Goal: Task Accomplishment & Management: Complete application form

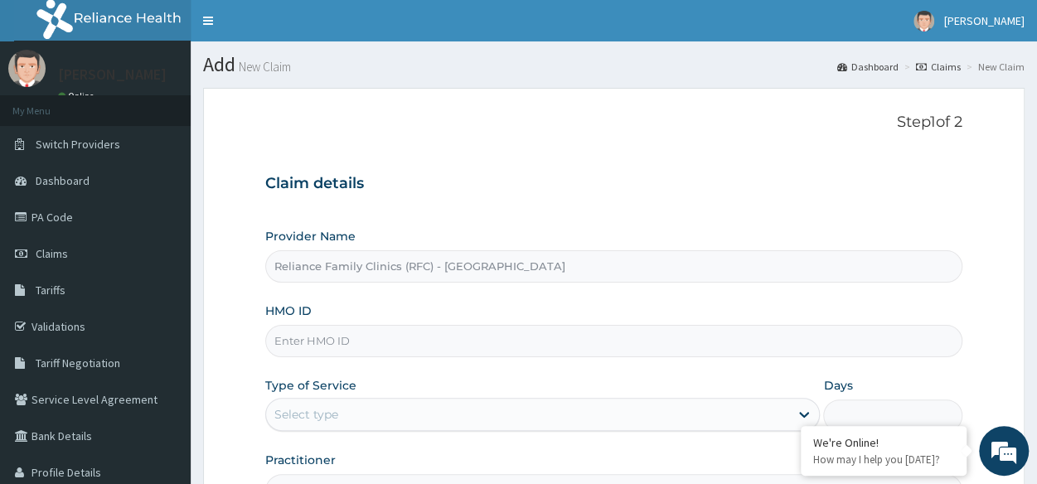
click at [396, 325] on input "HMO ID" at bounding box center [613, 341] width 697 height 32
paste input "BCM/10017/A"
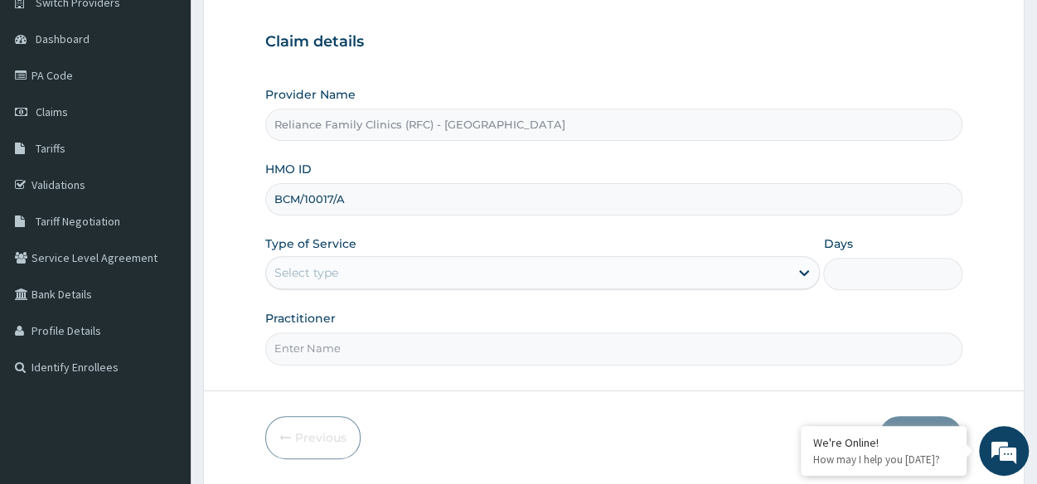
scroll to position [143, 0]
type input "BCM/10017/A"
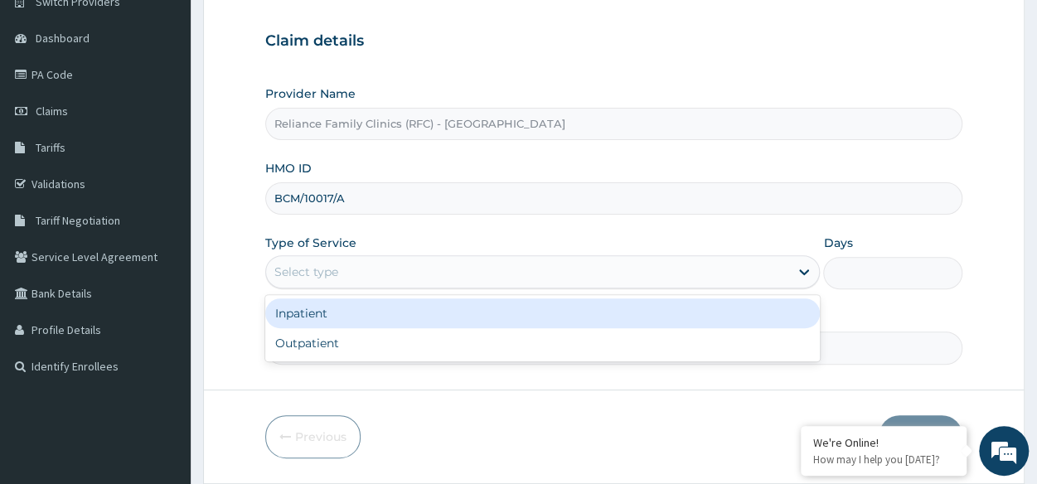
click at [438, 268] on div "Select type" at bounding box center [527, 272] width 523 height 27
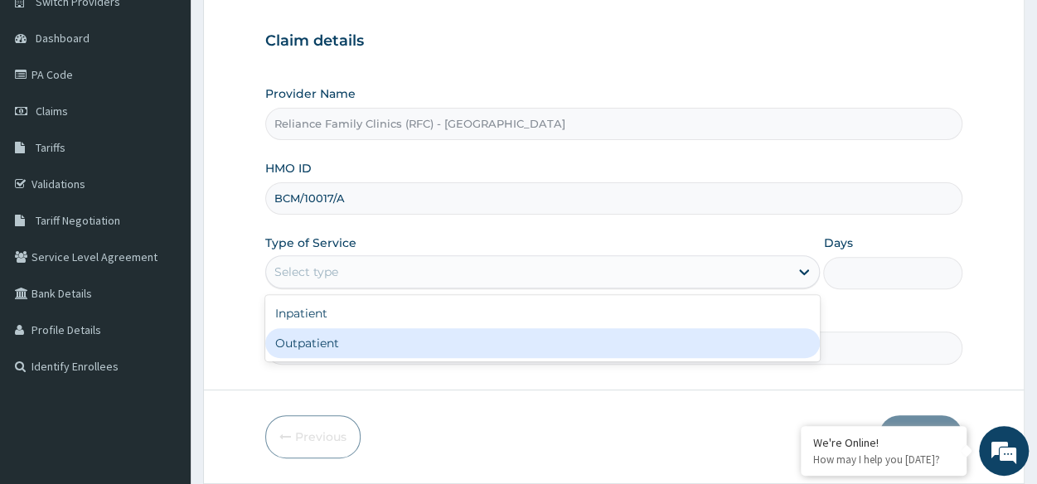
click at [400, 350] on div "Outpatient" at bounding box center [542, 343] width 554 height 30
type input "1"
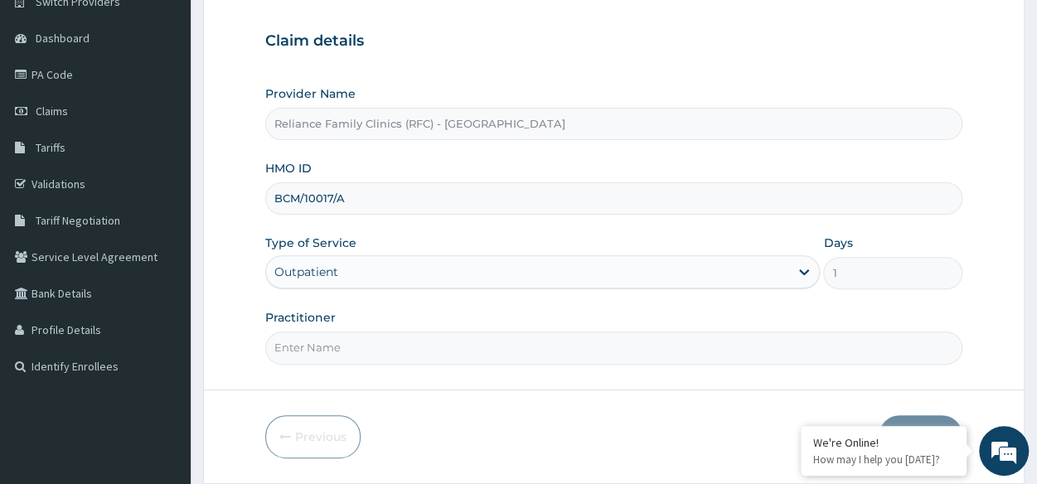
click at [400, 350] on input "Practitioner" at bounding box center [613, 348] width 697 height 32
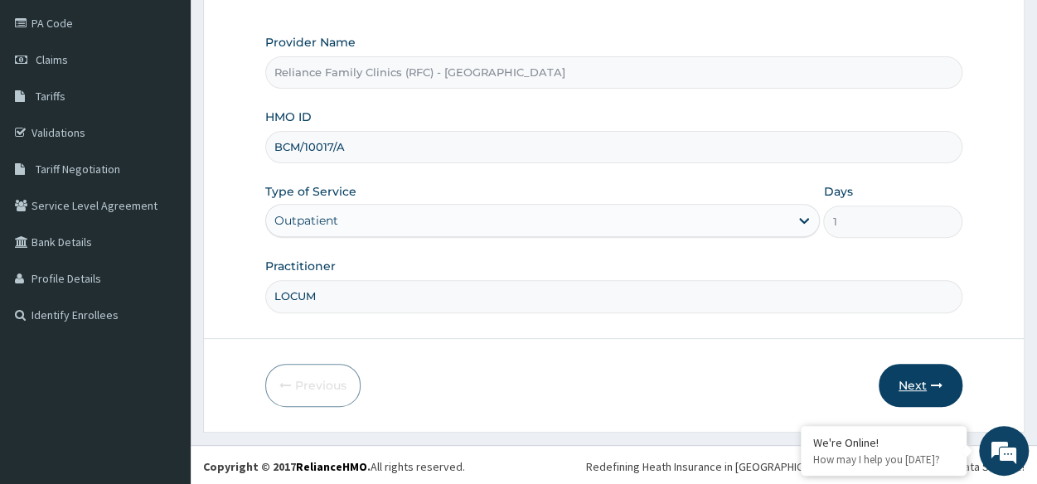
type input "LOCUM"
click at [937, 383] on icon "button" at bounding box center [937, 386] width 12 height 12
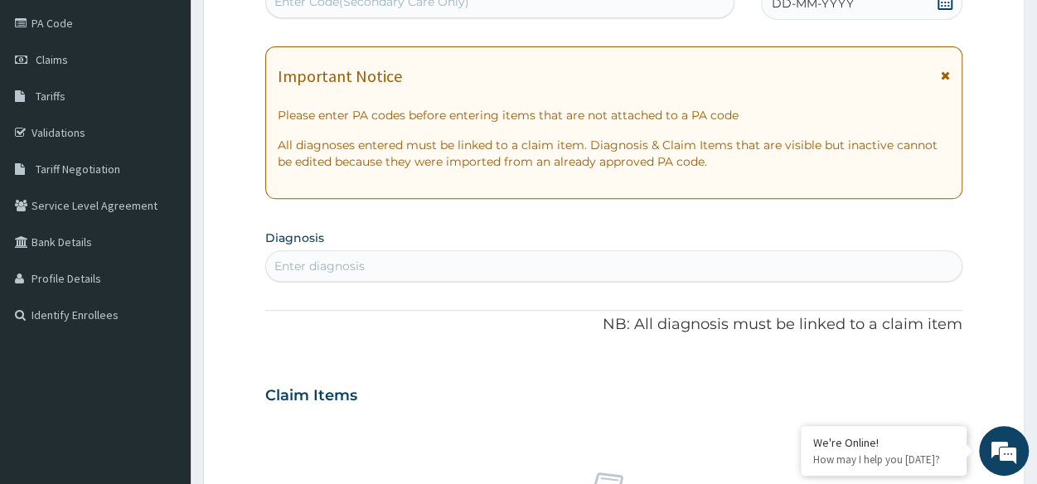
click at [814, 14] on div "DD-MM-YYYY" at bounding box center [861, 3] width 201 height 33
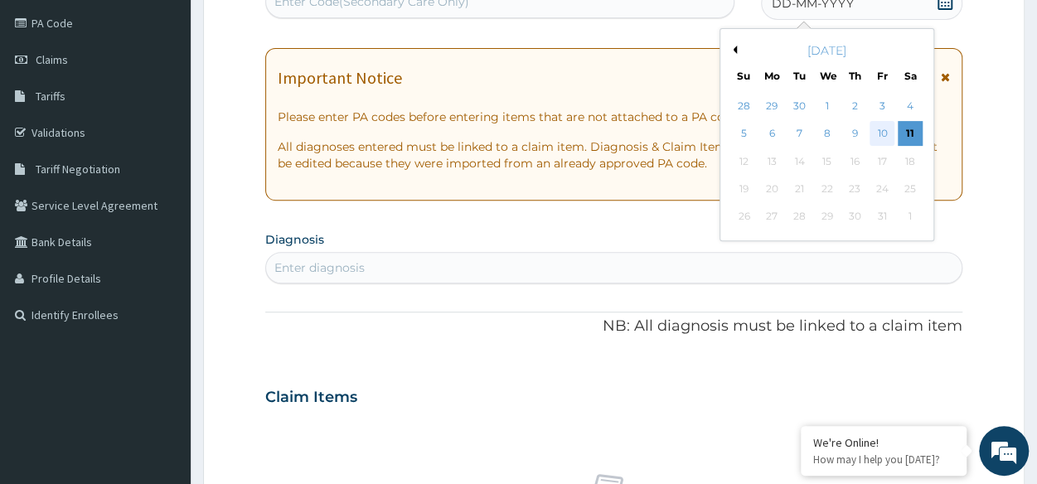
click at [880, 138] on div "10" at bounding box center [881, 134] width 25 height 25
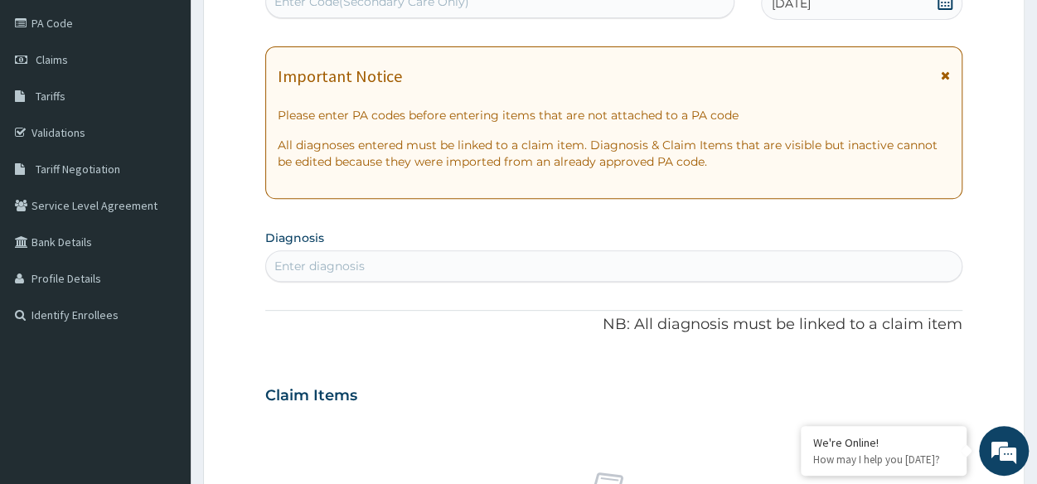
drag, startPoint x: 627, startPoint y: 263, endPoint x: 455, endPoint y: -46, distance: 353.6
click at [455, 0] on html "R EL Toggle navigation Huldah Abiola Huldah Abiola - huldah@getreliancehealth.c…" at bounding box center [518, 401] width 1037 height 1190
type input "M"
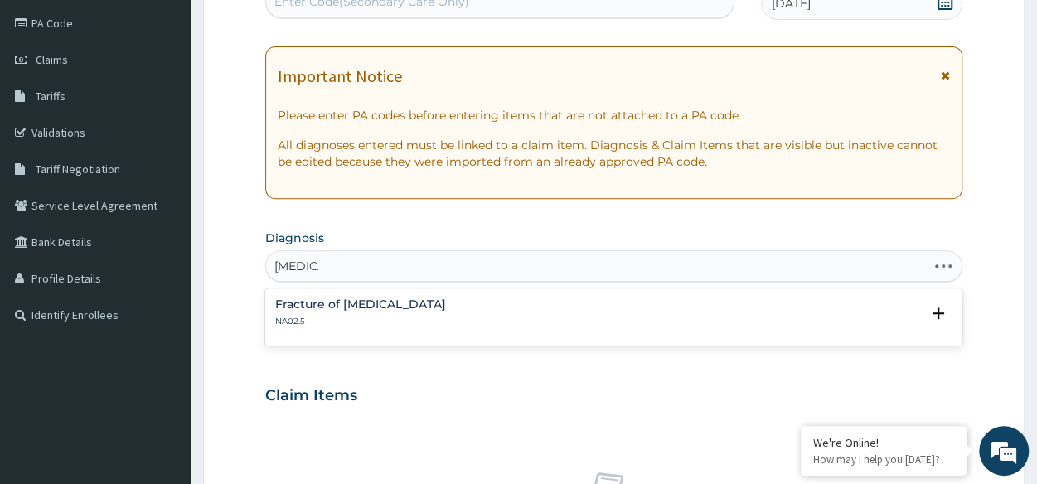
type input "Malaria"
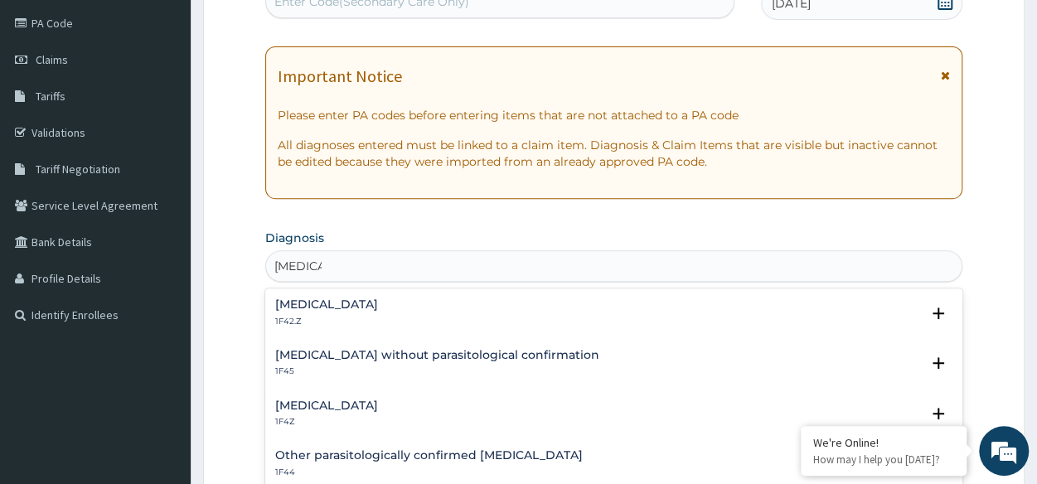
click at [344, 394] on div "Malaria, unspecified 1F4Z Select Status Query Query covers suspected (?), Keep …" at bounding box center [613, 418] width 697 height 51
click at [331, 409] on h4 "Malaria, unspecified" at bounding box center [326, 406] width 103 height 12
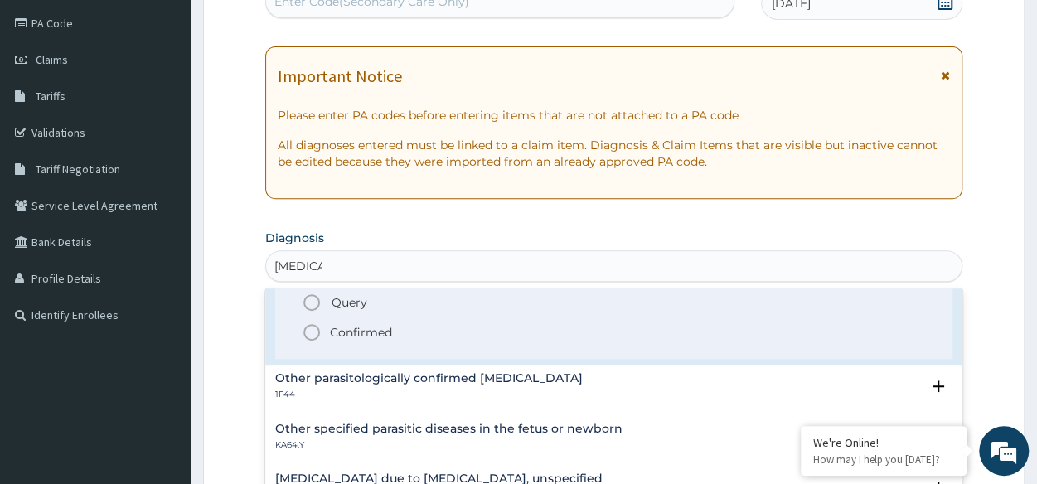
scroll to position [185, 0]
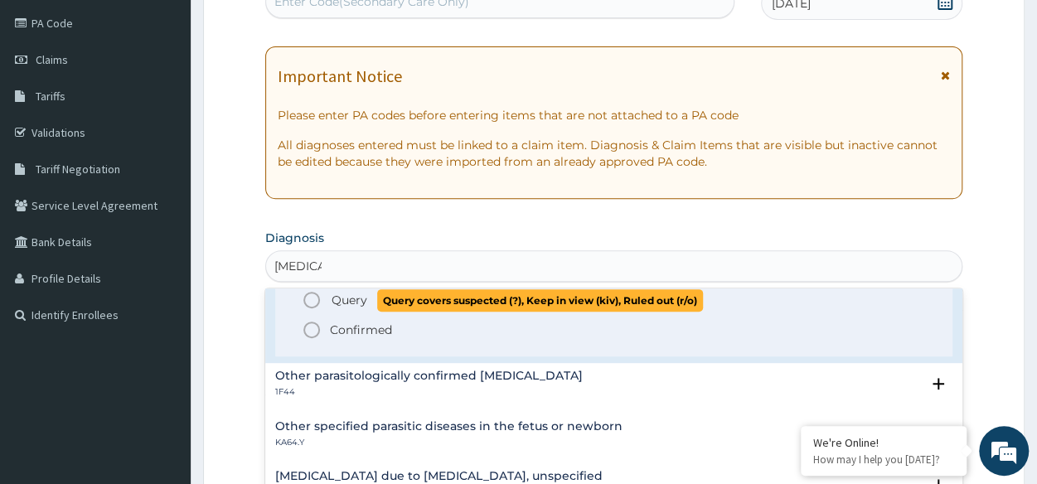
click at [311, 301] on icon "status option query" at bounding box center [312, 300] width 20 height 20
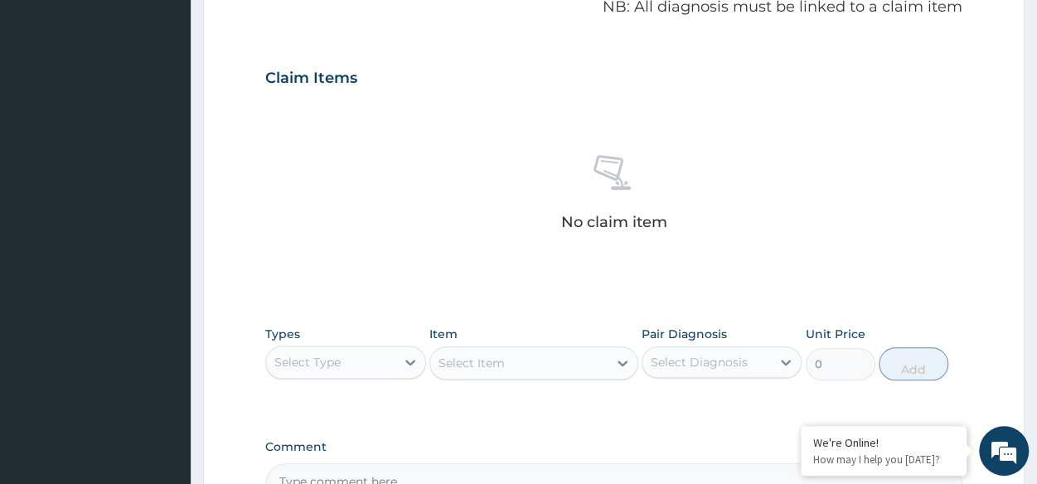
scroll to position [522, 0]
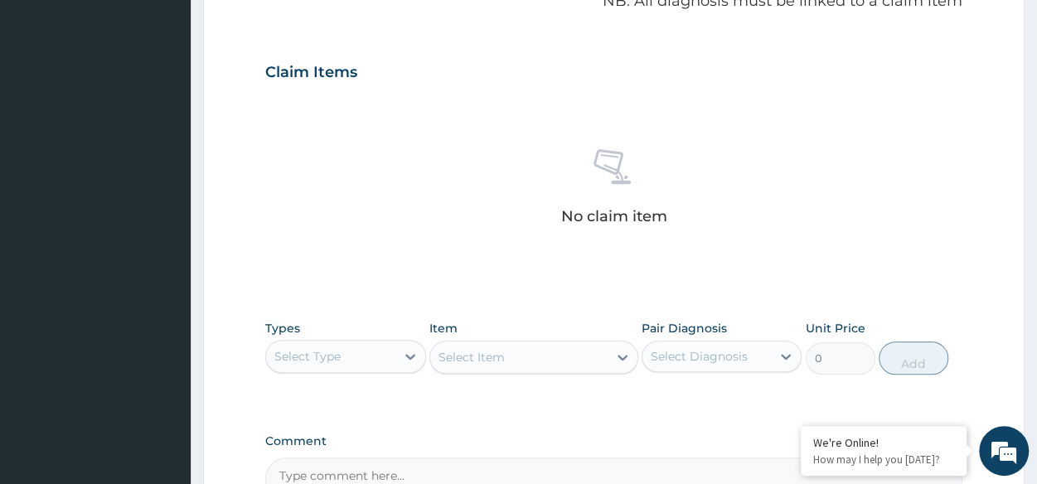
click at [328, 369] on div "Select Type" at bounding box center [345, 356] width 160 height 33
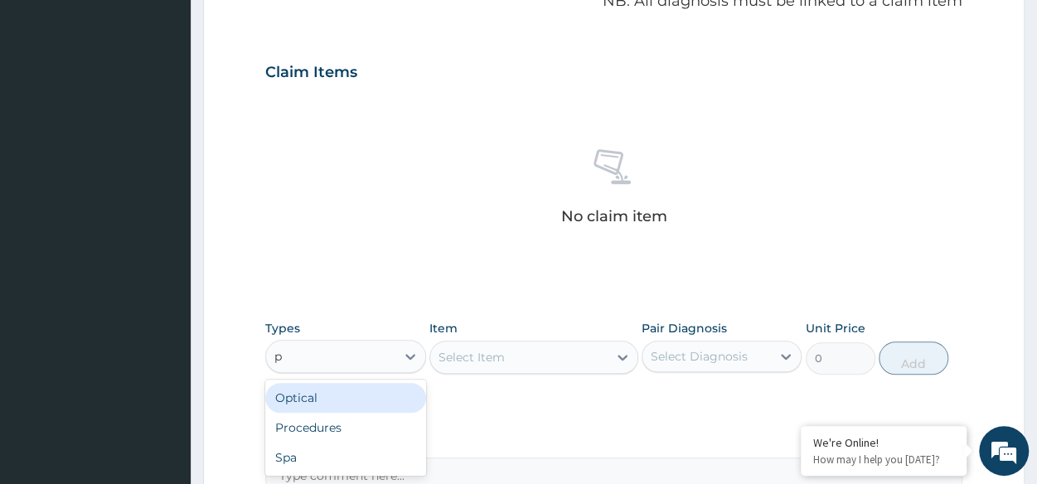
type input "pr"
click at [356, 411] on div "Procedures" at bounding box center [345, 398] width 160 height 36
click at [366, 404] on div "Procedures" at bounding box center [345, 398] width 160 height 30
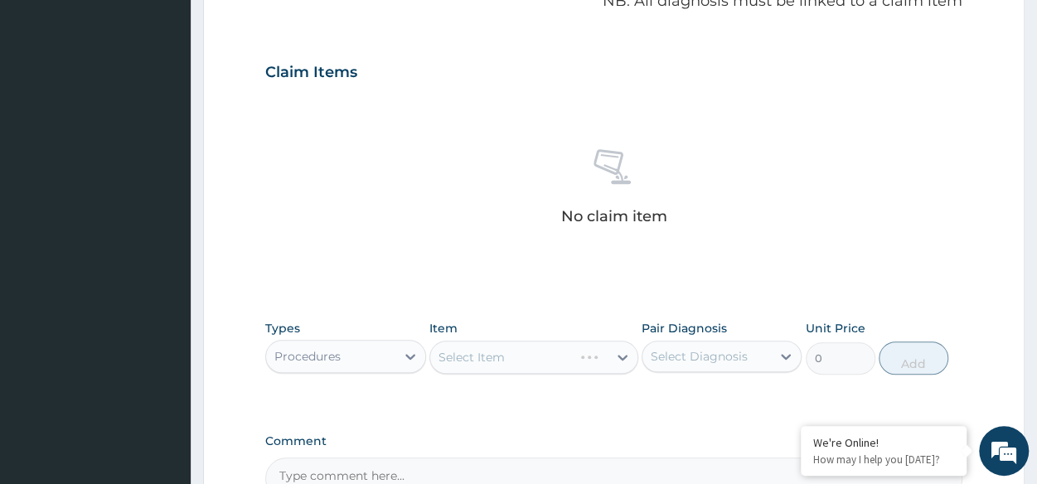
click at [510, 341] on div "Select Item" at bounding box center [533, 357] width 209 height 33
click at [511, 364] on div "Select Item" at bounding box center [533, 357] width 209 height 33
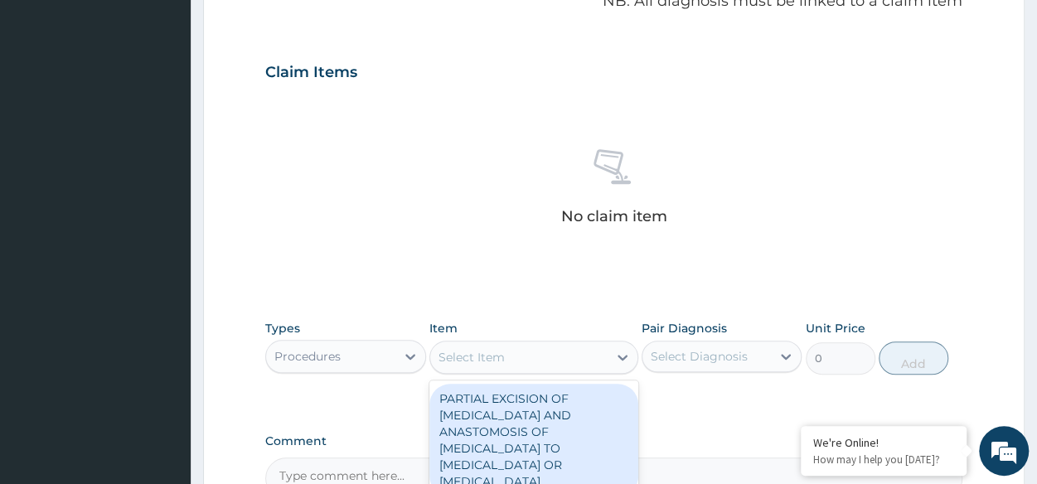
click at [511, 364] on div "Select Item" at bounding box center [518, 357] width 177 height 27
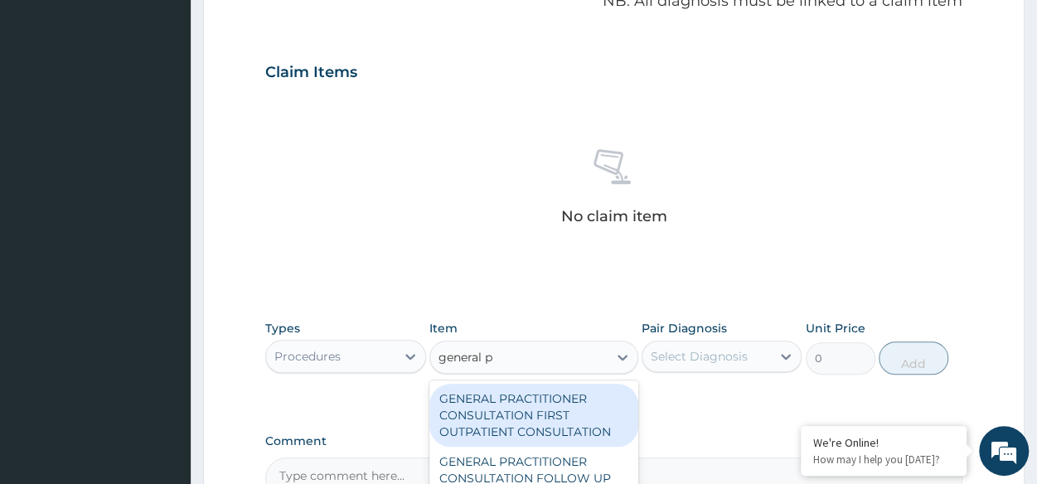
type input "general pr"
click at [527, 428] on div "GENERAL PRACTITIONER CONSULTATION FIRST OUTPATIENT CONSULTATION" at bounding box center [533, 415] width 209 height 63
type input "3370.125"
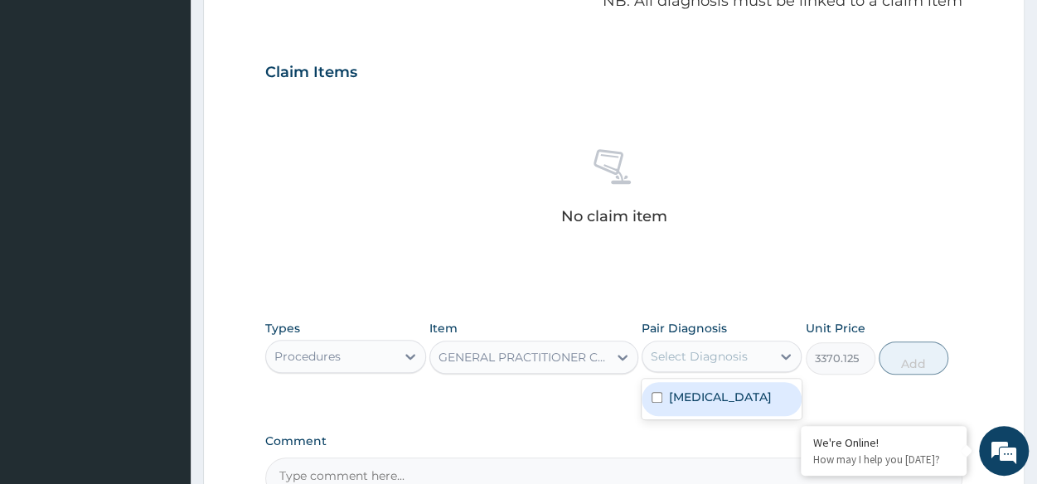
click at [734, 349] on div "Select Diagnosis" at bounding box center [699, 356] width 97 height 17
click at [679, 424] on div "PA Code / Prescription Code Enter Code(Secondary Care Only) Encounter Date 10-1…" at bounding box center [613, 67] width 697 height 863
click at [719, 364] on div "Select Diagnosis" at bounding box center [706, 356] width 128 height 27
click at [682, 389] on label "Malaria, unspecified" at bounding box center [720, 397] width 103 height 17
checkbox input "true"
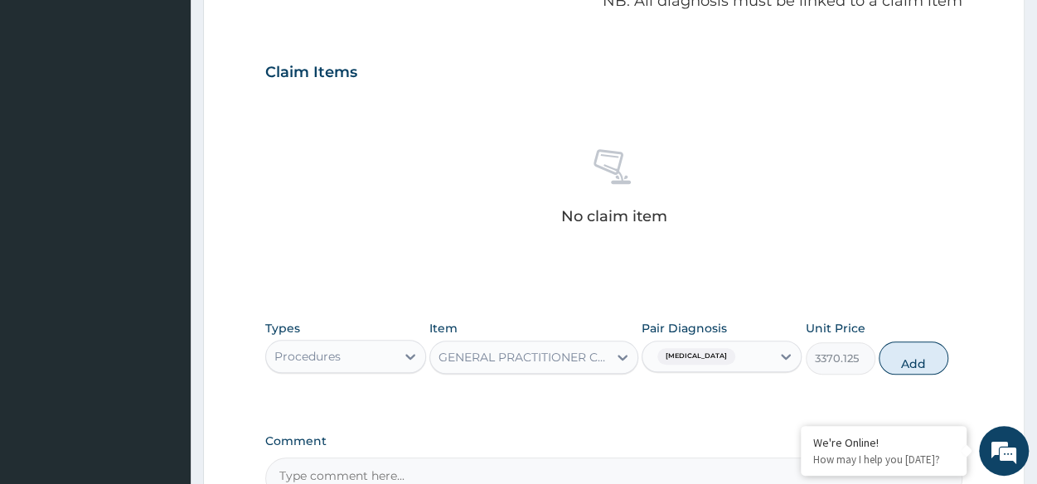
click at [919, 372] on div "Types Procedures Item GENERAL PRACTITIONER CONSULTATION FIRST OUTPATIENT CONSUL…" at bounding box center [613, 347] width 697 height 71
click at [918, 369] on button "Add" at bounding box center [914, 357] width 70 height 33
type input "0"
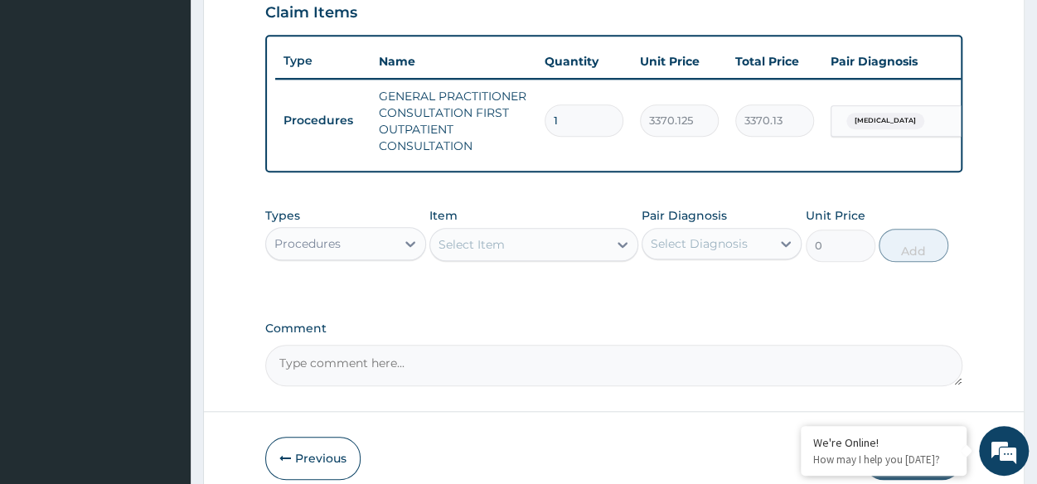
scroll to position [583, 0]
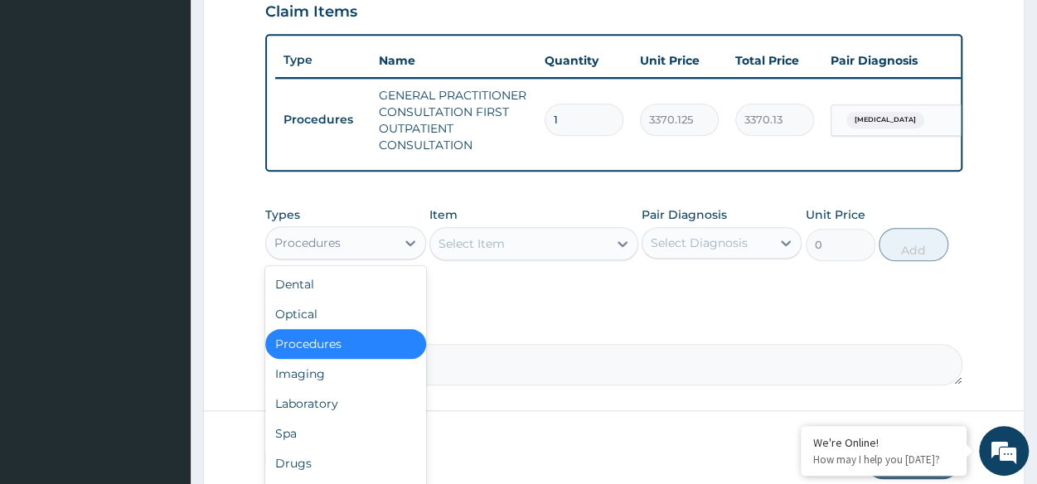
click at [313, 251] on div "Procedures" at bounding box center [307, 243] width 66 height 17
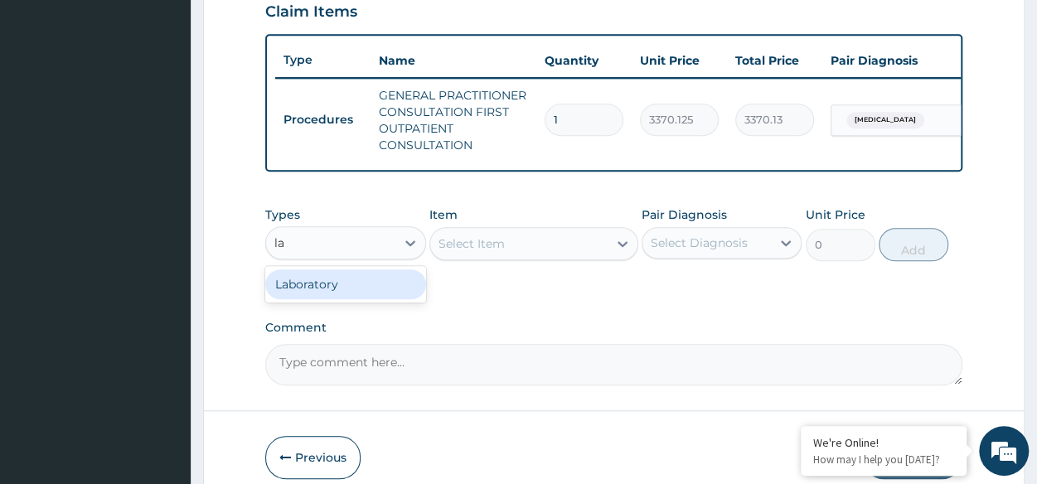
type input "lab"
click at [330, 299] on div "Laboratory" at bounding box center [345, 284] width 160 height 30
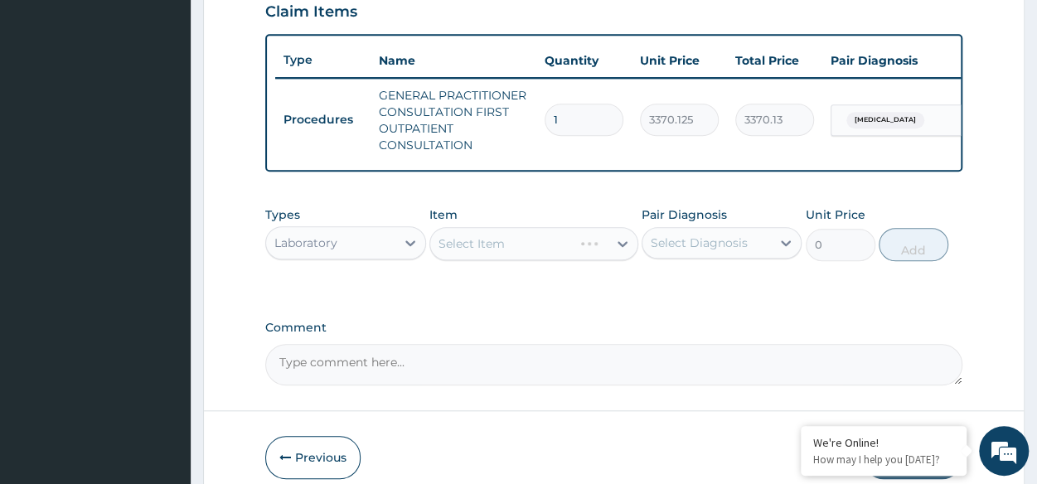
click at [485, 260] on div "Select Item" at bounding box center [533, 243] width 209 height 33
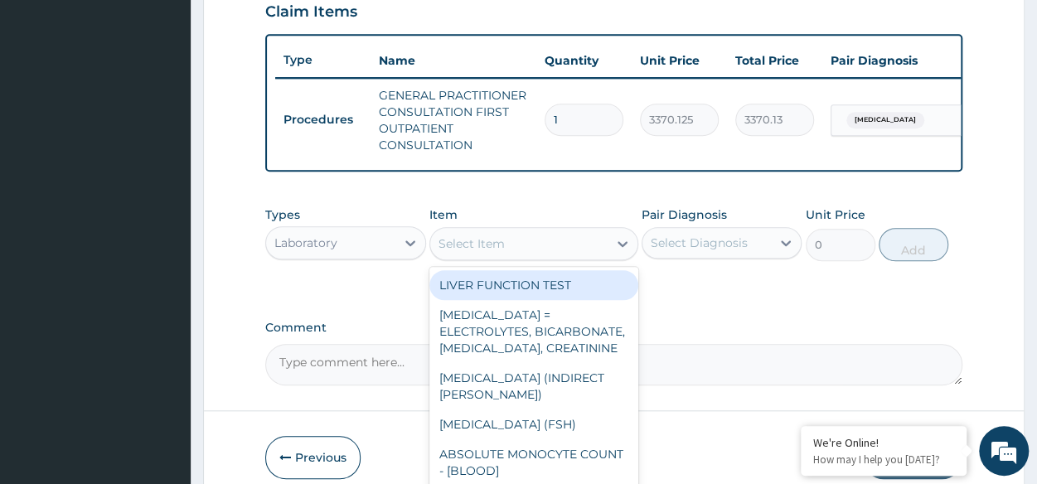
click at [485, 252] on div "Select Item" at bounding box center [471, 243] width 66 height 17
type input "b"
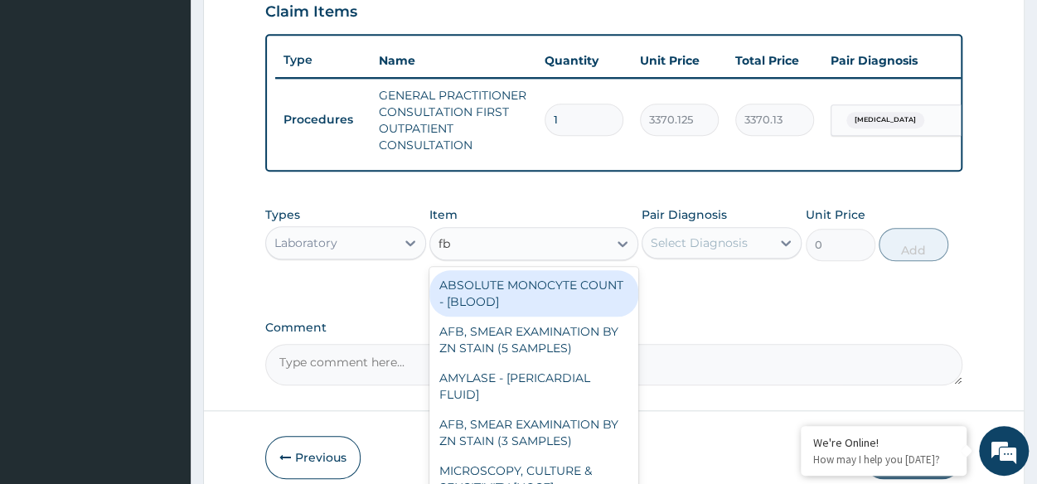
type input "fbc"
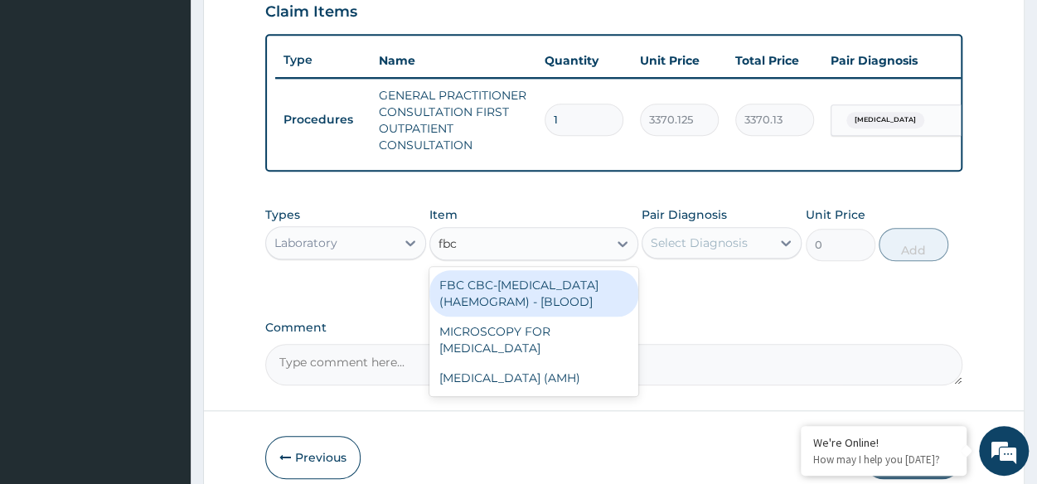
click at [501, 317] on div "FBC CBC-COMPLETE BLOOD COUNT (HAEMOGRAM) - [BLOOD]" at bounding box center [533, 293] width 209 height 46
type input "4085"
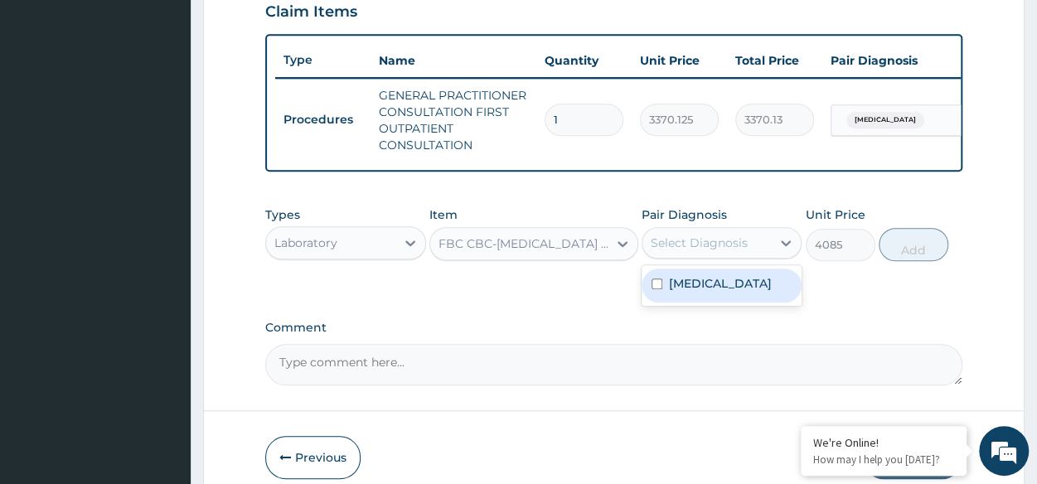
click at [720, 256] on div "Select Diagnosis" at bounding box center [706, 243] width 128 height 27
click at [713, 292] on label "Malaria, unspecified" at bounding box center [720, 283] width 103 height 17
checkbox input "true"
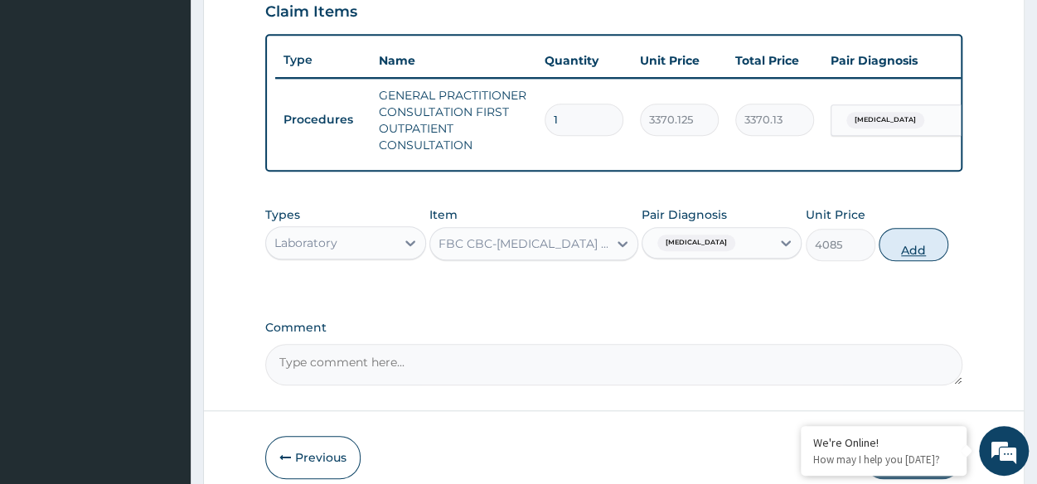
click at [927, 243] on button "Add" at bounding box center [914, 244] width 70 height 33
type input "0"
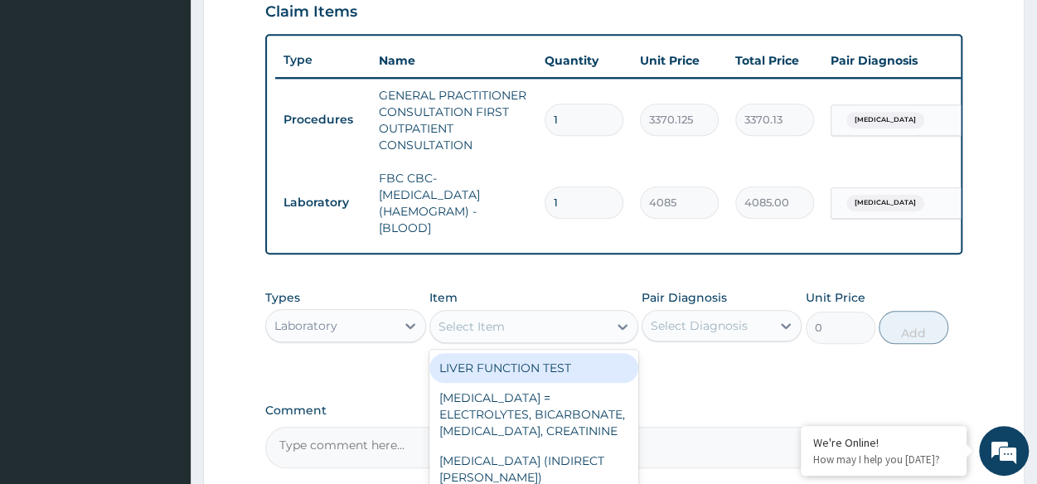
click at [458, 331] on div "Select Item" at bounding box center [471, 326] width 66 height 17
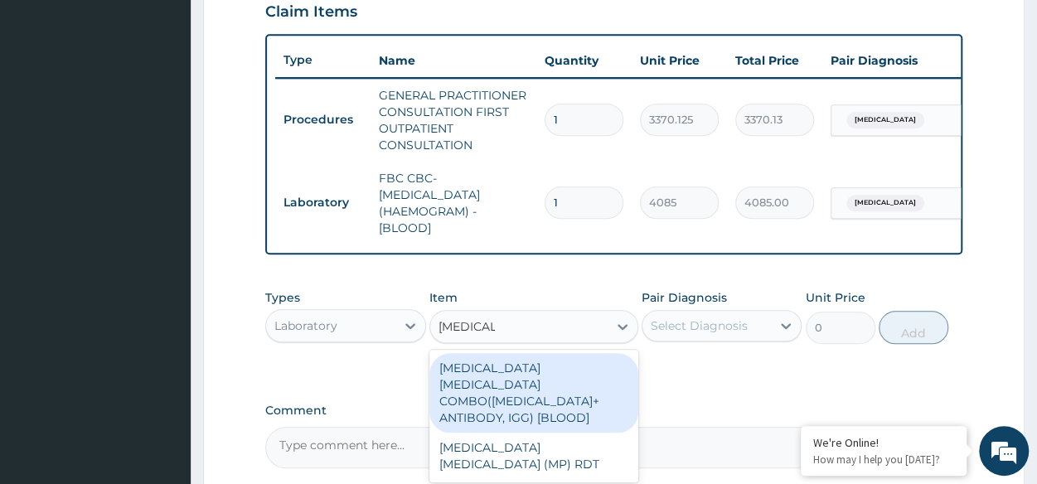
type input "malaria pa"
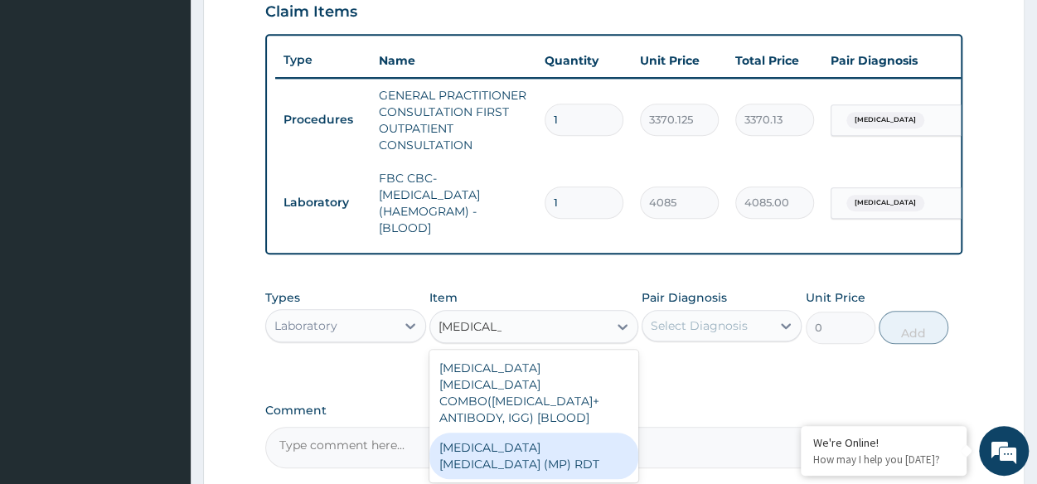
click at [547, 445] on div "MALARIA PARASITE (MP) RDT" at bounding box center [533, 456] width 209 height 46
type input "1531.875"
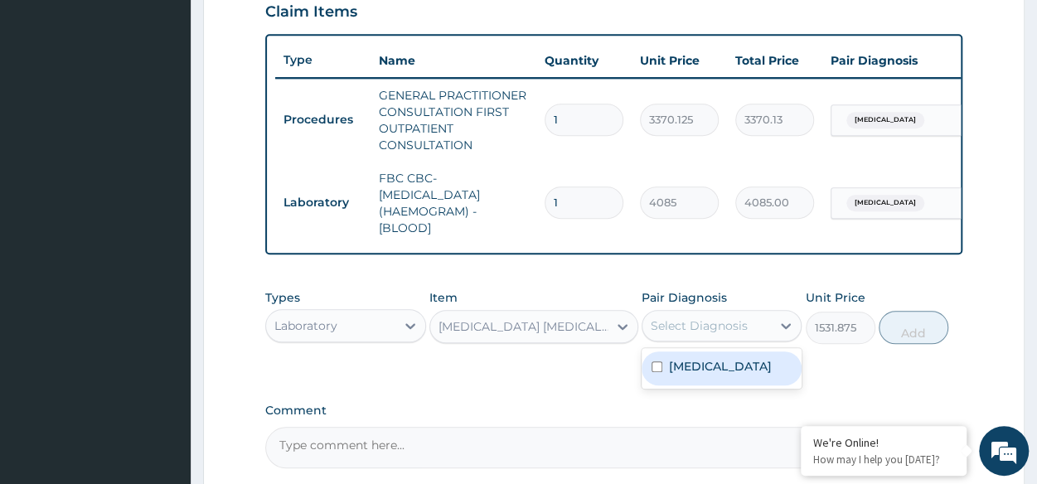
click at [766, 339] on div "Select Diagnosis" at bounding box center [706, 325] width 128 height 27
click at [736, 375] on label "Malaria, unspecified" at bounding box center [720, 366] width 103 height 17
checkbox input "true"
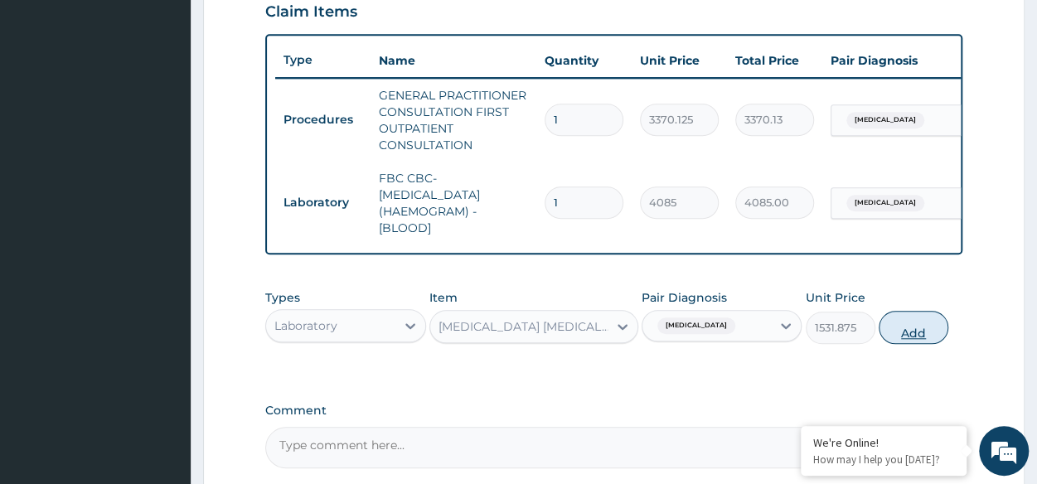
click at [909, 343] on button "Add" at bounding box center [914, 327] width 70 height 33
type input "0"
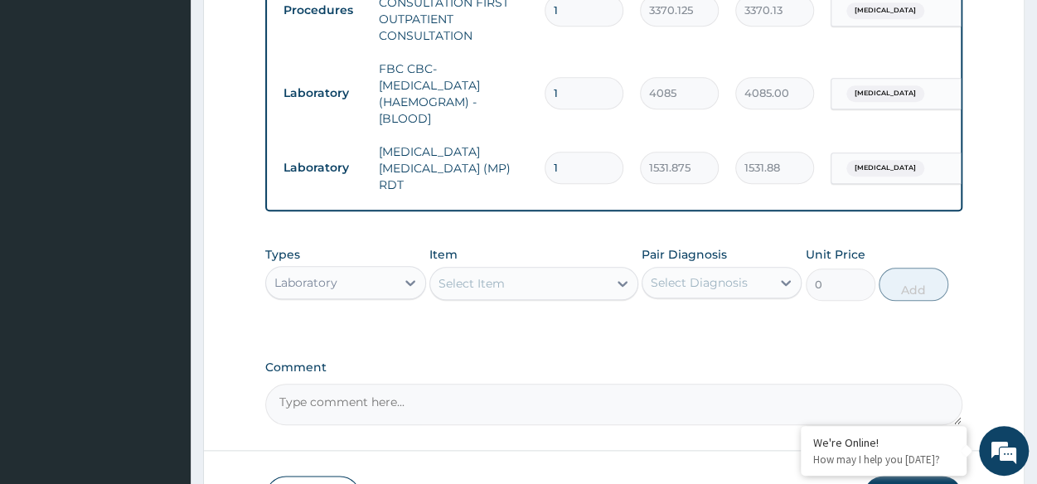
scroll to position [693, 0]
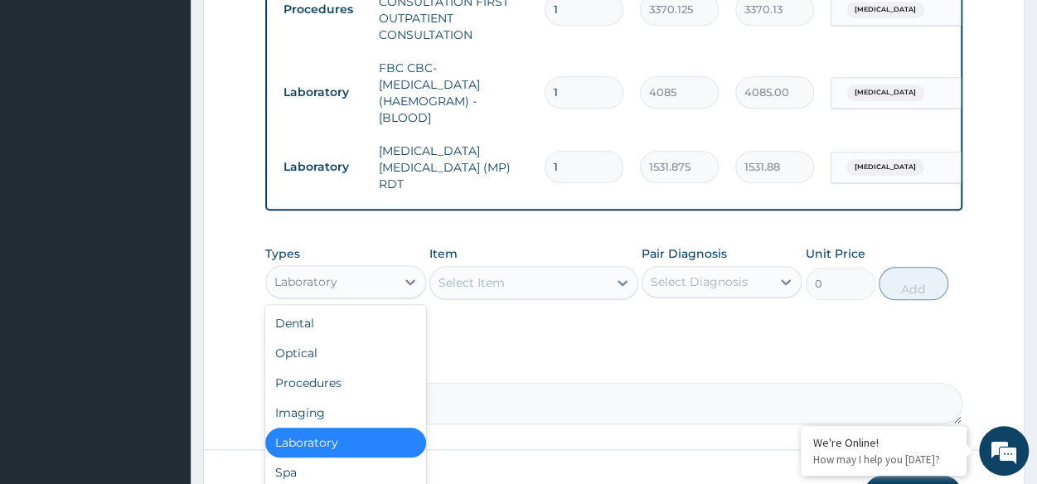
click at [364, 279] on div "Laboratory" at bounding box center [330, 282] width 128 height 27
type input "dru"
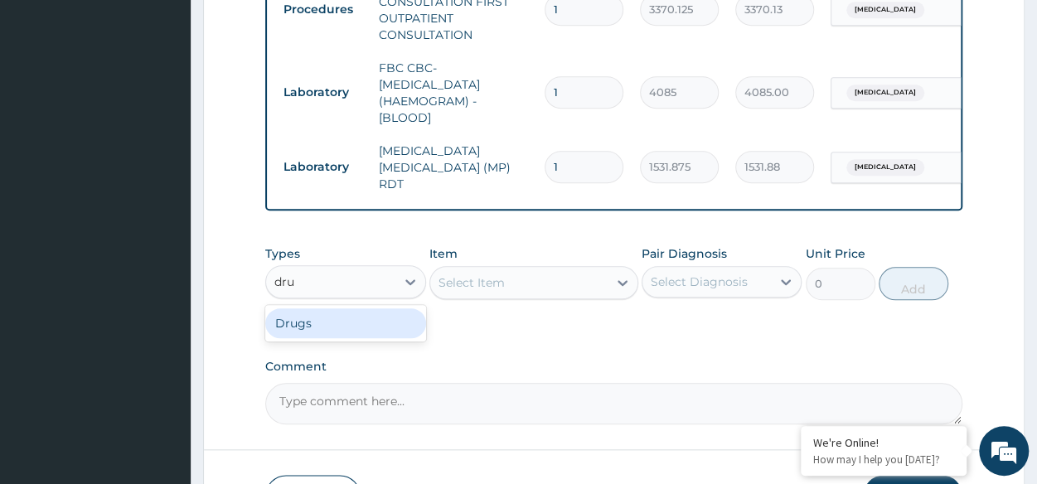
click at [358, 316] on div "Drugs" at bounding box center [345, 323] width 160 height 30
click at [538, 276] on div "Select Item" at bounding box center [533, 282] width 209 height 33
click at [527, 298] on div "Select Item" at bounding box center [533, 282] width 209 height 33
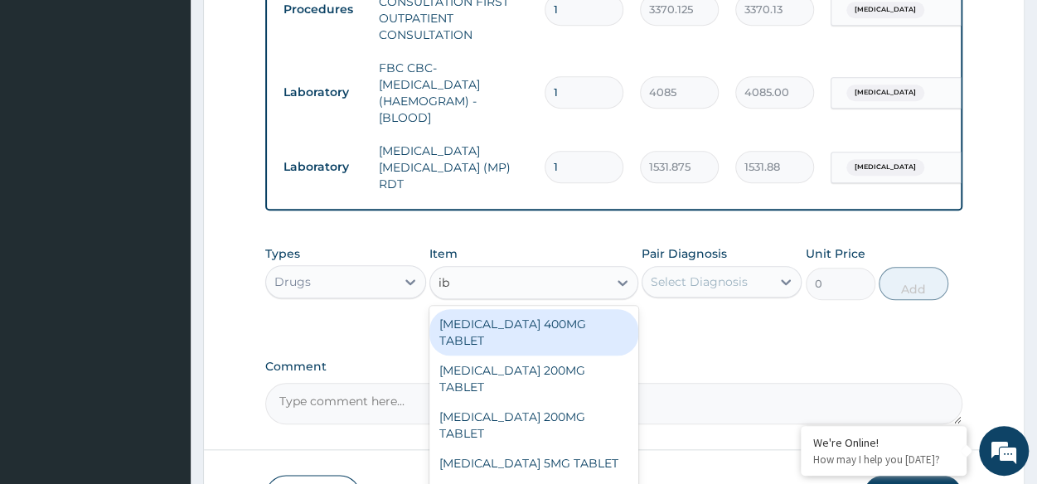
type input "ibu"
click at [547, 330] on div "IBUPROFEN 400MG TABLET" at bounding box center [533, 332] width 209 height 46
type input "156"
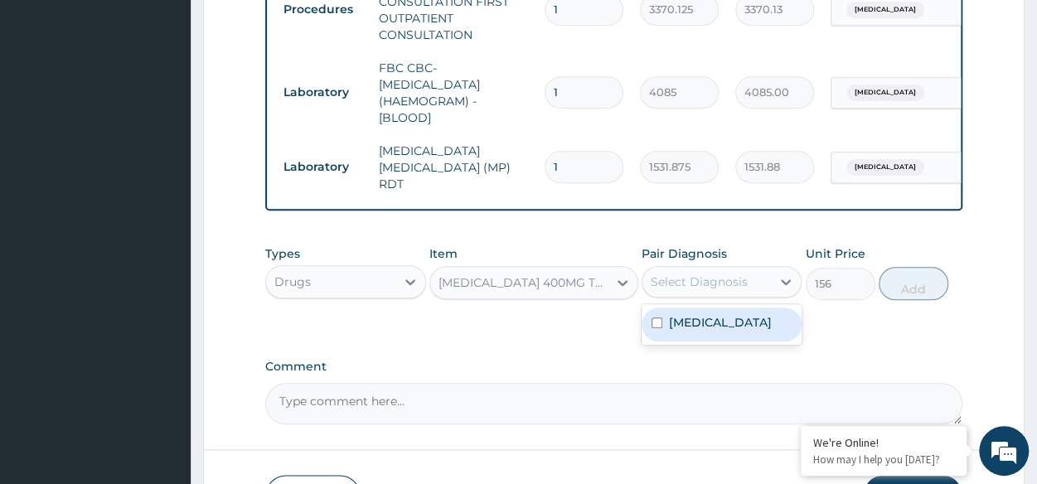
click at [700, 293] on div "Select Diagnosis" at bounding box center [706, 282] width 128 height 27
click at [709, 341] on div "Malaria, unspecified" at bounding box center [722, 325] width 160 height 34
checkbox input "true"
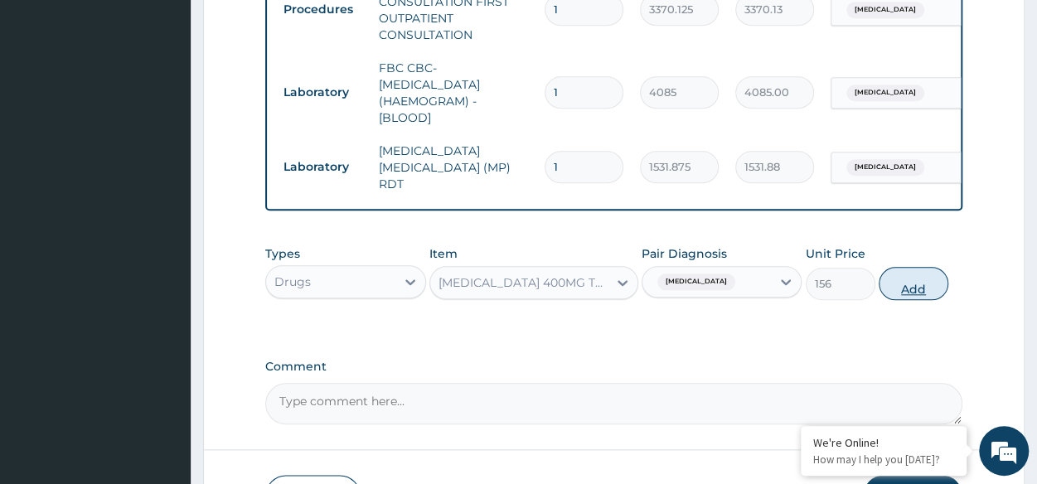
click at [910, 278] on button "Add" at bounding box center [914, 283] width 70 height 33
type input "0"
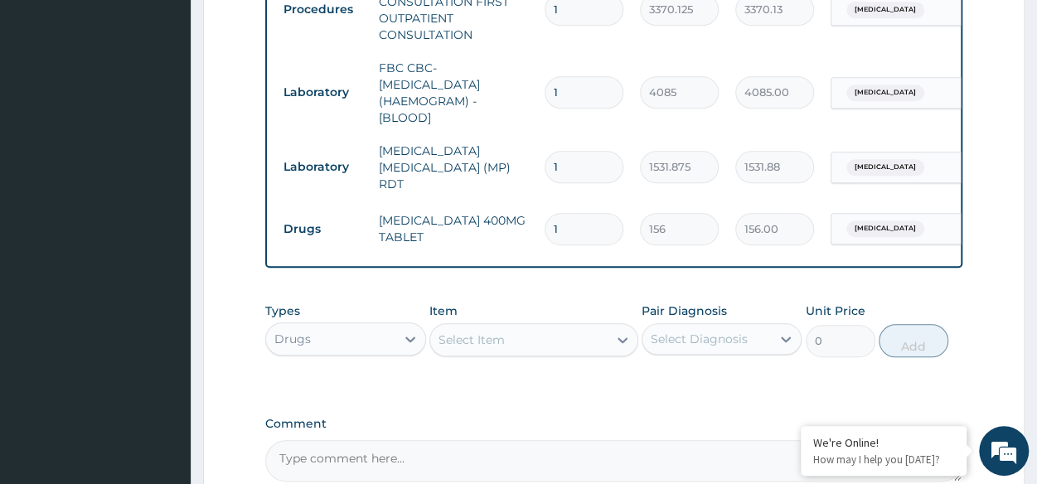
type input "0.00"
type input "9"
type input "1404.00"
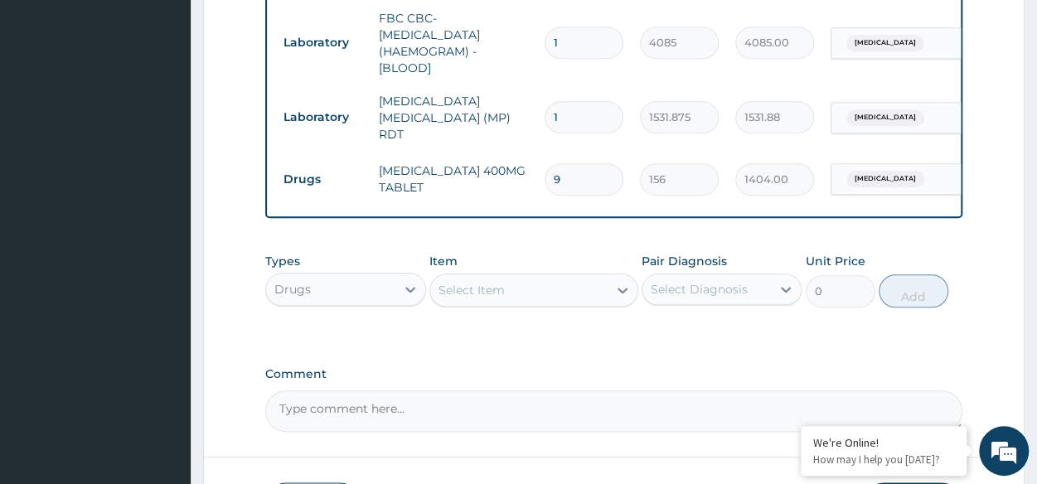
scroll to position [865, 0]
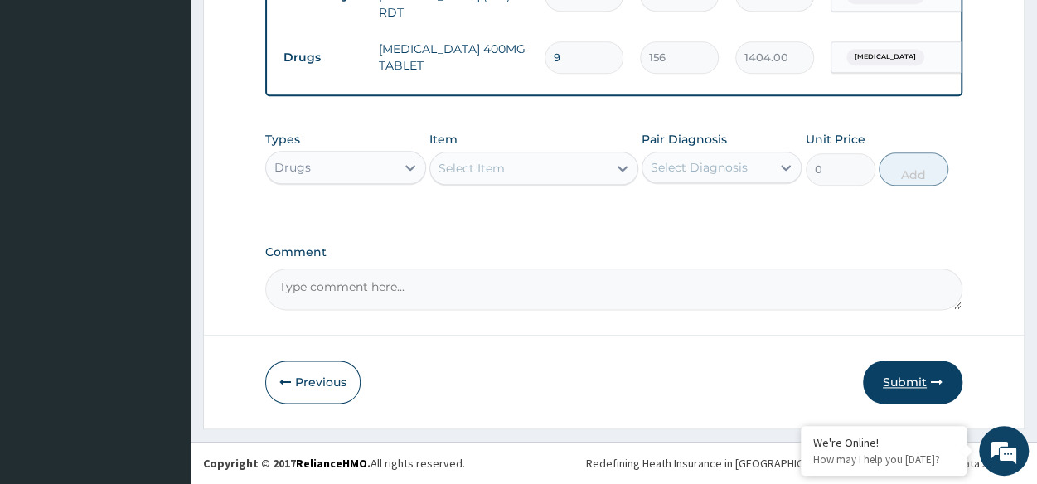
type input "9"
click at [903, 387] on button "Submit" at bounding box center [912, 382] width 99 height 43
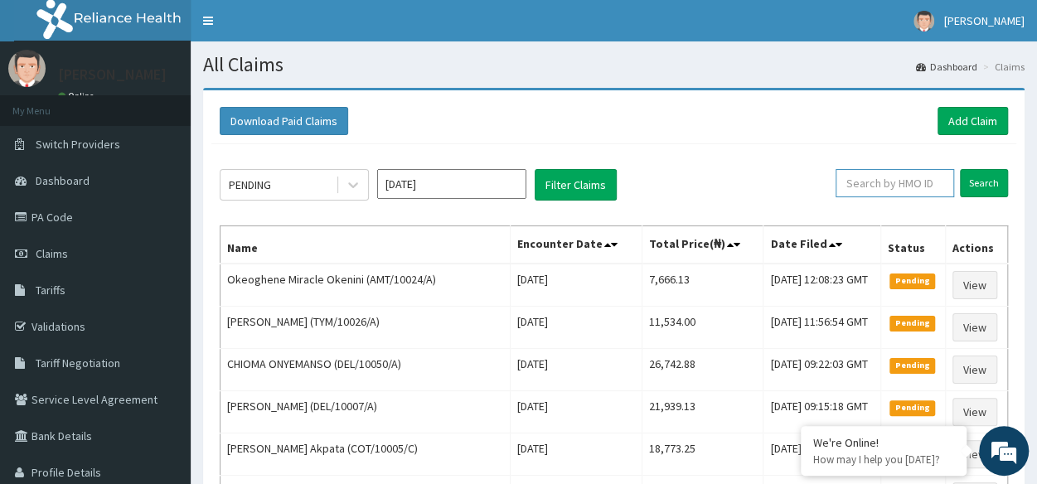
click at [877, 190] on input "text" at bounding box center [894, 183] width 119 height 28
paste input "BCM/10017/A"
type input "BCM/10017/A"
click at [988, 185] on input "Search" at bounding box center [984, 183] width 48 height 28
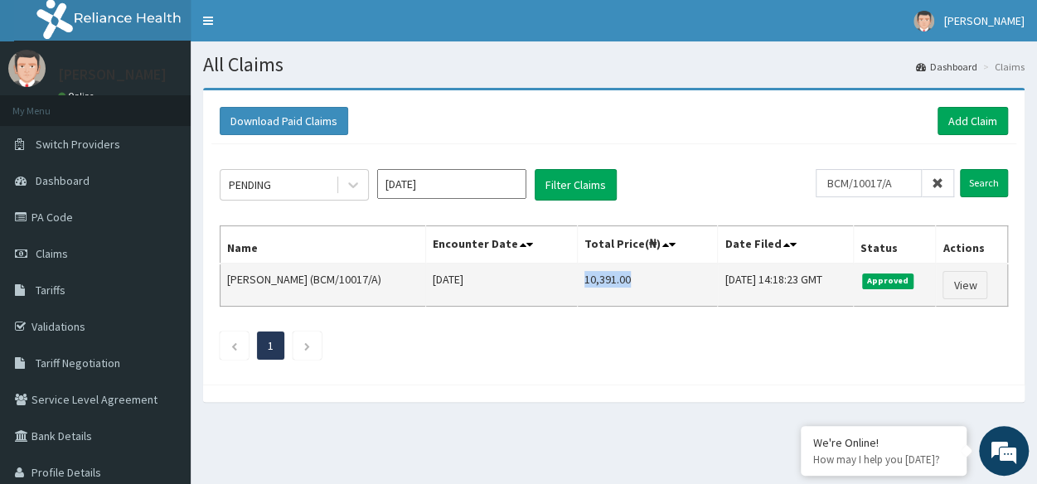
drag, startPoint x: 599, startPoint y: 283, endPoint x: 646, endPoint y: 281, distance: 46.4
click at [646, 281] on td "10,391.00" at bounding box center [647, 285] width 141 height 43
copy td "10,391.00"
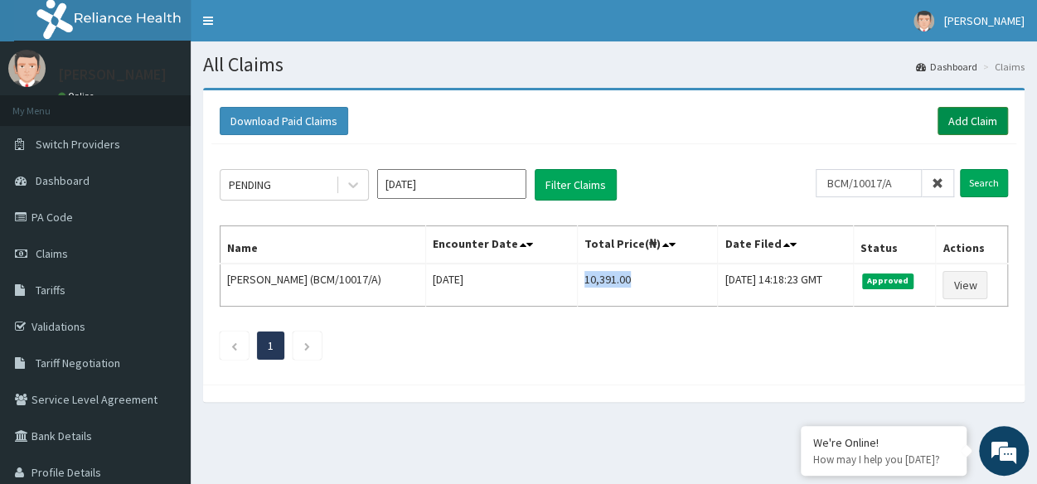
click at [968, 133] on link "Add Claim" at bounding box center [972, 121] width 70 height 28
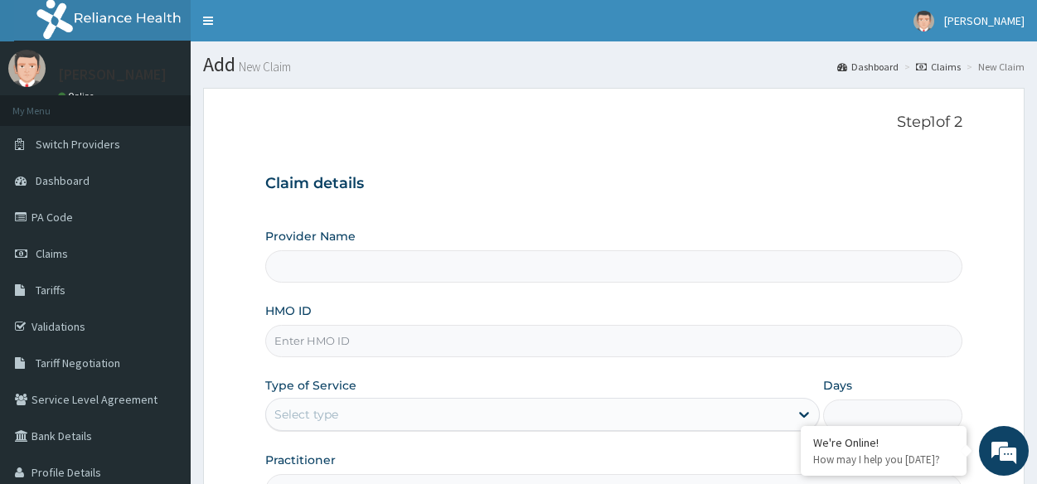
type input "Reliance Family Clinics (RFC) - [GEOGRAPHIC_DATA]"
click at [393, 332] on input "HMO ID" at bounding box center [613, 341] width 697 height 32
paste input "Soyinka Afolabi"
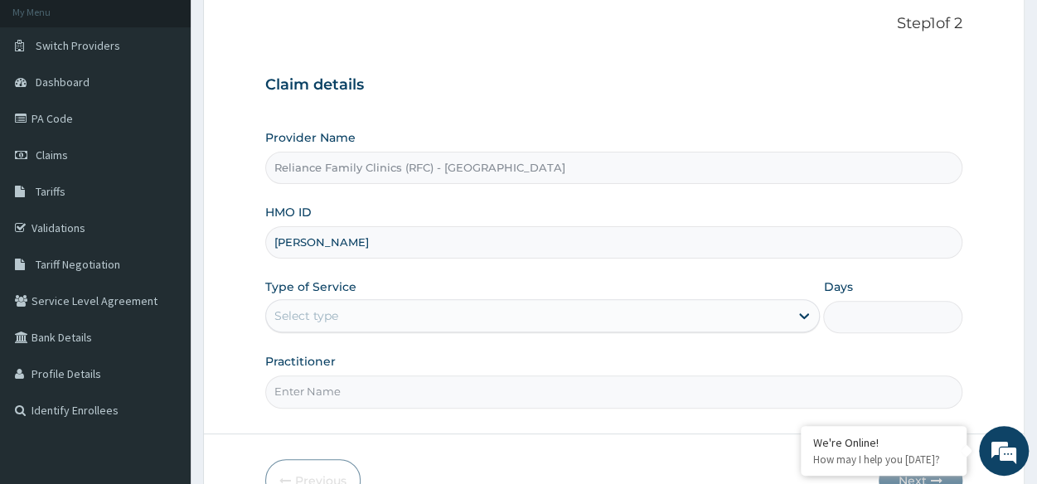
scroll to position [151, 0]
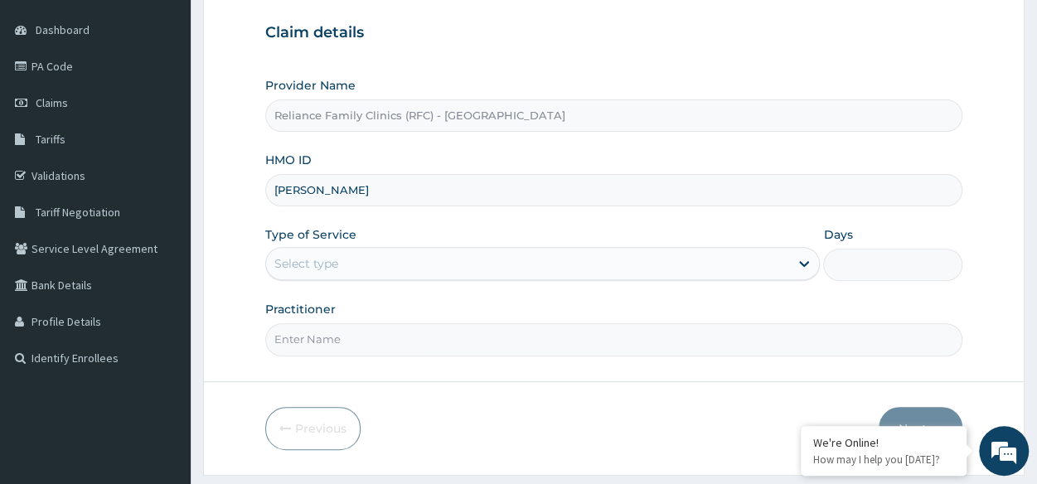
type input "Soyinka Afolabi"
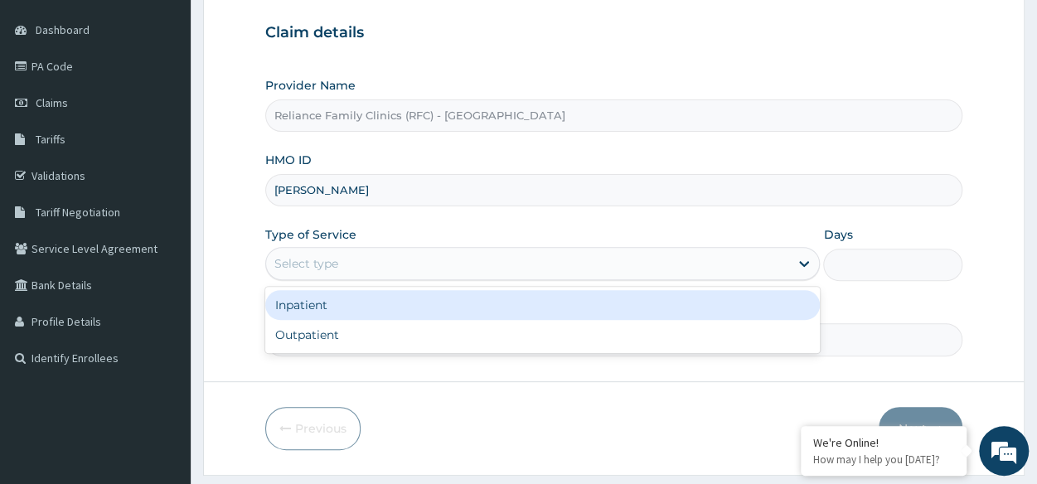
click at [444, 256] on div "Select type" at bounding box center [527, 263] width 523 height 27
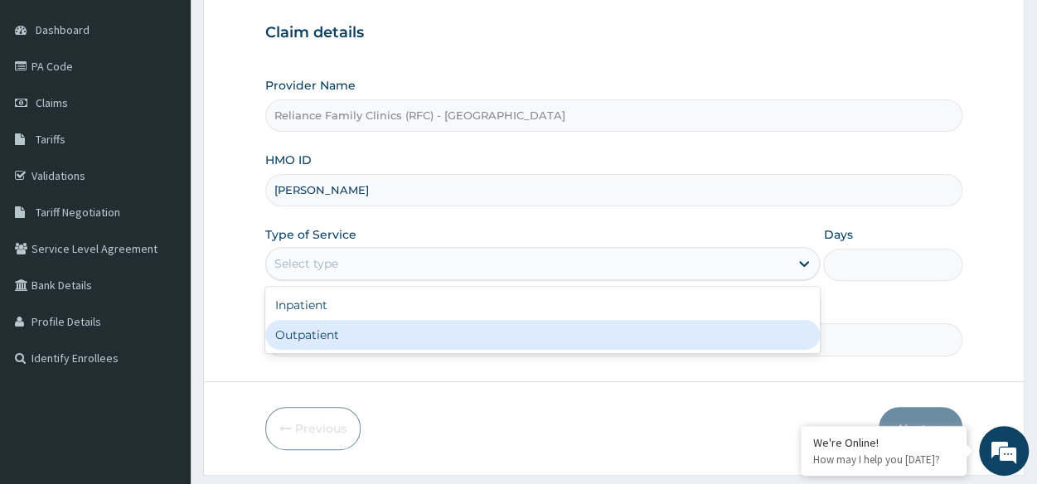
click at [430, 336] on div "Outpatient" at bounding box center [542, 335] width 554 height 30
type input "1"
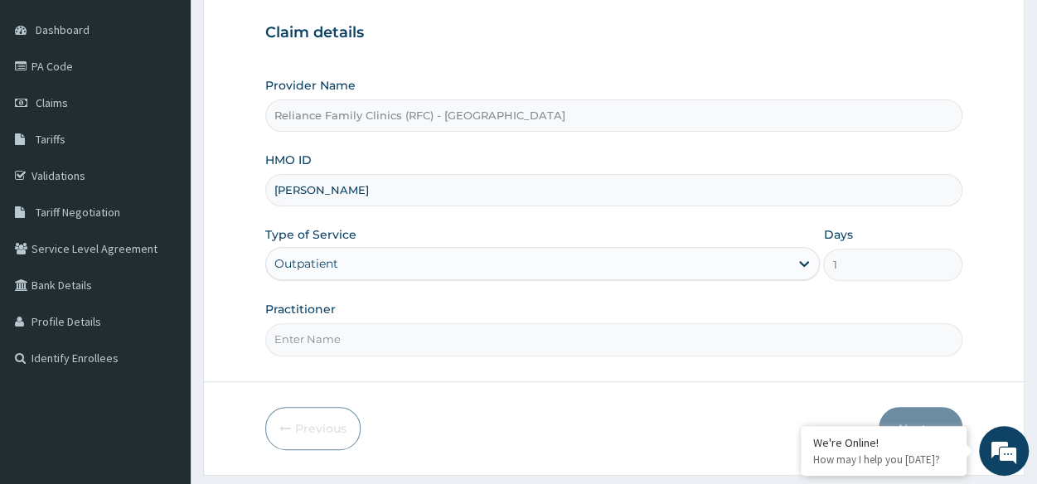
click at [430, 336] on input "Practitioner" at bounding box center [613, 339] width 697 height 32
type input "Locum"
click at [932, 415] on button "Next" at bounding box center [921, 428] width 84 height 43
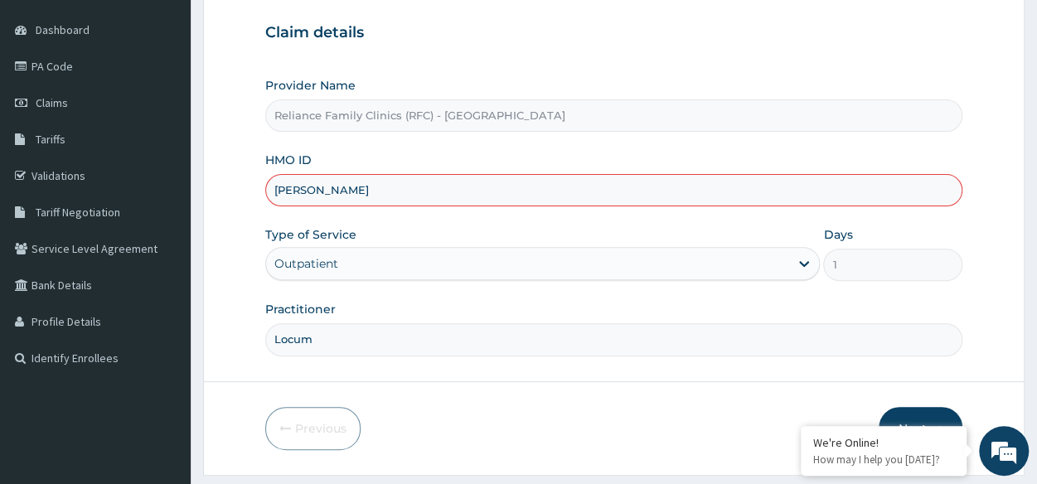
click at [464, 175] on input "Soyinka Afolabi" at bounding box center [613, 190] width 697 height 32
type input "S"
paste input "PMH/10420/A"
click at [325, 186] on input "PMH/10420/A" at bounding box center [613, 190] width 697 height 32
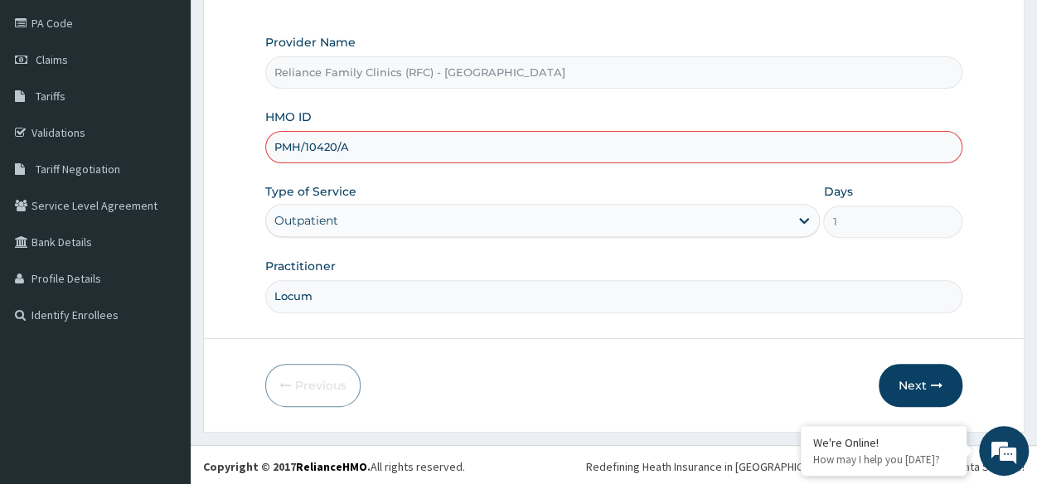
type input "PMH/10420/A"
click at [361, 283] on input "Locum" at bounding box center [613, 296] width 697 height 32
click at [435, 370] on div "Previous Next" at bounding box center [613, 385] width 697 height 43
click at [941, 387] on icon "button" at bounding box center [937, 386] width 12 height 12
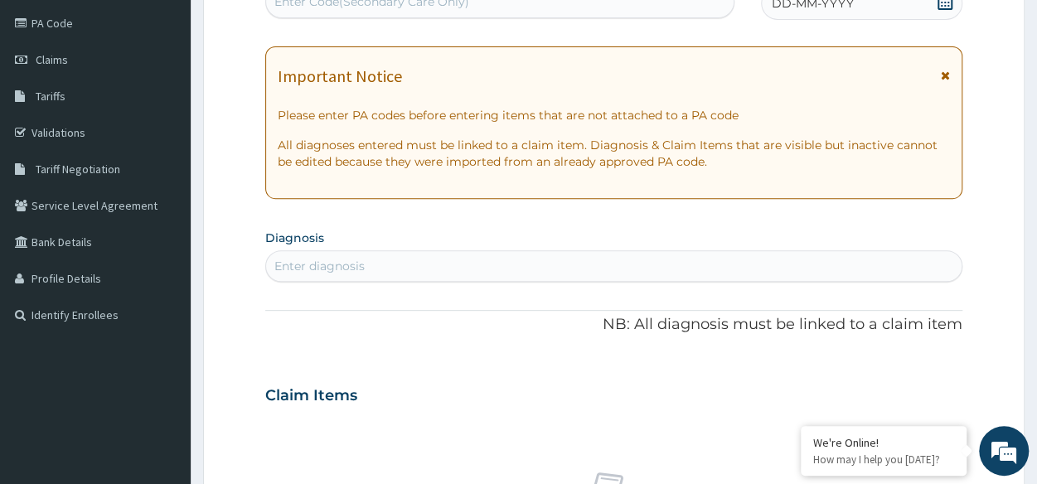
scroll to position [0, 0]
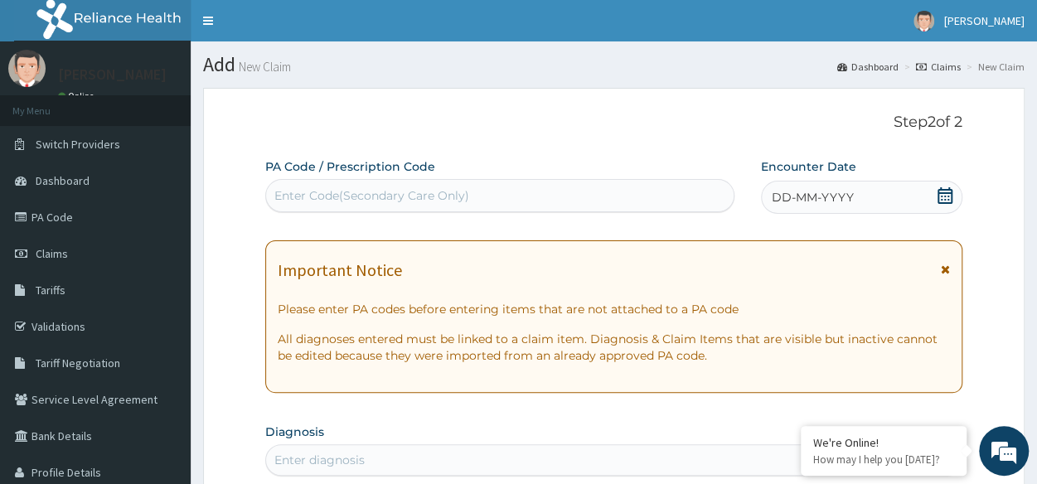
click at [865, 206] on div "DD-MM-YYYY" at bounding box center [861, 197] width 201 height 33
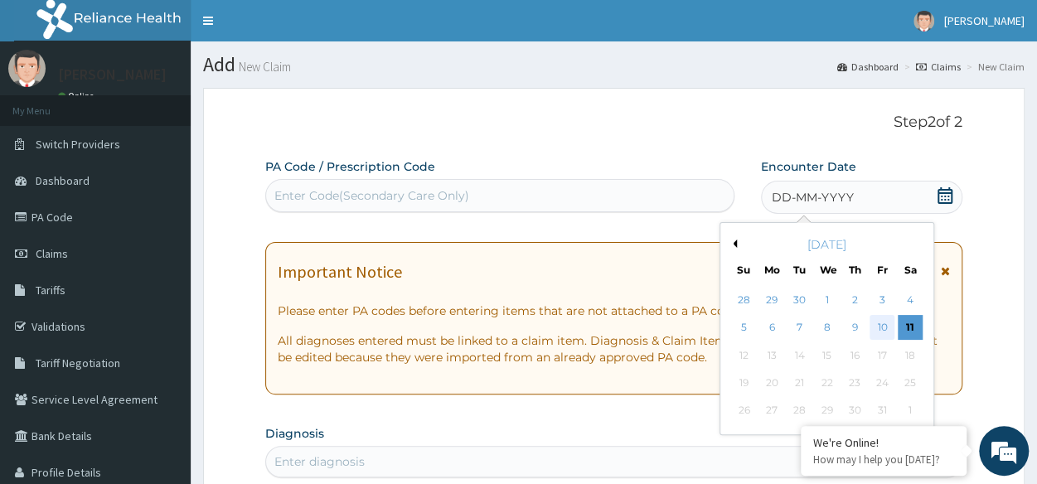
click at [882, 330] on div "10" at bounding box center [881, 328] width 25 height 25
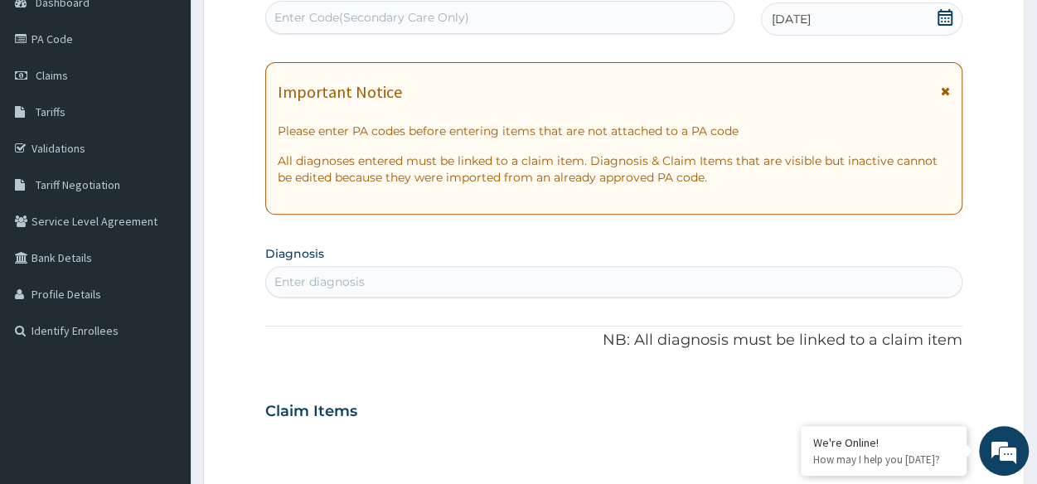
scroll to position [181, 0]
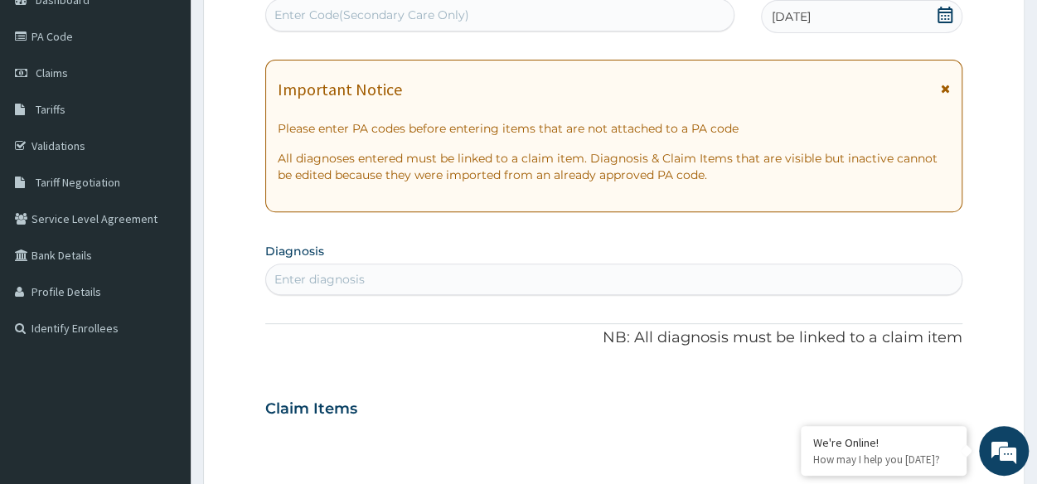
click at [631, 284] on div "Enter diagnosis" at bounding box center [613, 279] width 695 height 27
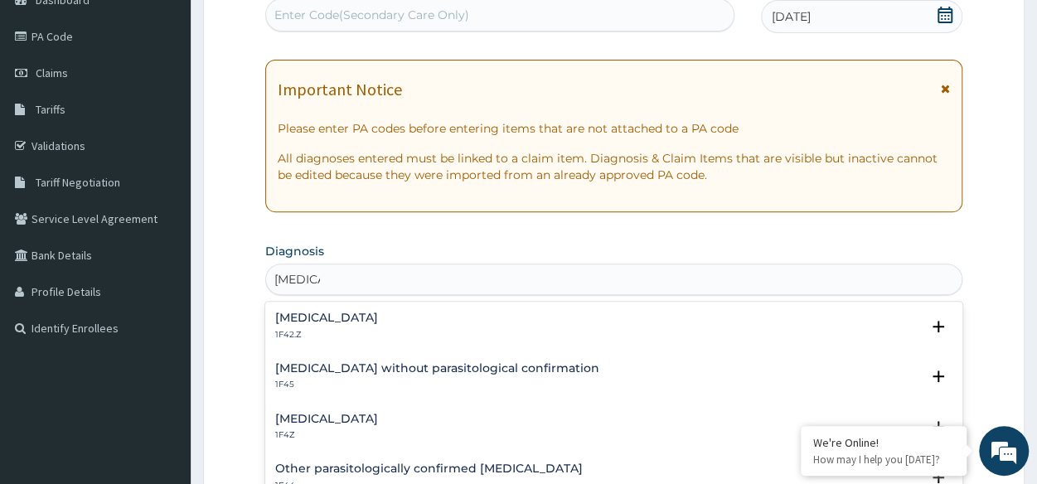
type input "malaria"
click at [337, 409] on div "Malaria, unspecified 1F4Z Select Status Query Query covers suspected (?), Keep …" at bounding box center [613, 431] width 697 height 51
click at [318, 429] on p "1F4Z" at bounding box center [326, 435] width 103 height 12
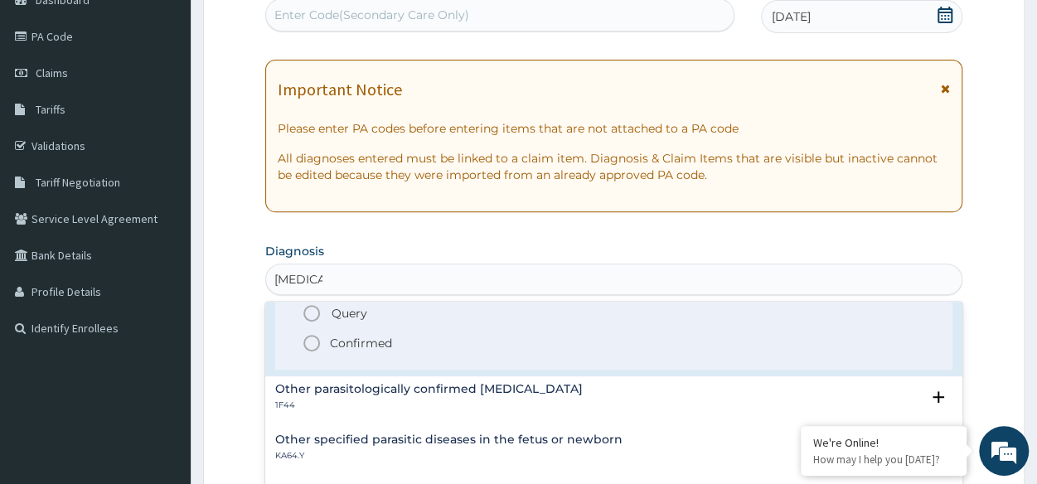
scroll to position [182, 0]
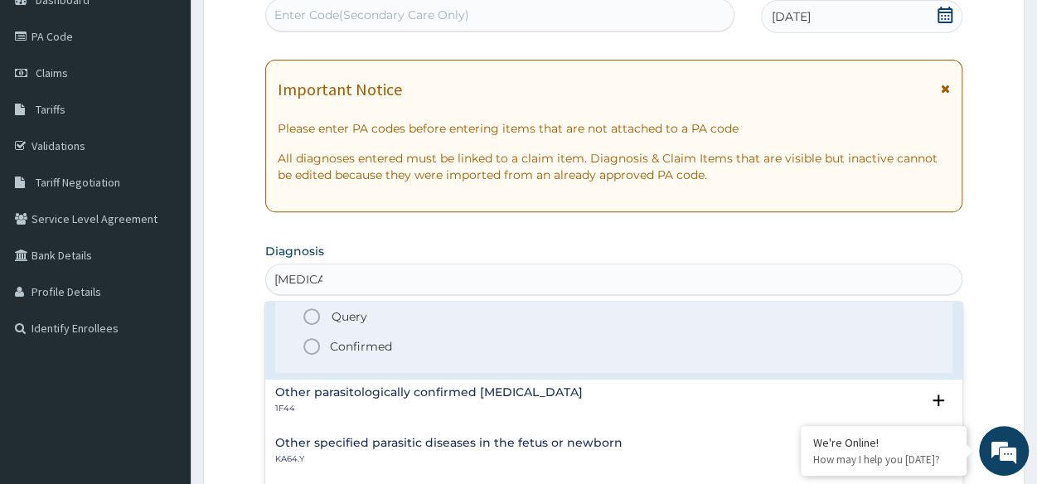
click at [315, 349] on icon "status option filled" at bounding box center [312, 347] width 20 height 20
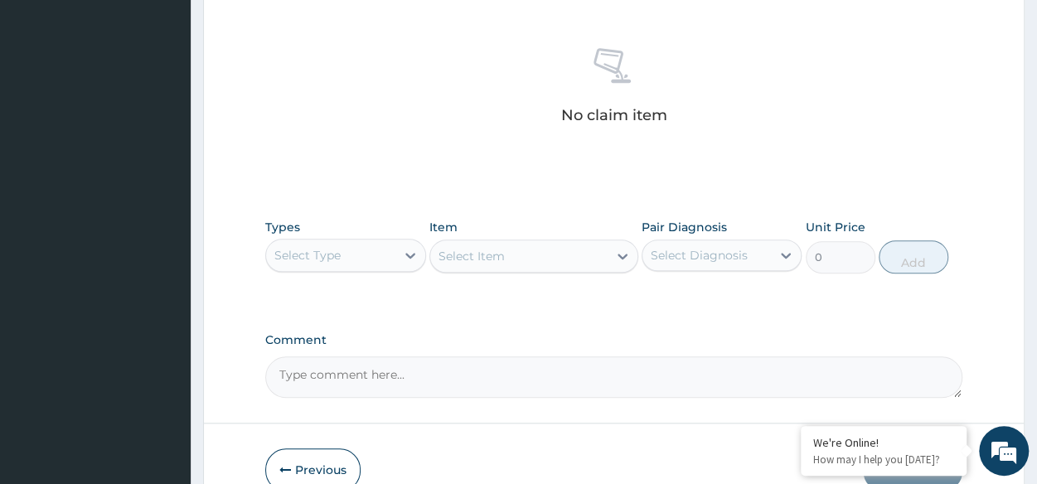
scroll to position [632, 0]
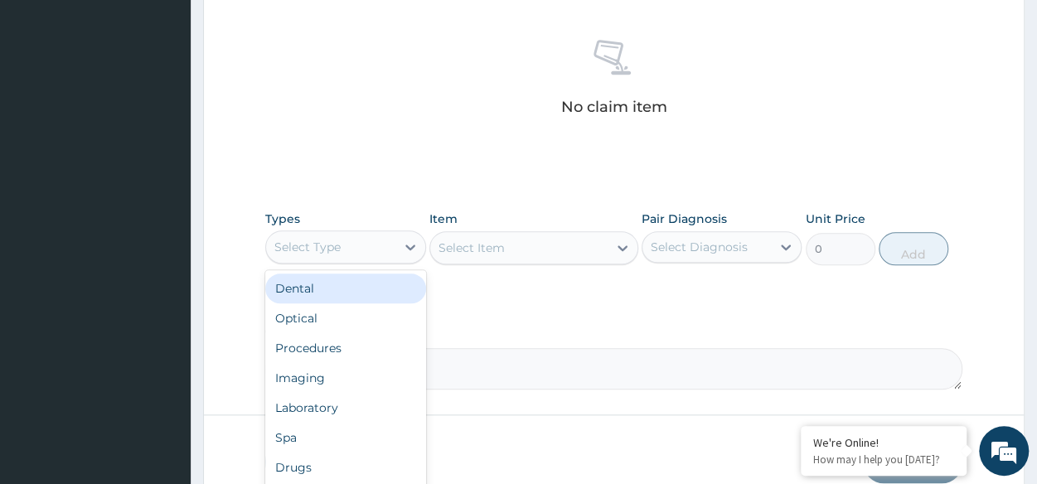
click at [390, 234] on div "Select Type" at bounding box center [330, 247] width 128 height 27
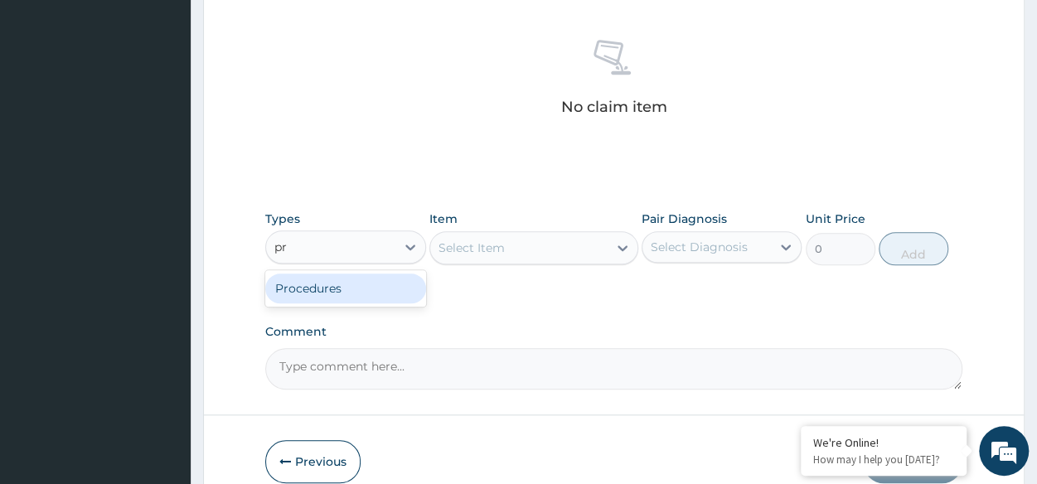
type input "pro"
click at [383, 283] on div "Procedures" at bounding box center [345, 289] width 160 height 30
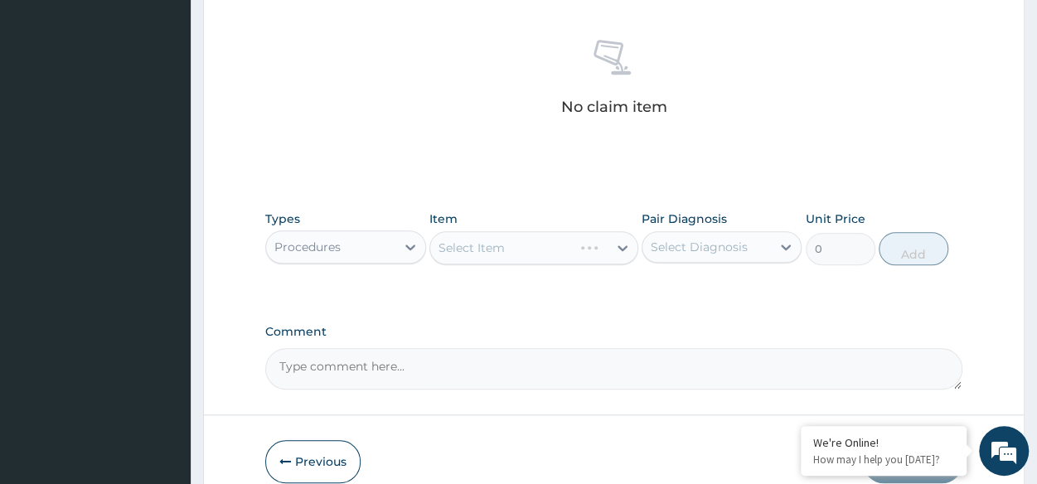
click at [537, 250] on div "Select Item" at bounding box center [533, 247] width 209 height 33
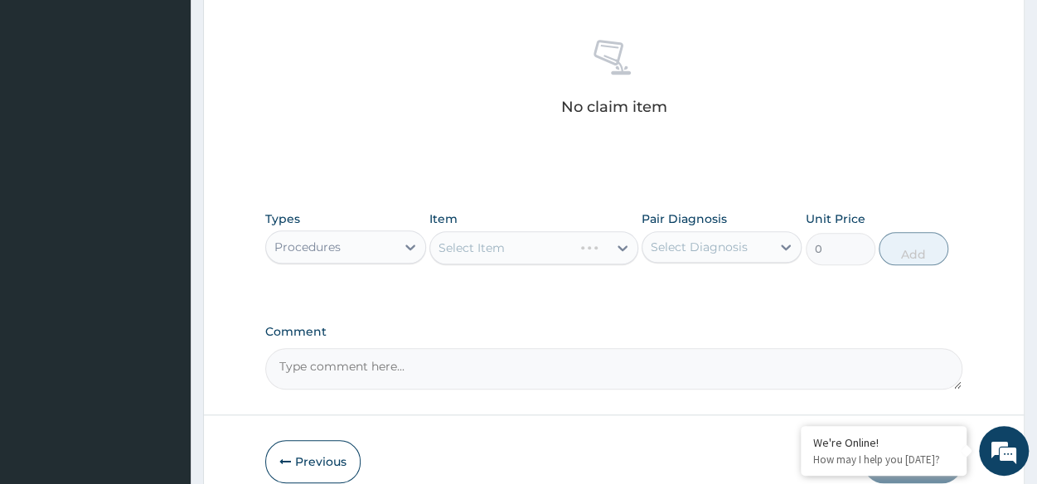
click at [537, 250] on div "Select Item" at bounding box center [533, 247] width 209 height 33
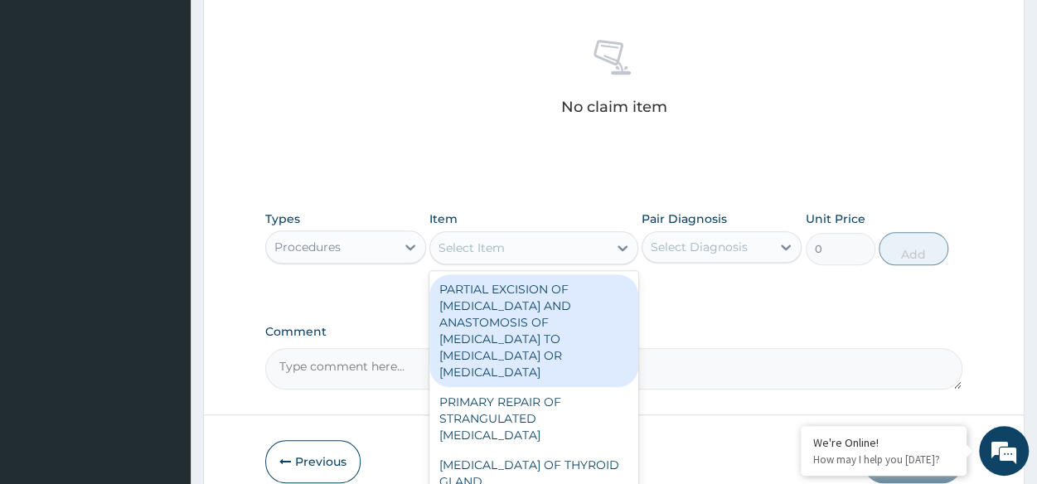
click at [537, 250] on div "Select Item" at bounding box center [518, 248] width 177 height 27
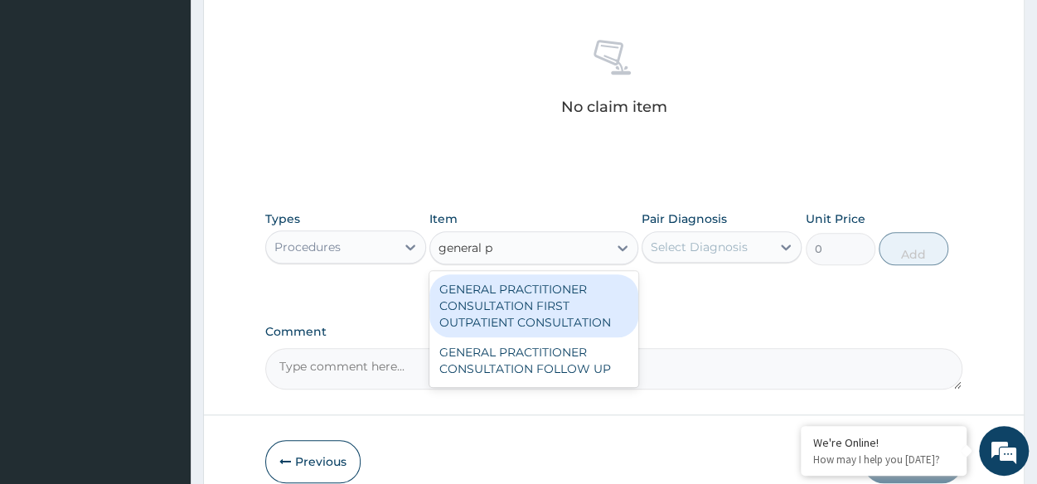
type input "general pr"
click at [587, 327] on div "GENERAL PRACTITIONER CONSULTATION FIRST OUTPATIENT CONSULTATION" at bounding box center [533, 305] width 209 height 63
type input "3370.125"
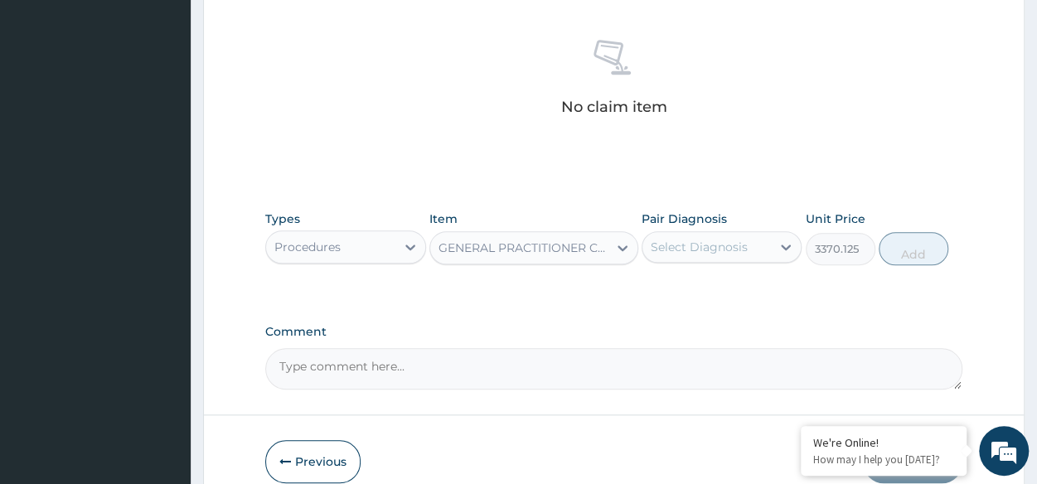
click at [744, 255] on div "Select Diagnosis" at bounding box center [706, 247] width 128 height 27
click at [728, 298] on div "Malaria, unspecified" at bounding box center [722, 290] width 160 height 34
checkbox input "true"
click at [901, 235] on button "Add" at bounding box center [914, 248] width 70 height 33
type input "0"
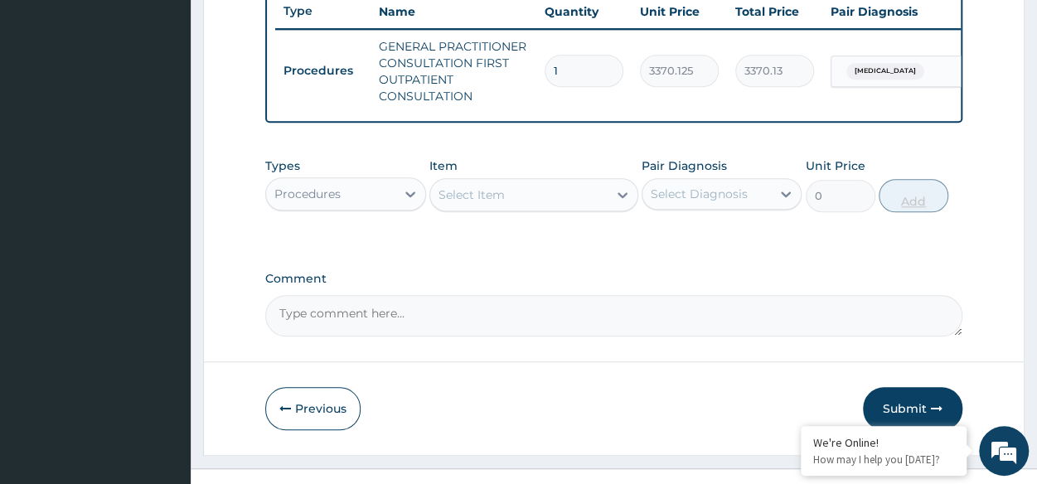
scroll to position [668, 0]
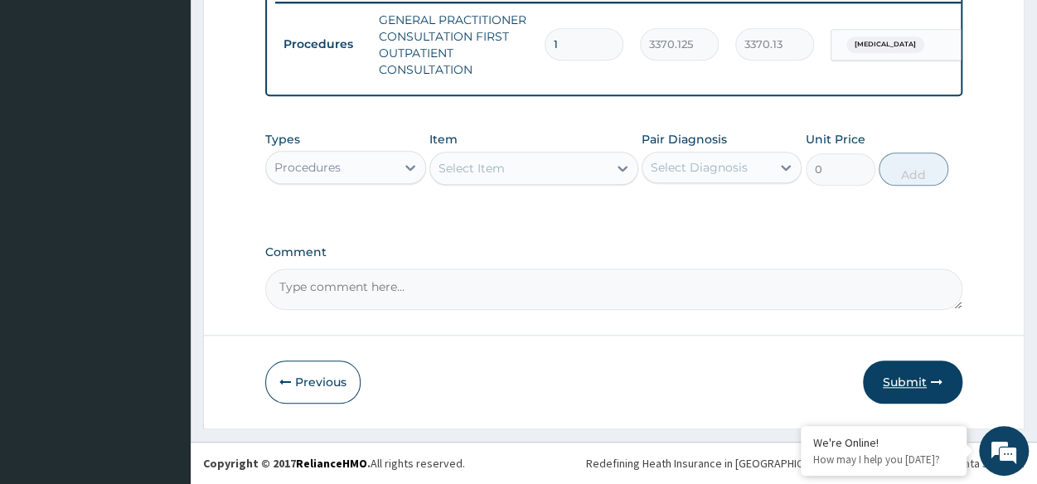
click at [917, 394] on button "Submit" at bounding box center [912, 382] width 99 height 43
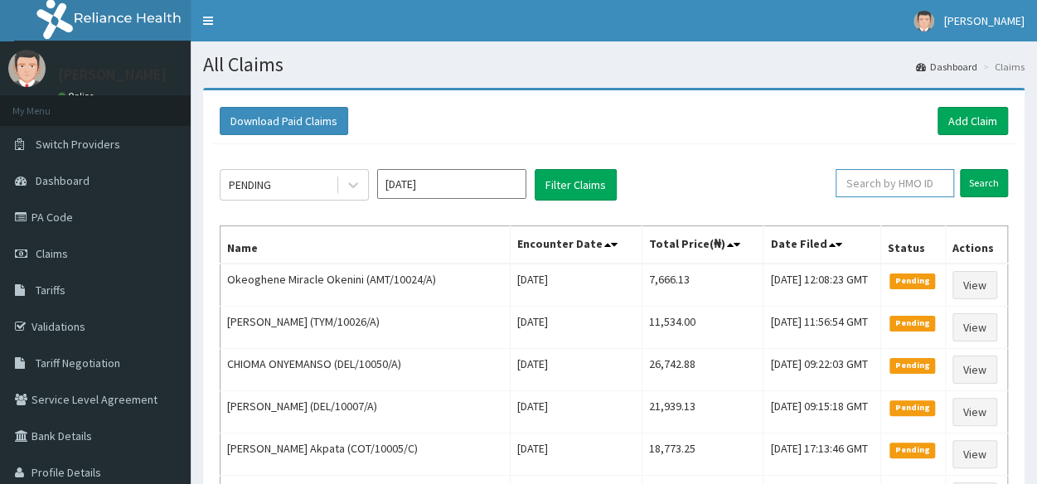
click at [935, 185] on input "text" at bounding box center [894, 183] width 119 height 28
paste input "PMH/10420/A"
type input "PMH/10420/A"
click at [975, 177] on input "Search" at bounding box center [984, 183] width 48 height 28
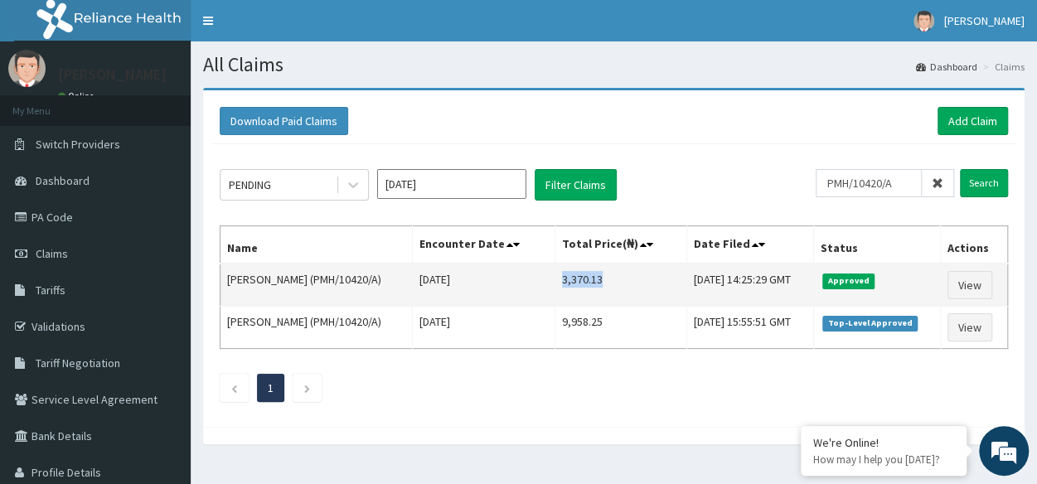
drag, startPoint x: 540, startPoint y: 274, endPoint x: 593, endPoint y: 275, distance: 52.2
click at [593, 275] on td "3,370.13" at bounding box center [620, 285] width 132 height 43
copy td "3,370.13"
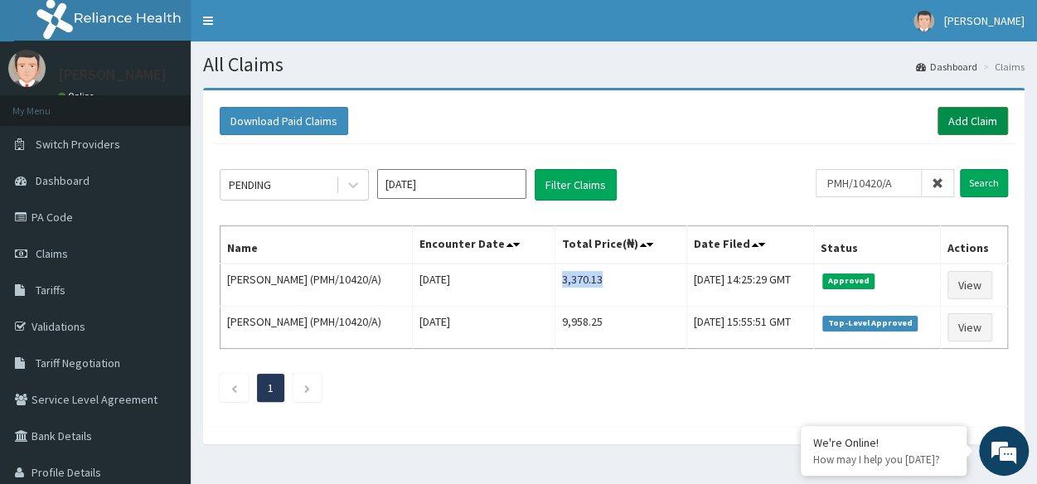
click at [993, 122] on link "Add Claim" at bounding box center [972, 121] width 70 height 28
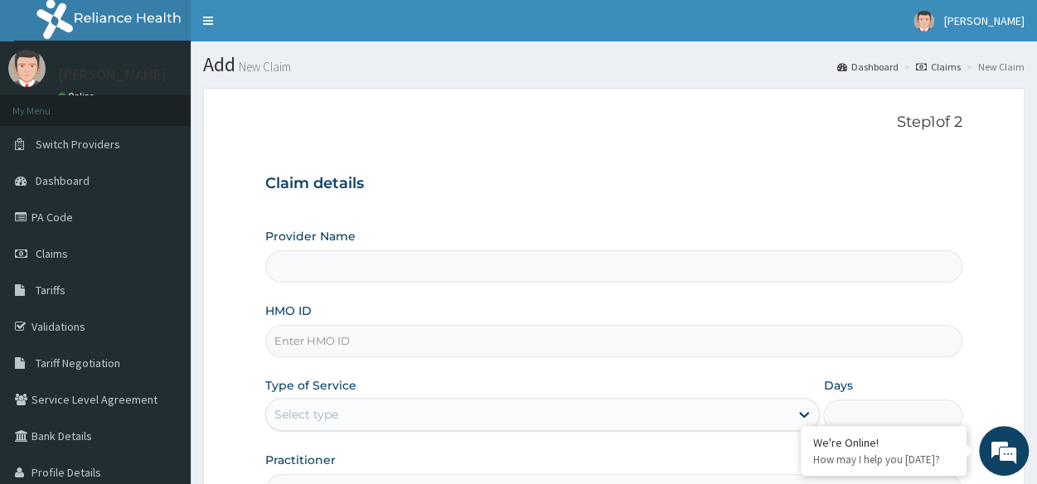
click at [535, 346] on input "HMO ID" at bounding box center [613, 341] width 697 height 32
paste input "BCM/10006/A"
type input "BCM/10006/A"
type input "Reliance Family Clinics (RFC) - [GEOGRAPHIC_DATA]"
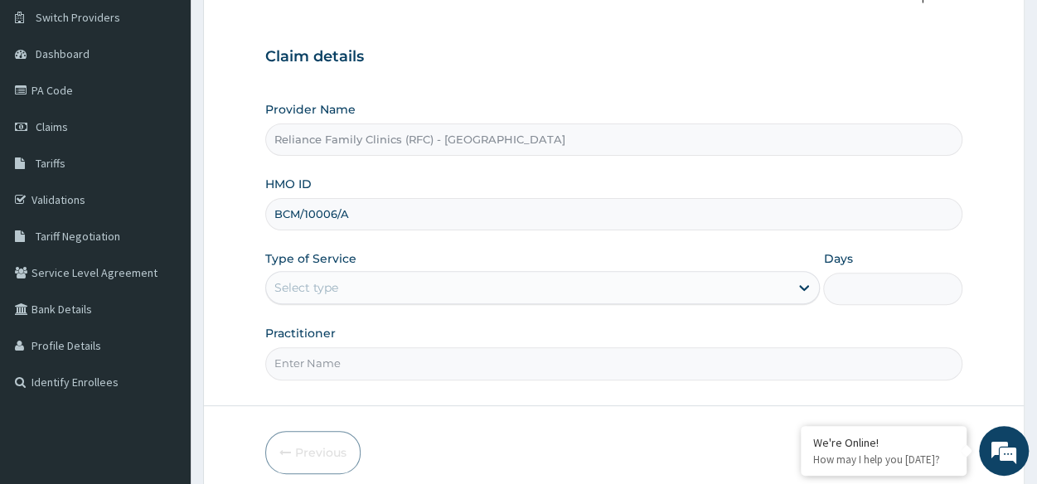
scroll to position [128, 0]
type input "BCM/10006/A"
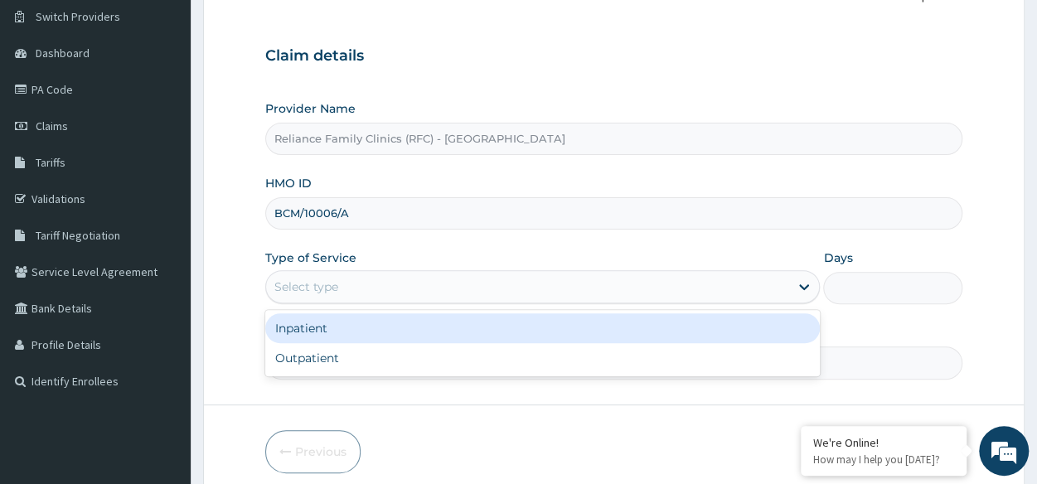
click at [533, 281] on div "Select type" at bounding box center [527, 287] width 523 height 27
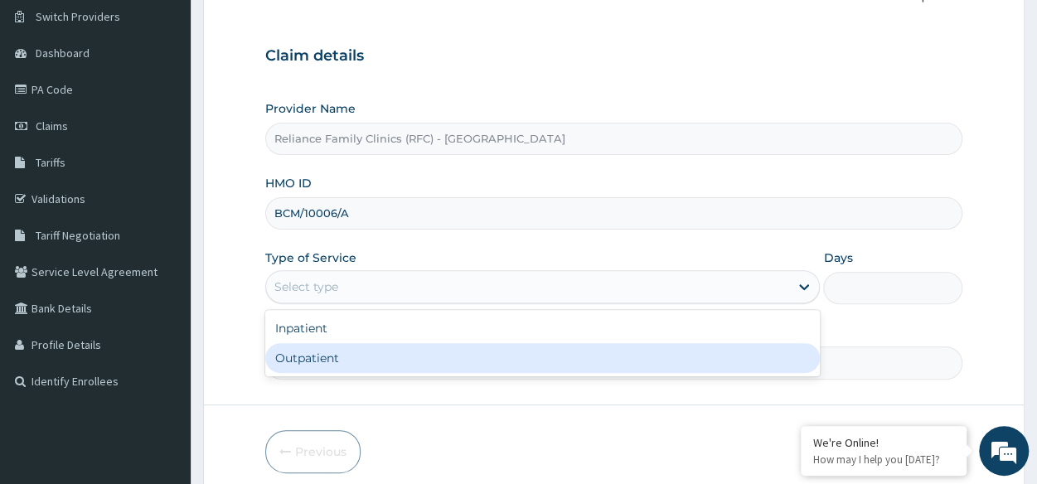
click at [459, 356] on div "Outpatient" at bounding box center [542, 358] width 554 height 30
type input "1"
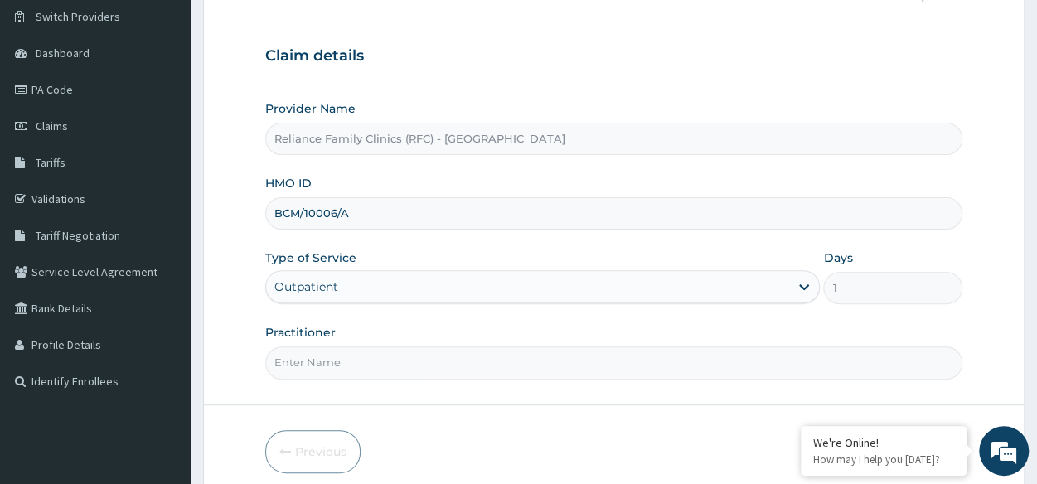
click at [455, 357] on input "Practitioner" at bounding box center [613, 362] width 697 height 32
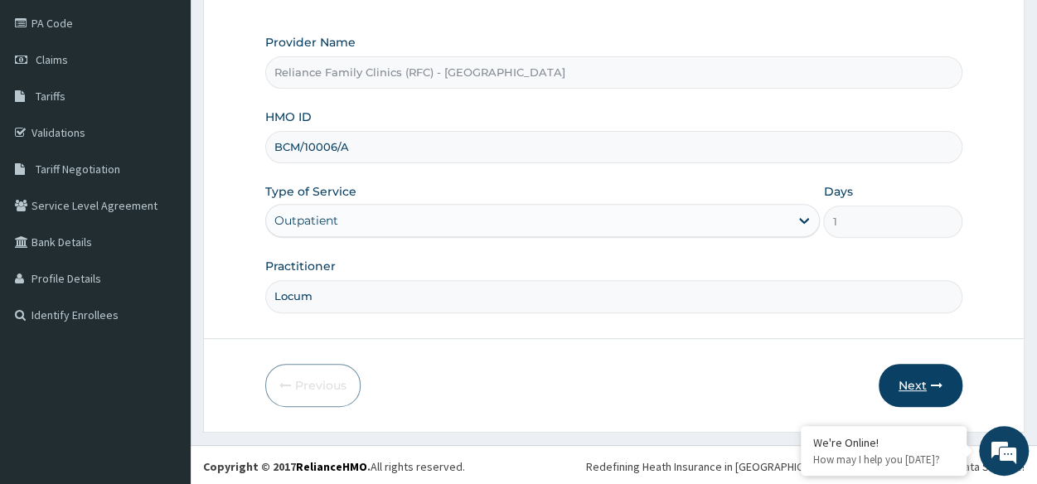
type input "Locum"
click at [915, 392] on button "Next" at bounding box center [921, 385] width 84 height 43
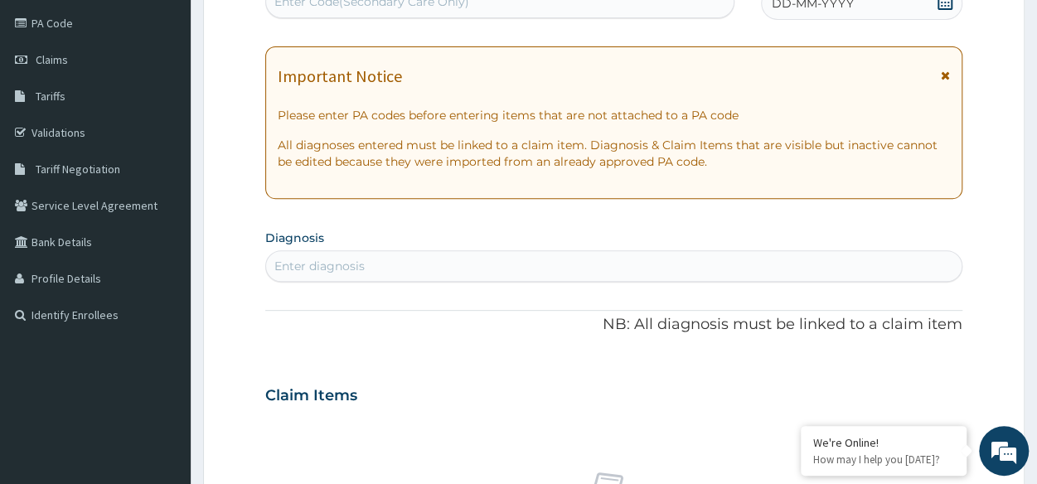
scroll to position [0, 0]
click at [325, 279] on div "Enter diagnosis" at bounding box center [613, 265] width 697 height 31
type input "Laryngeal"
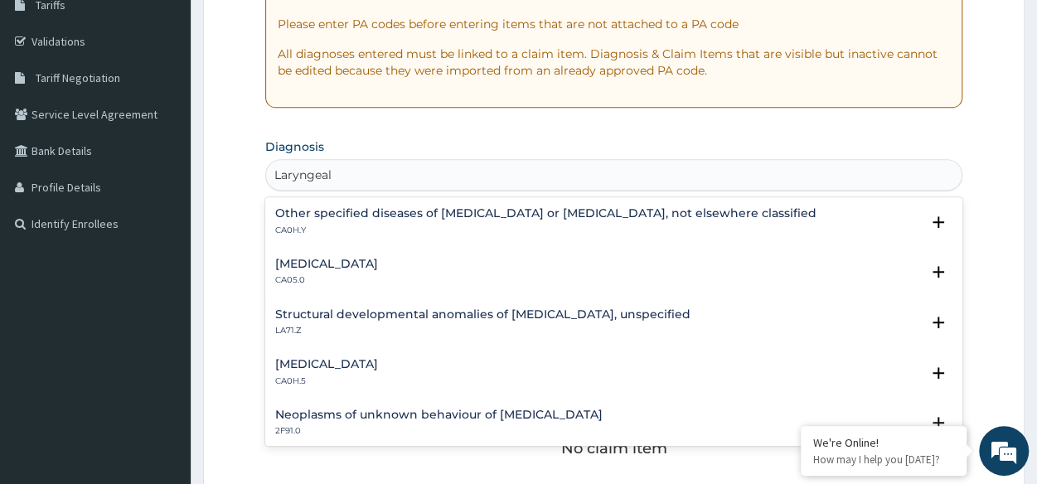
scroll to position [297, 0]
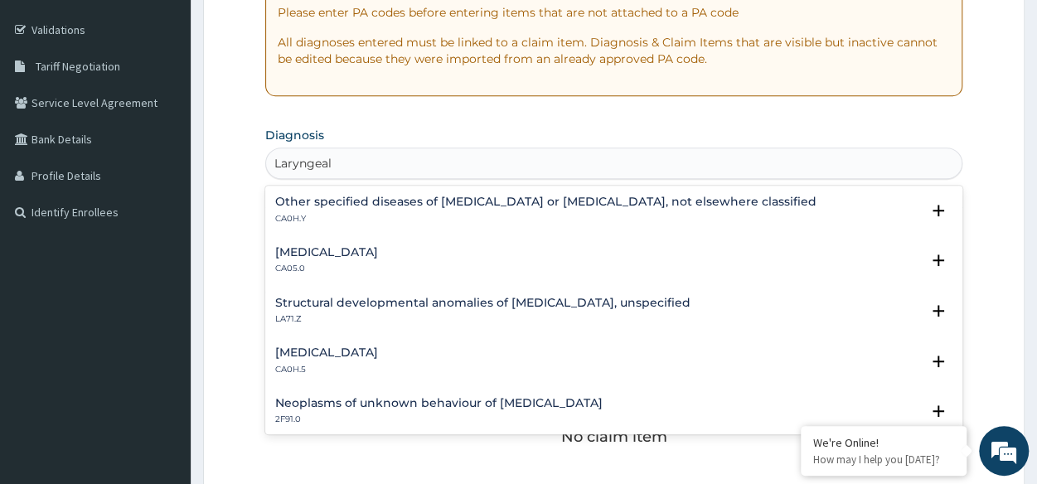
click at [328, 275] on div "Acute laryngitis CA05.0 Select Status Query Query covers suspected (?), Keep in…" at bounding box center [613, 264] width 677 height 37
click at [300, 271] on p "CA05.0" at bounding box center [326, 269] width 103 height 12
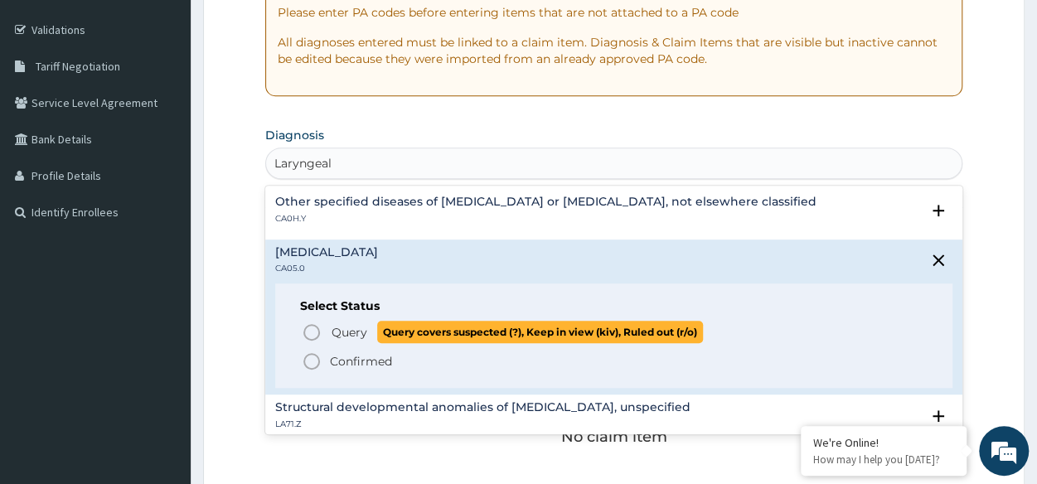
click at [315, 337] on circle "status option query" at bounding box center [311, 332] width 15 height 15
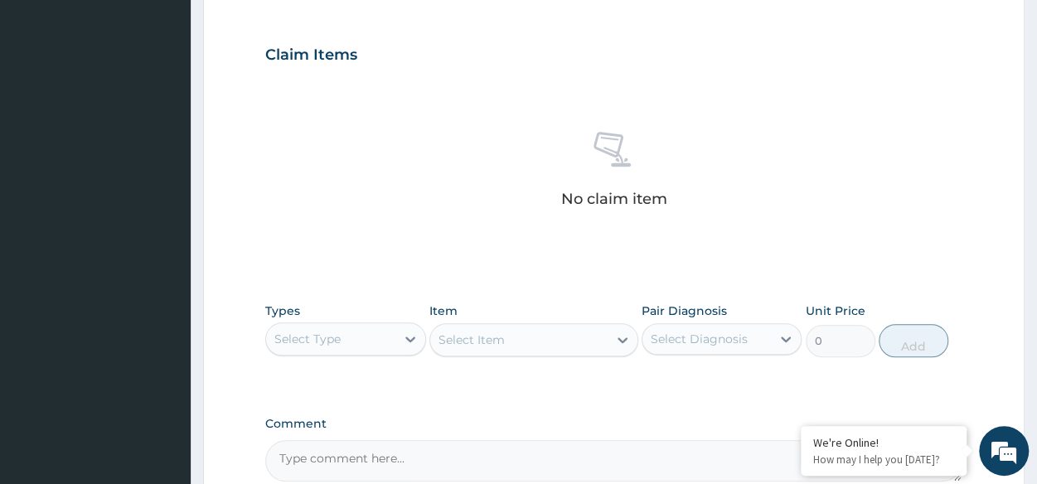
scroll to position [540, 0]
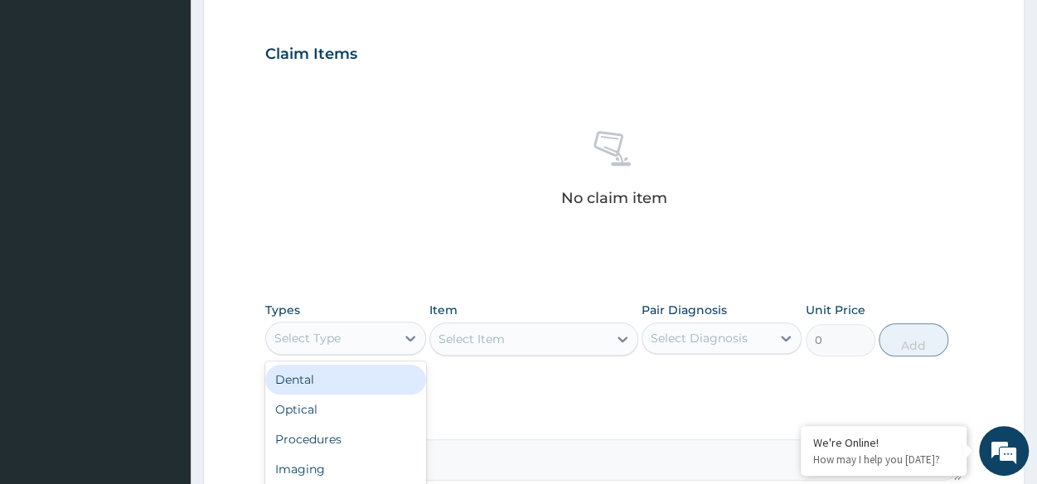
click at [362, 341] on div "Select Type" at bounding box center [330, 338] width 128 height 27
type input "pr"
click at [369, 384] on div "Procedures" at bounding box center [345, 380] width 160 height 30
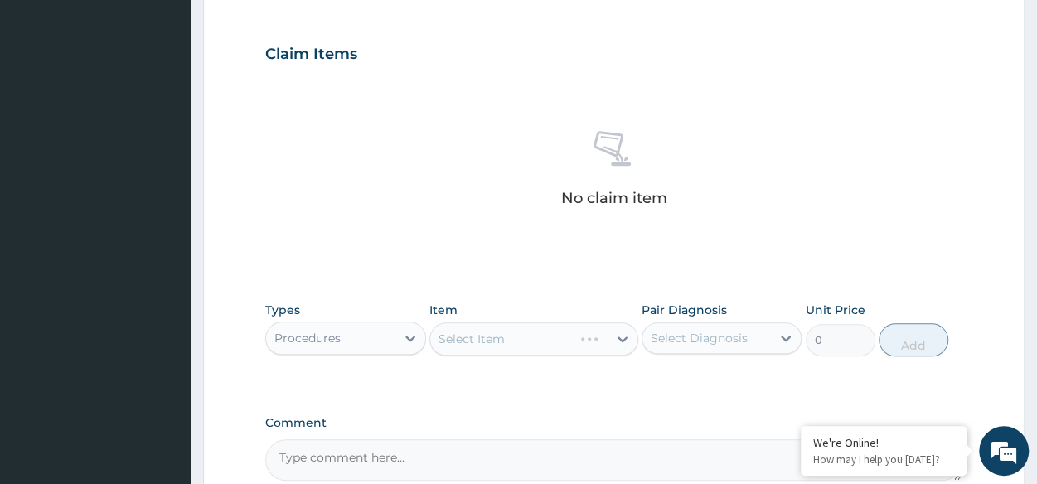
click at [473, 340] on div "Select Item" at bounding box center [533, 338] width 209 height 33
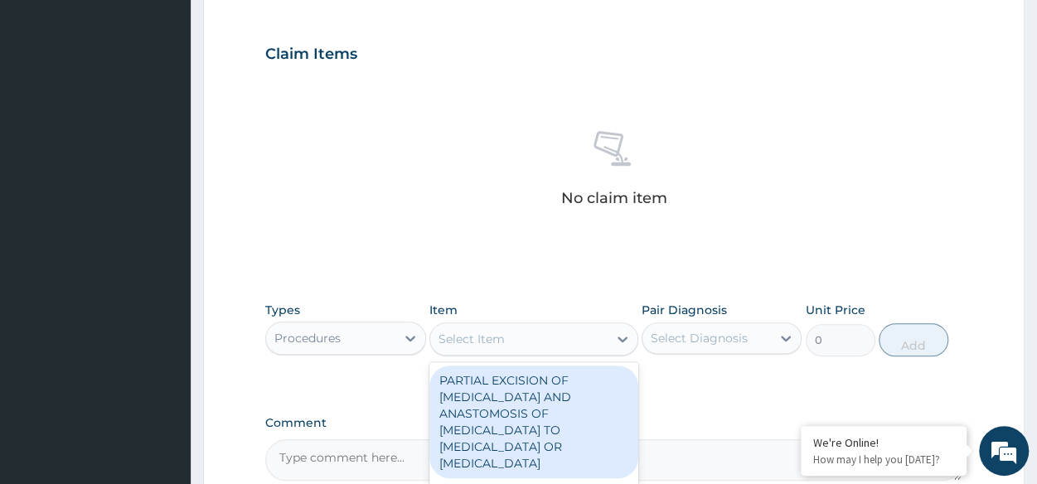
click at [473, 340] on div "Select Item" at bounding box center [471, 339] width 66 height 17
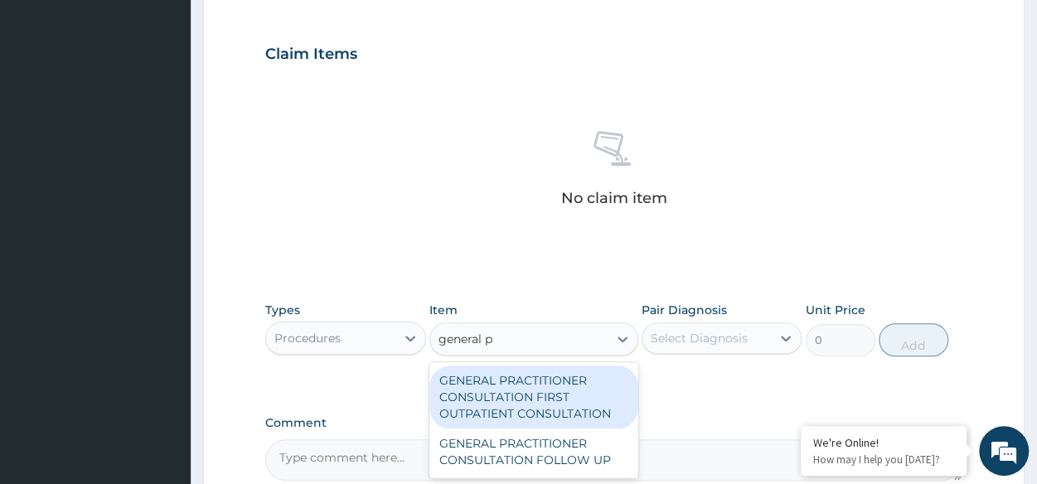
type input "general pr"
click at [527, 380] on div "GENERAL PRACTITIONER CONSULTATION FIRST OUTPATIENT CONSULTATION" at bounding box center [533, 397] width 209 height 63
type input "3370.125"
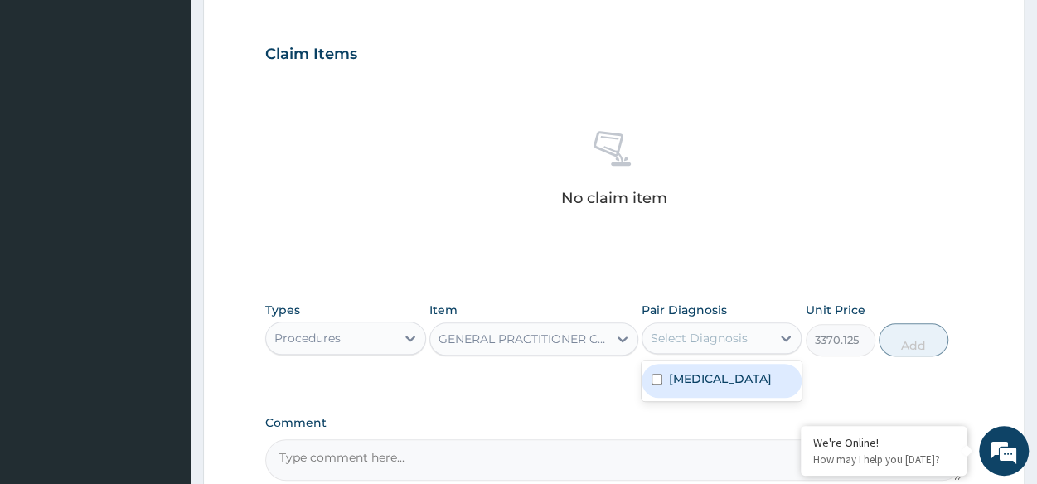
click at [695, 351] on div "Select Diagnosis" at bounding box center [722, 337] width 160 height 31
click at [690, 366] on div "Acute laryngitis" at bounding box center [722, 381] width 160 height 34
checkbox input "true"
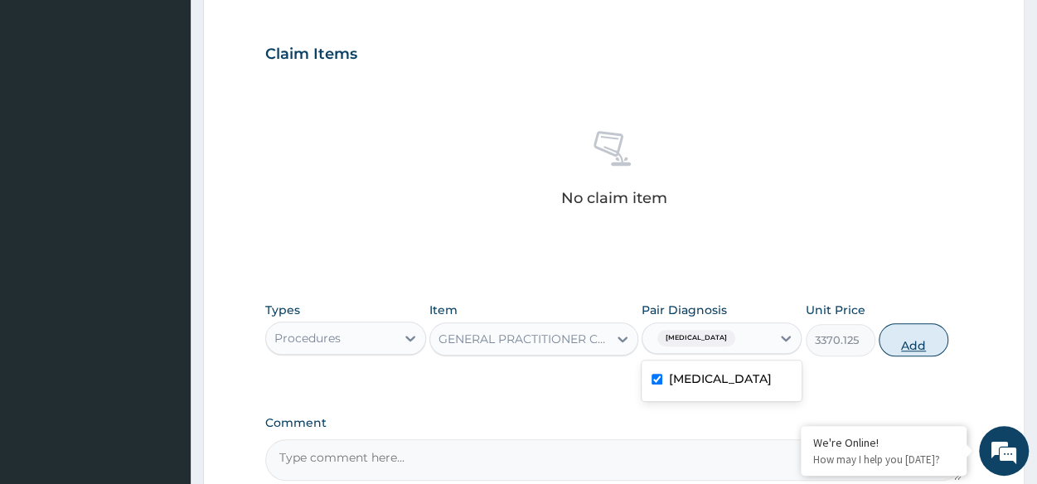
click at [922, 330] on button "Add" at bounding box center [914, 339] width 70 height 33
type input "0"
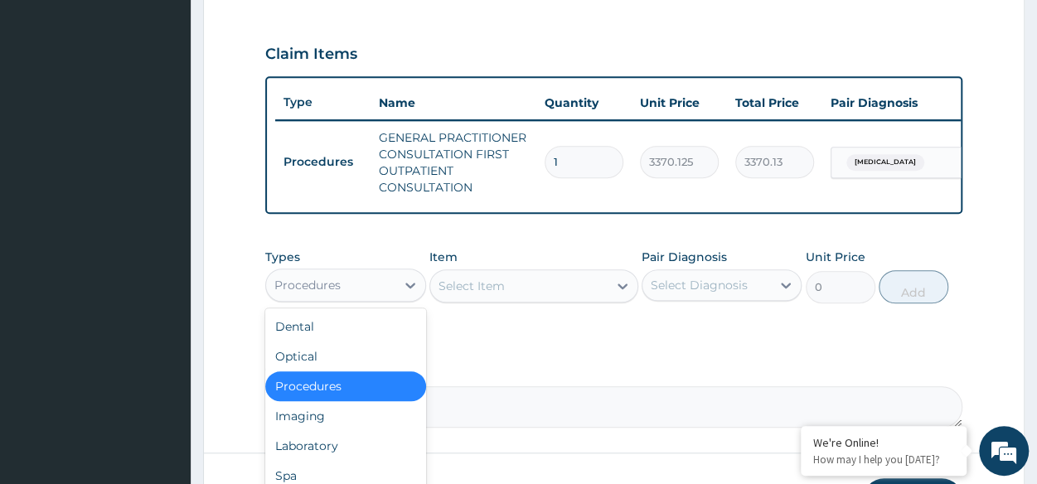
click at [326, 293] on div "Procedures" at bounding box center [307, 285] width 66 height 17
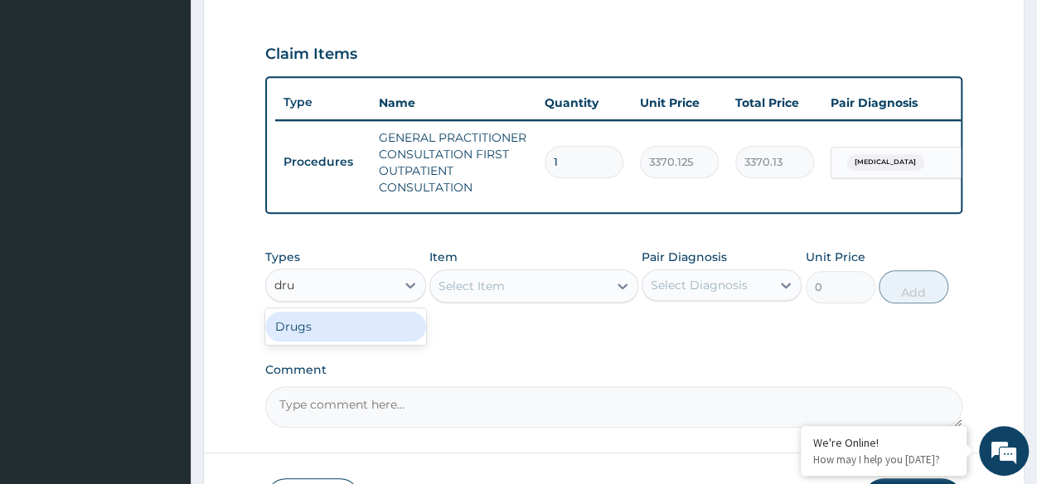
type input "drug"
click at [337, 331] on div "Drugs" at bounding box center [345, 327] width 160 height 30
click at [541, 288] on div "Select Item" at bounding box center [533, 285] width 209 height 33
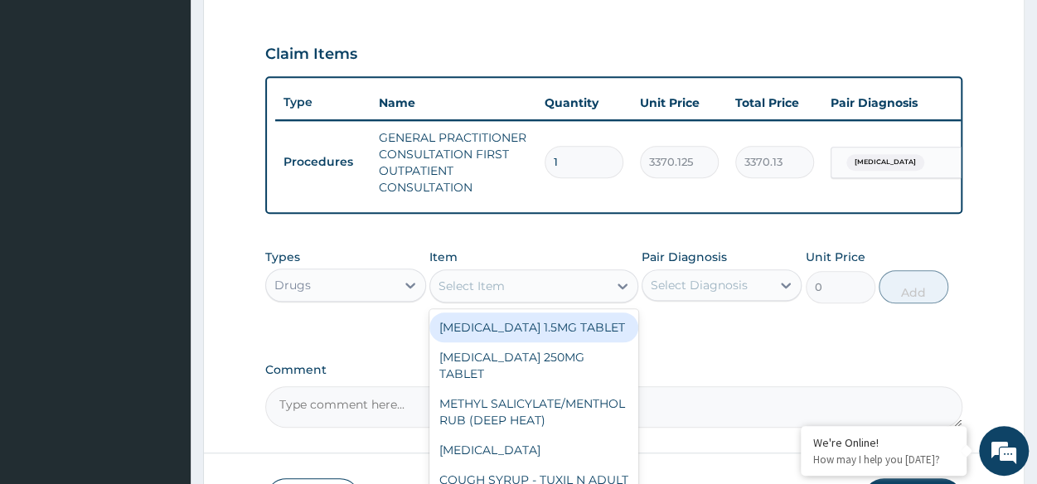
click at [506, 291] on div "Select Item" at bounding box center [518, 286] width 177 height 27
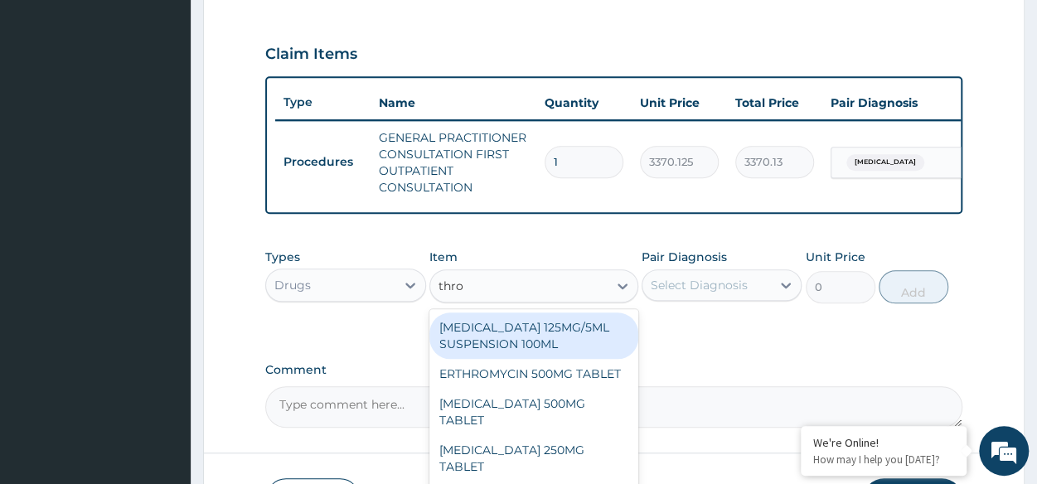
type input "throa"
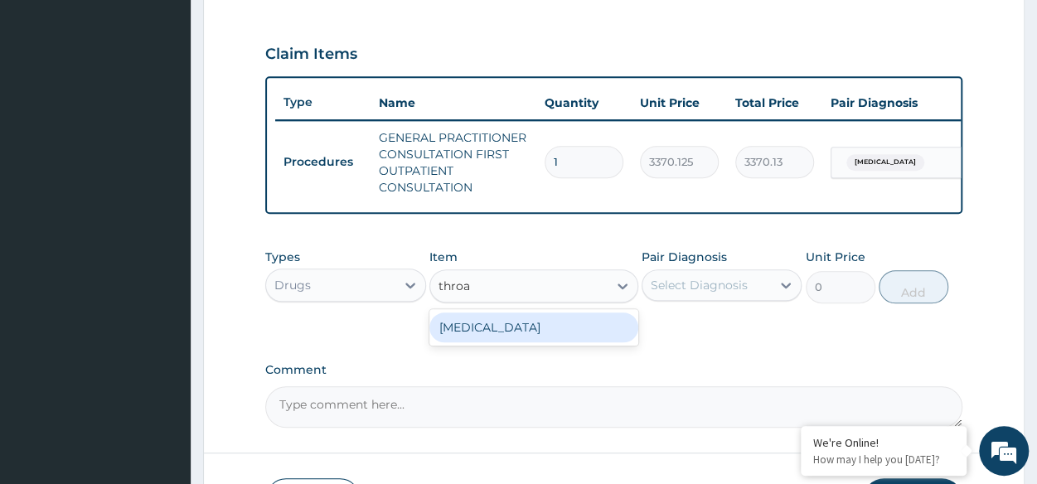
click at [535, 336] on div "THROAT LOZENGE" at bounding box center [533, 327] width 209 height 30
type input "96"
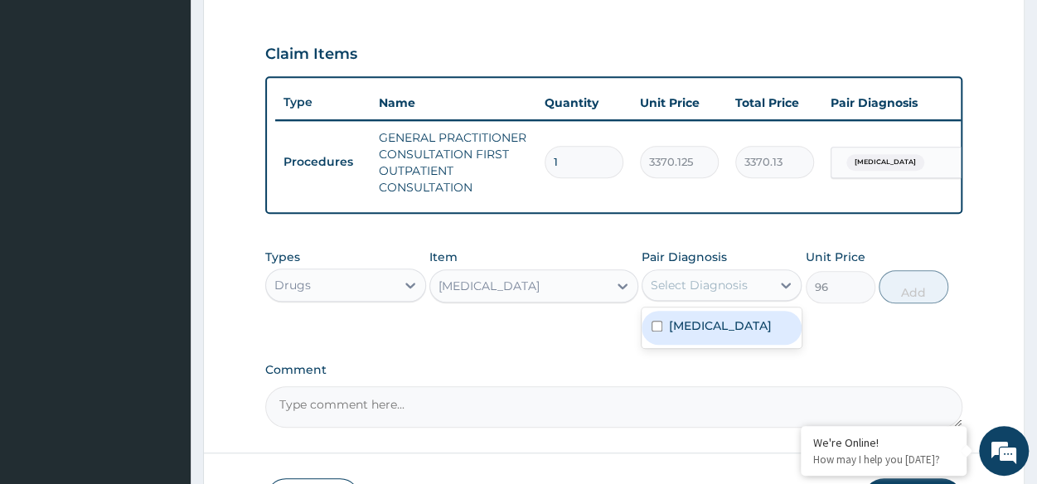
click at [701, 293] on div "Select Diagnosis" at bounding box center [699, 285] width 97 height 17
click at [697, 328] on label "Acute laryngitis" at bounding box center [720, 325] width 103 height 17
checkbox input "true"
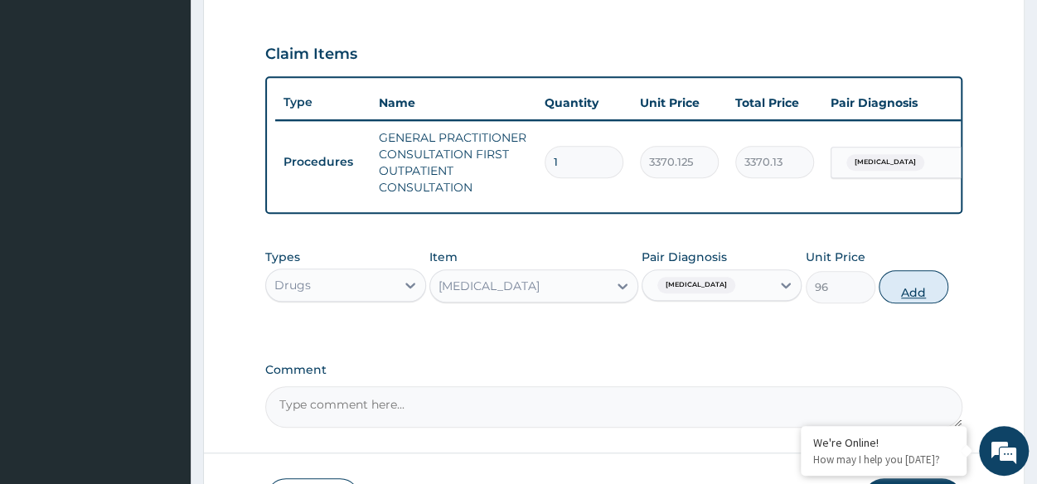
click at [917, 289] on button "Add" at bounding box center [914, 286] width 70 height 33
type input "0"
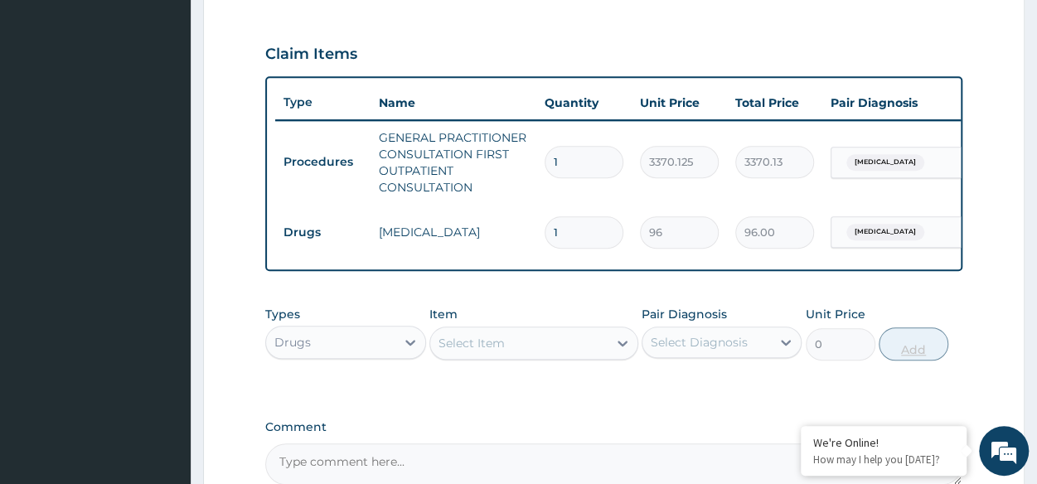
type input "0.00"
type input "8"
type input "768.00"
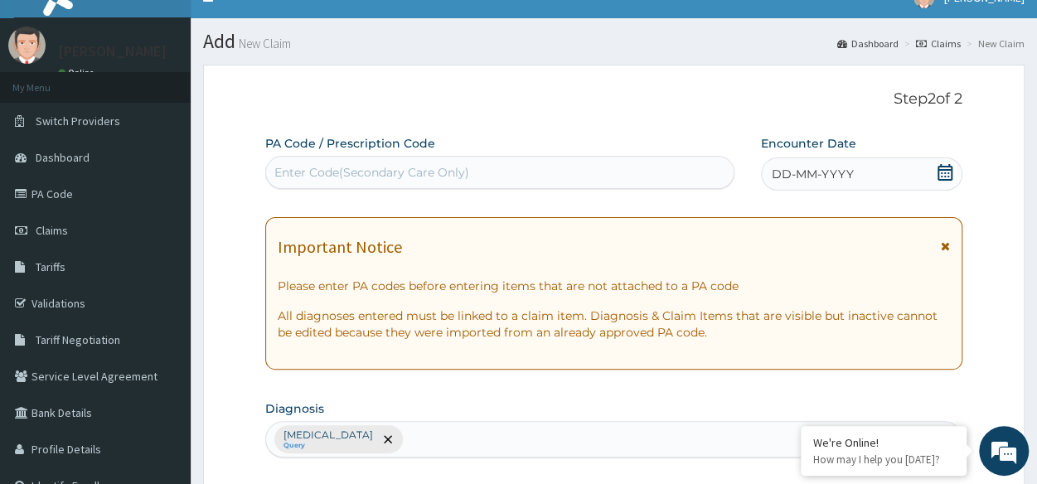
scroll to position [22, 0]
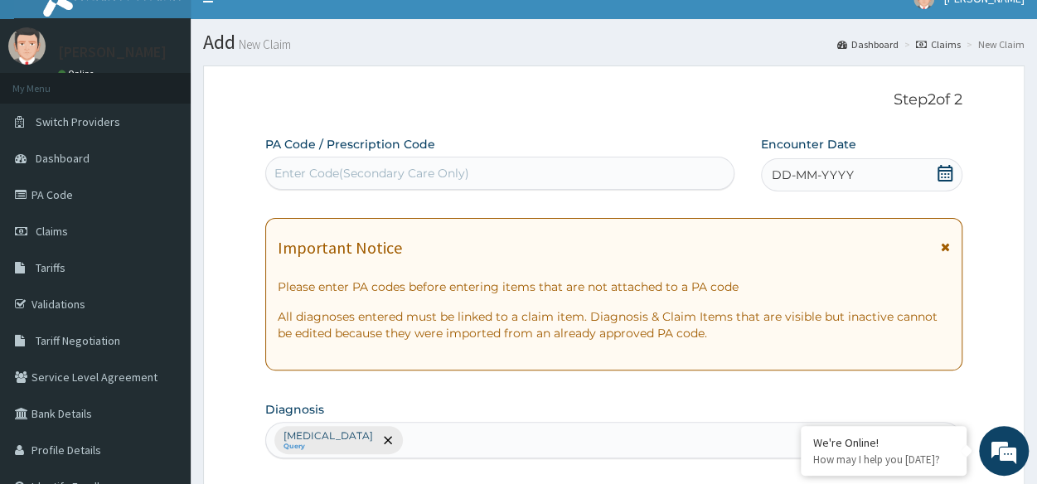
type input "8"
click at [937, 177] on icon at bounding box center [945, 173] width 17 height 17
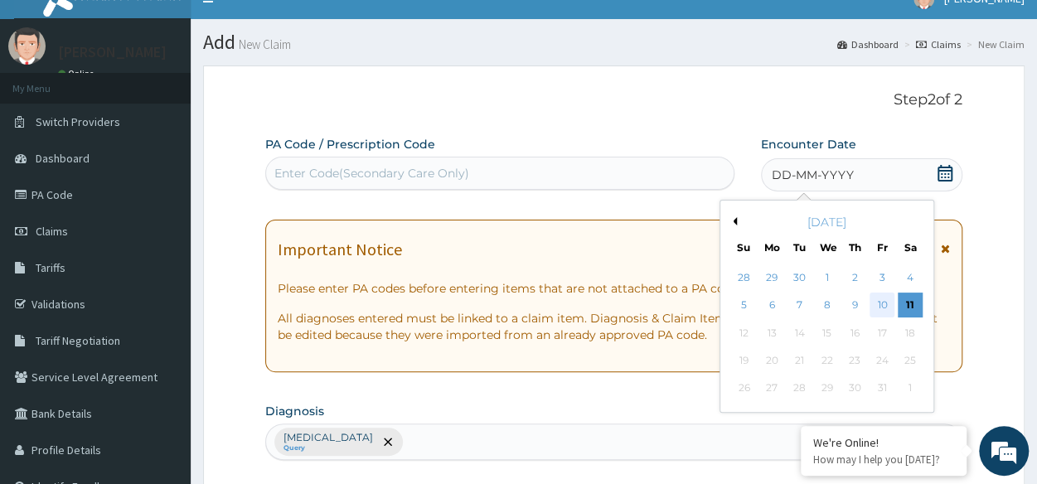
click at [877, 309] on div "10" at bounding box center [881, 305] width 25 height 25
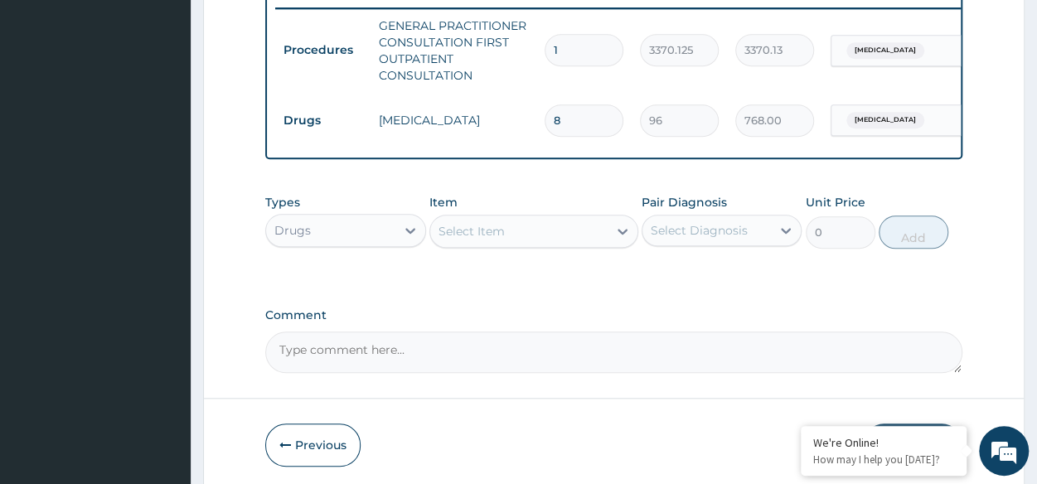
scroll to position [725, 0]
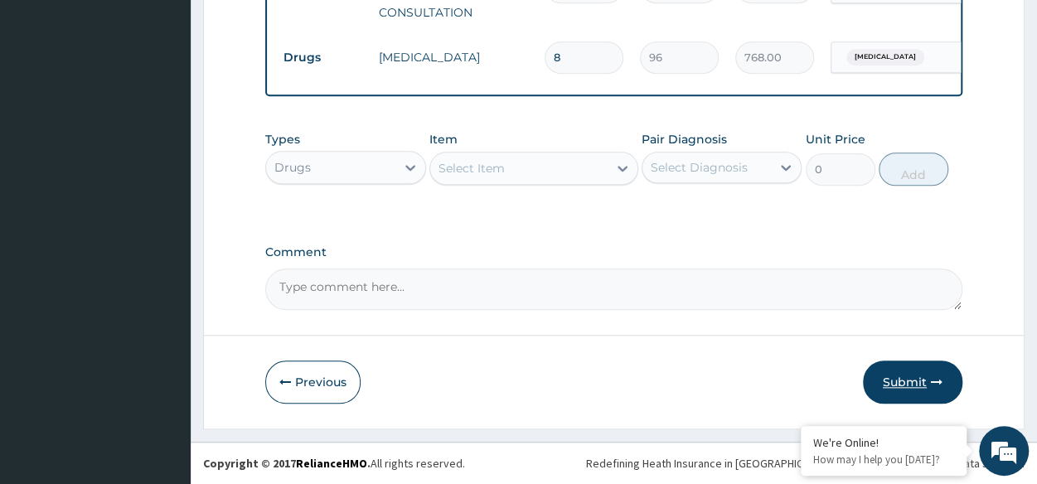
click at [913, 399] on button "Submit" at bounding box center [912, 382] width 99 height 43
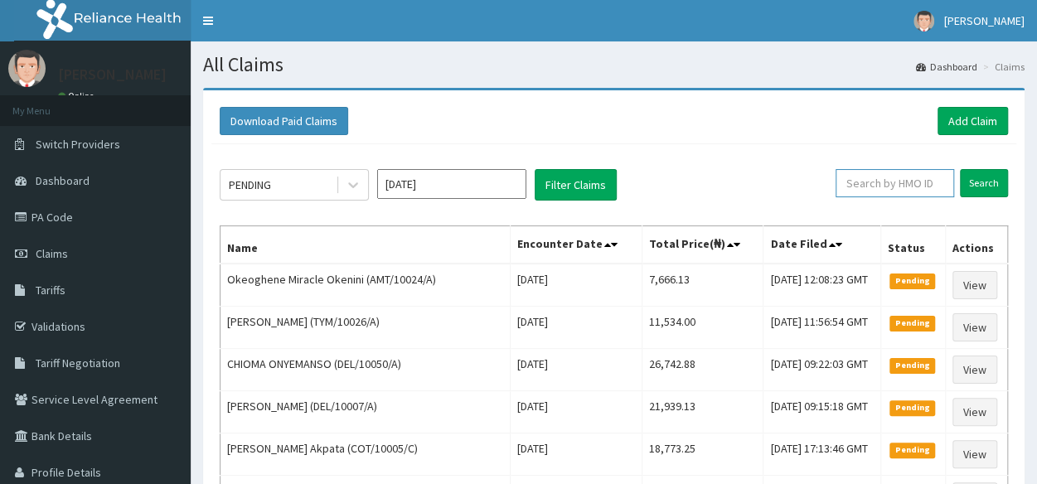
click at [927, 186] on input "text" at bounding box center [894, 183] width 119 height 28
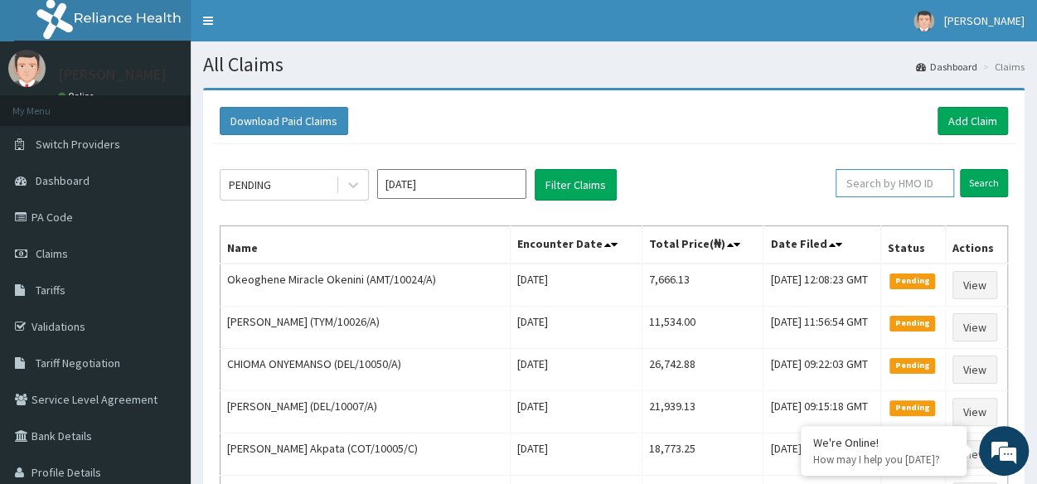
paste input "BCM/10006/A"
type input "BCM/10006/A"
click at [973, 174] on input "Search" at bounding box center [984, 183] width 48 height 28
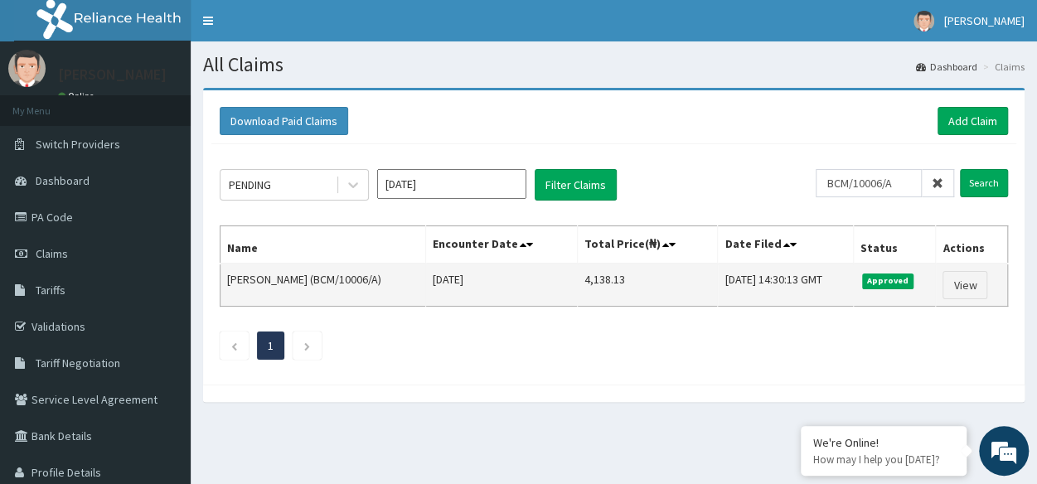
click at [593, 283] on td "4,138.13" at bounding box center [647, 285] width 141 height 43
drag, startPoint x: 550, startPoint y: 276, endPoint x: 599, endPoint y: 283, distance: 49.5
click at [599, 283] on td "4,138.13" at bounding box center [647, 285] width 141 height 43
copy td "4,138.13"
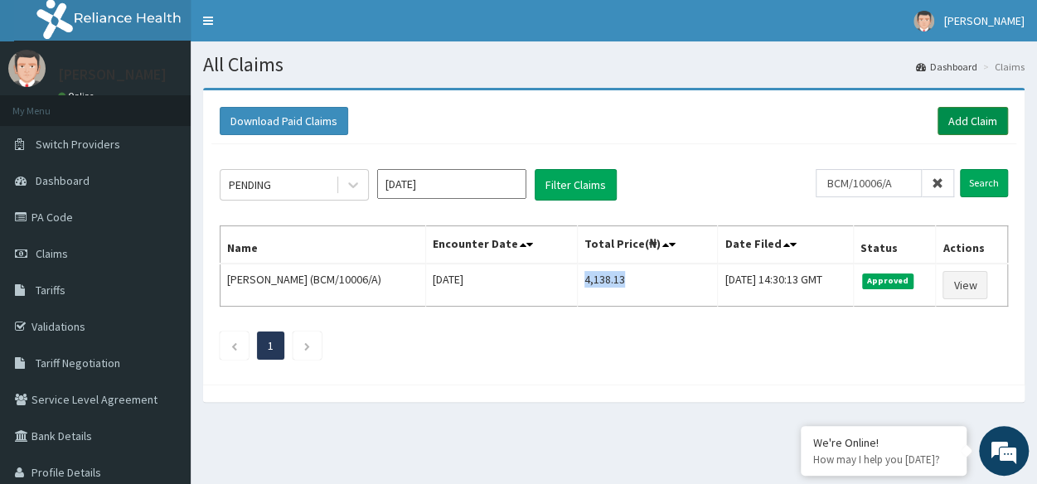
click at [968, 119] on link "Add Claim" at bounding box center [972, 121] width 70 height 28
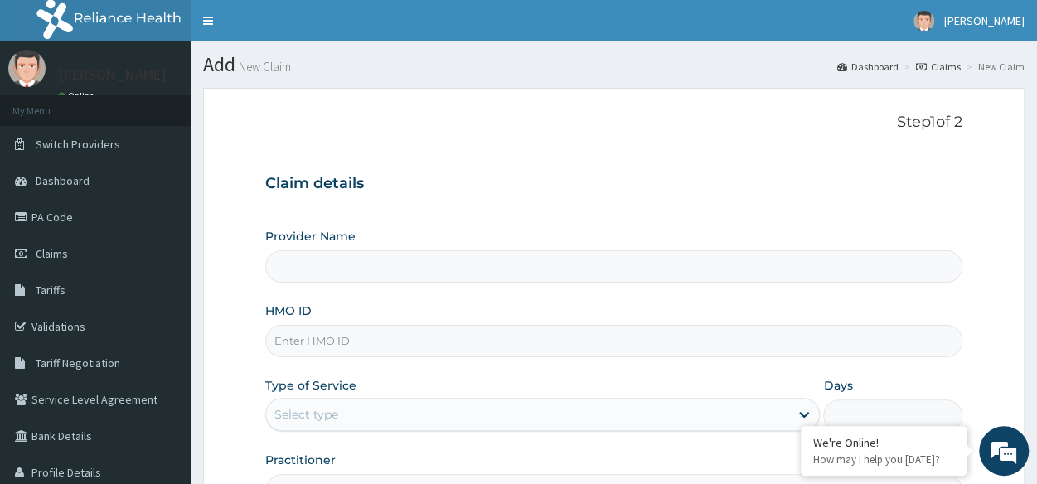
click at [414, 336] on input "HMO ID" at bounding box center [613, 341] width 697 height 32
paste input "KUD/10218/B"
type input "KUD/10218/B"
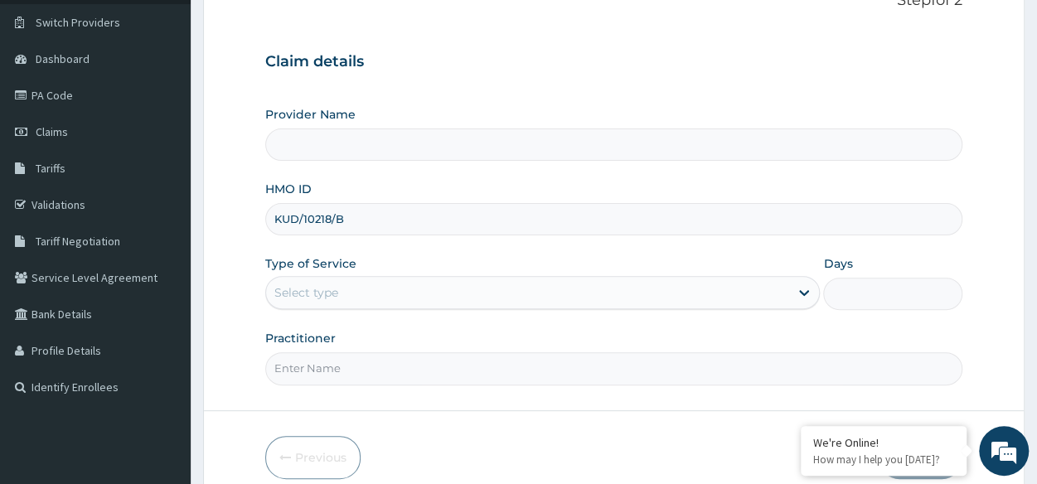
scroll to position [140, 0]
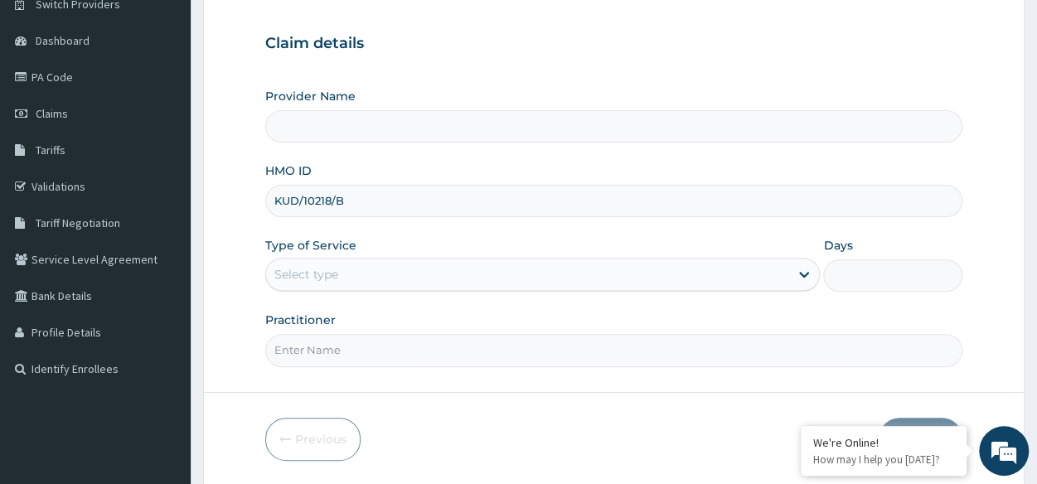
type input "Reliance Family Clinics (RFC) - [GEOGRAPHIC_DATA]"
type input "KUD/10218/B"
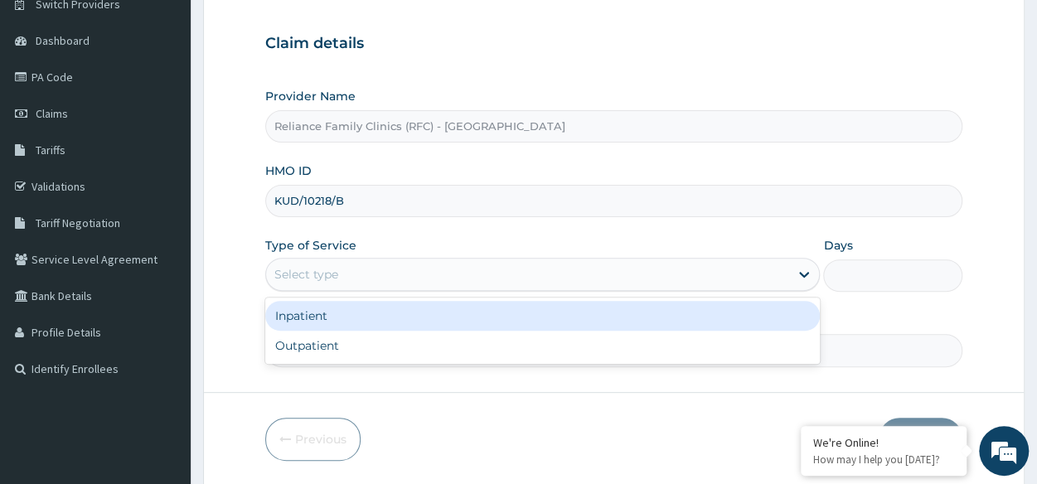
click at [458, 283] on div "Select type" at bounding box center [527, 274] width 523 height 27
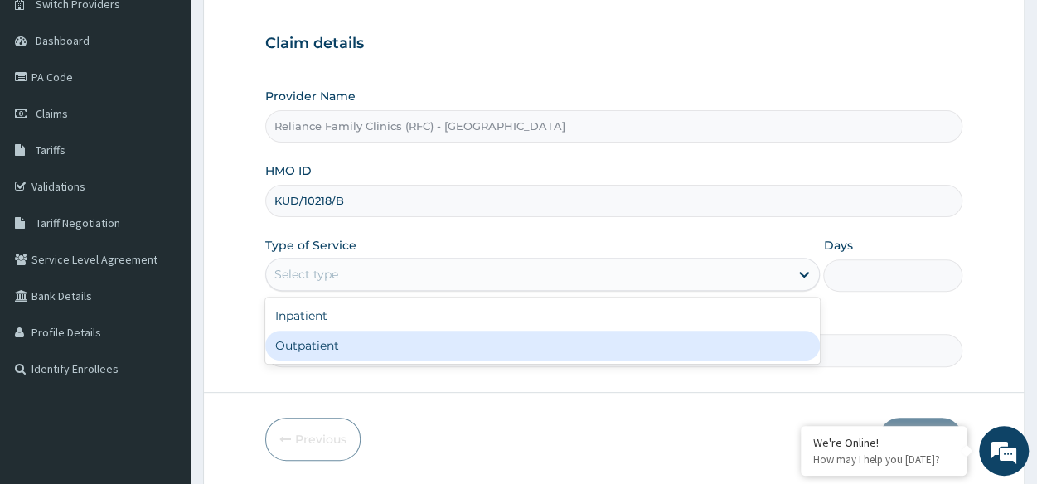
click at [356, 357] on div "Outpatient" at bounding box center [542, 346] width 554 height 30
type input "1"
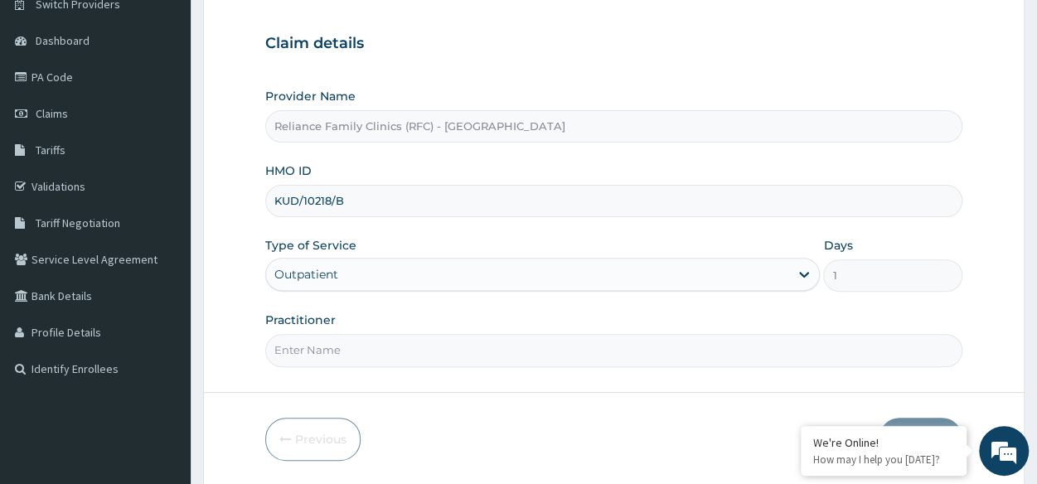
click at [356, 357] on input "Practitioner" at bounding box center [613, 350] width 697 height 32
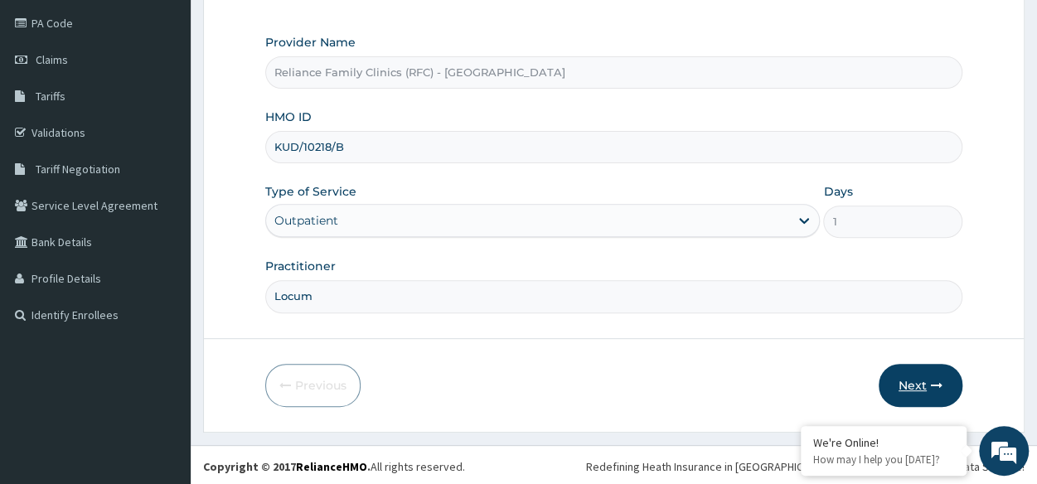
type input "Locum"
click at [900, 381] on button "Next" at bounding box center [921, 385] width 84 height 43
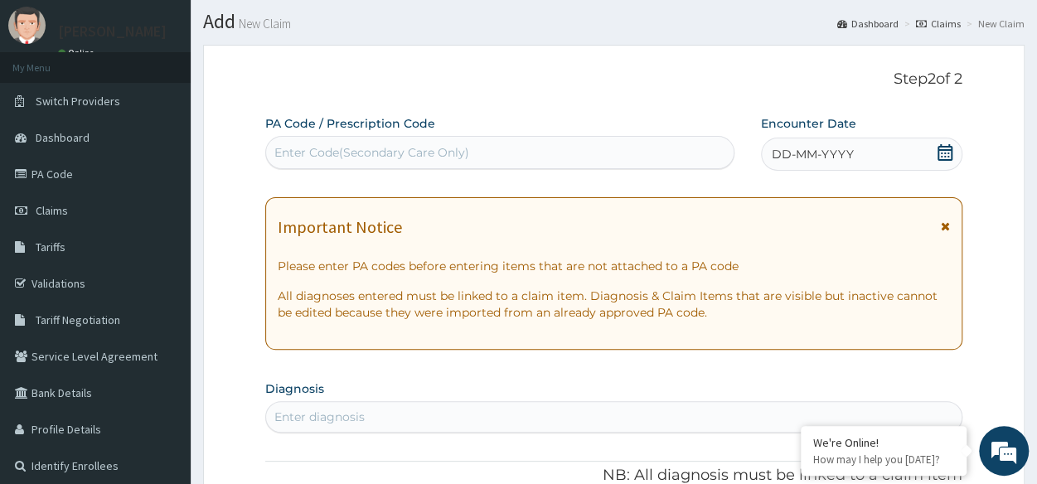
scroll to position [41, 0]
click at [852, 161] on div "DD-MM-YYYY" at bounding box center [861, 155] width 201 height 33
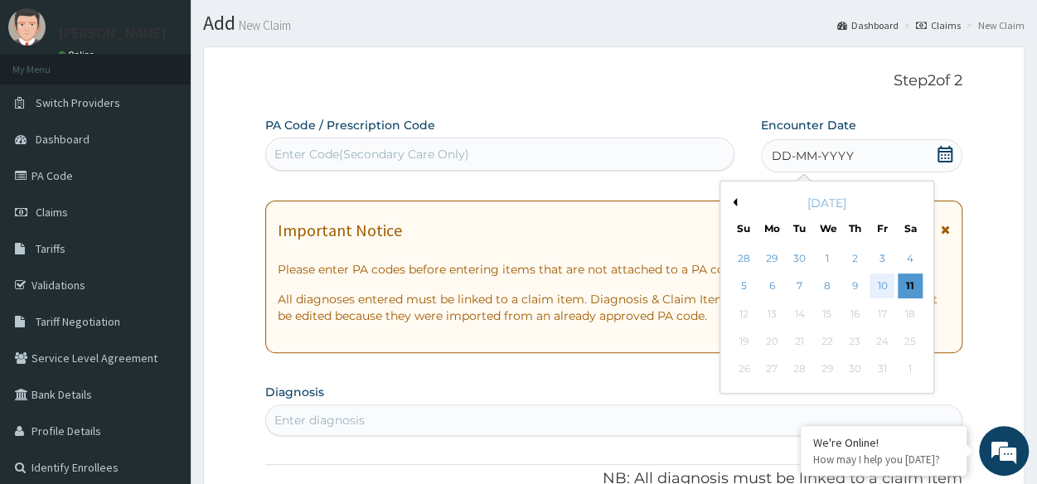
click at [876, 286] on div "10" at bounding box center [881, 286] width 25 height 25
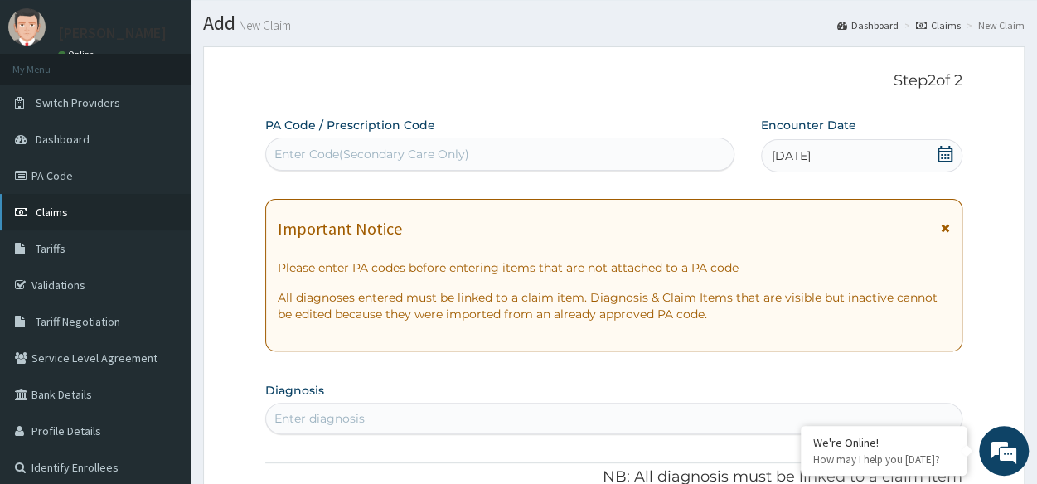
click at [49, 206] on span "Claims" at bounding box center [52, 212] width 32 height 15
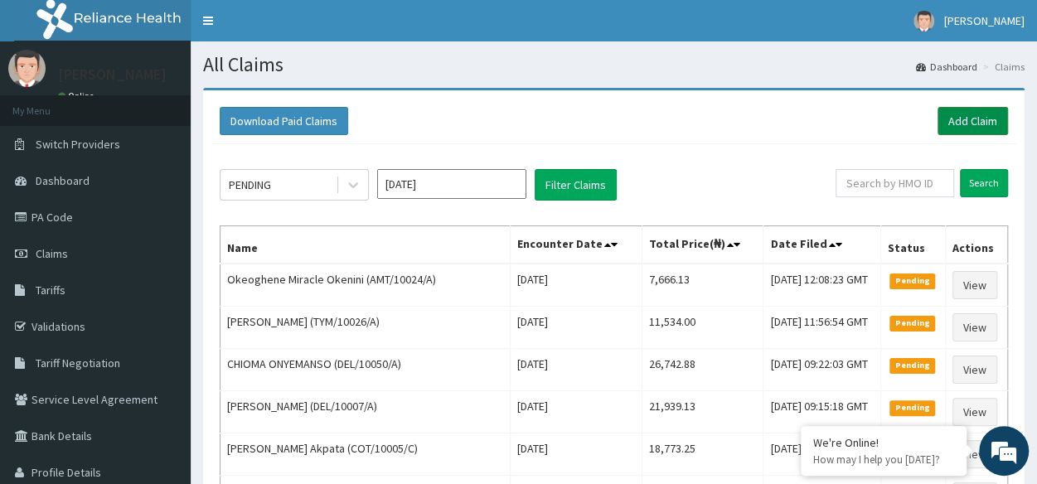
click at [978, 128] on link "Add Claim" at bounding box center [972, 121] width 70 height 28
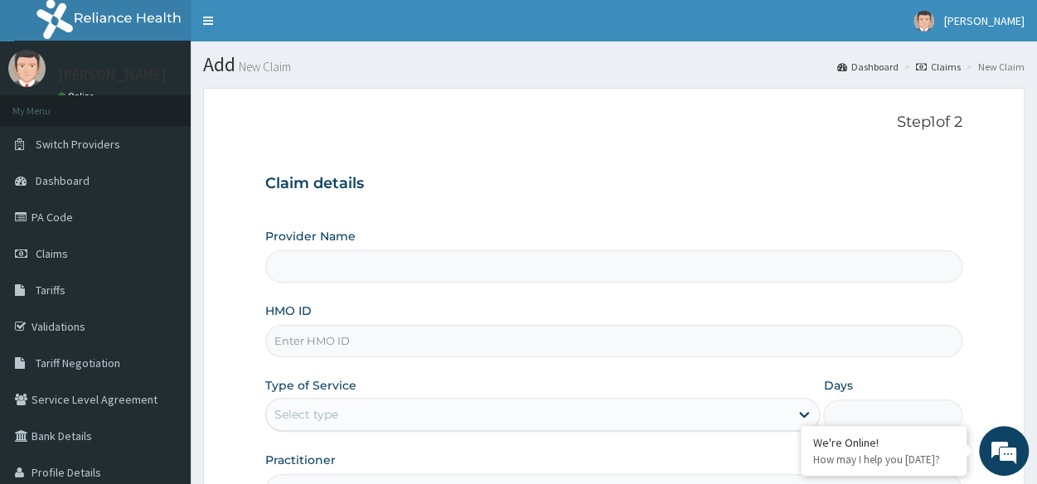
click at [587, 332] on input "HMO ID" at bounding box center [613, 341] width 697 height 32
paste input "TBL/10127/A"
type input "TBL/10127/A"
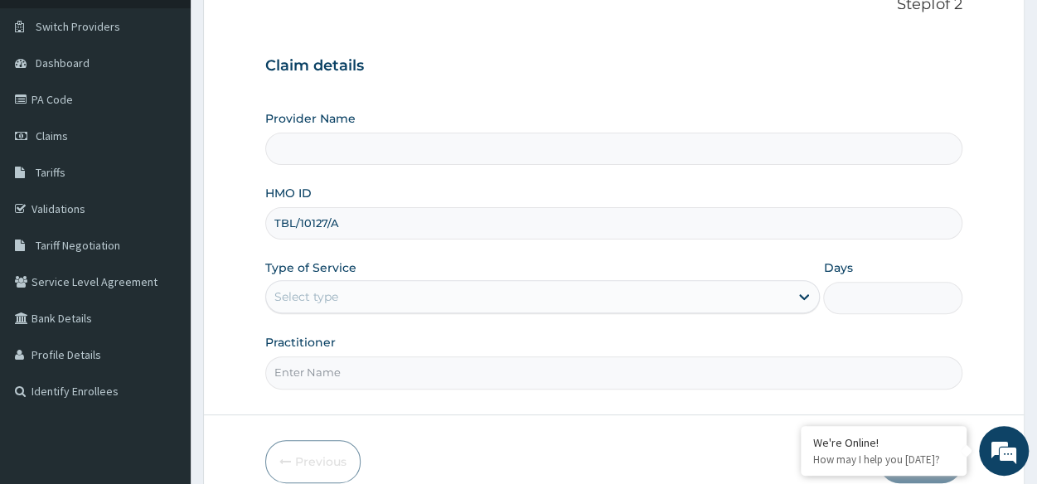
scroll to position [148, 0]
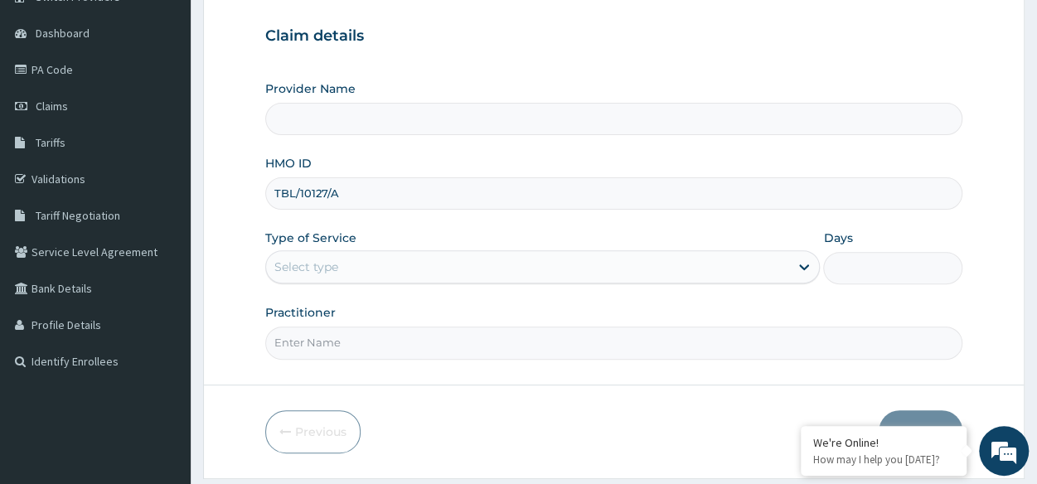
type input "Reliance Family Clinics (RFC) - Lekki"
type input "TBL/10127/A"
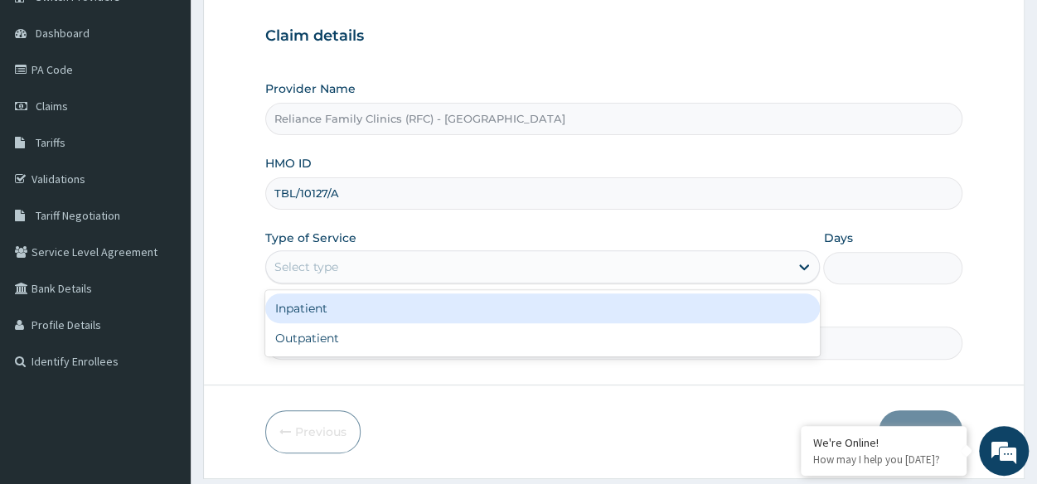
drag, startPoint x: 560, startPoint y: 270, endPoint x: 504, endPoint y: 384, distance: 126.8
click at [504, 384] on form "Step 1 of 2 Claim details Provider Name Reliance Family Clinics (RFC) - Lekki H…" at bounding box center [613, 209] width 821 height 538
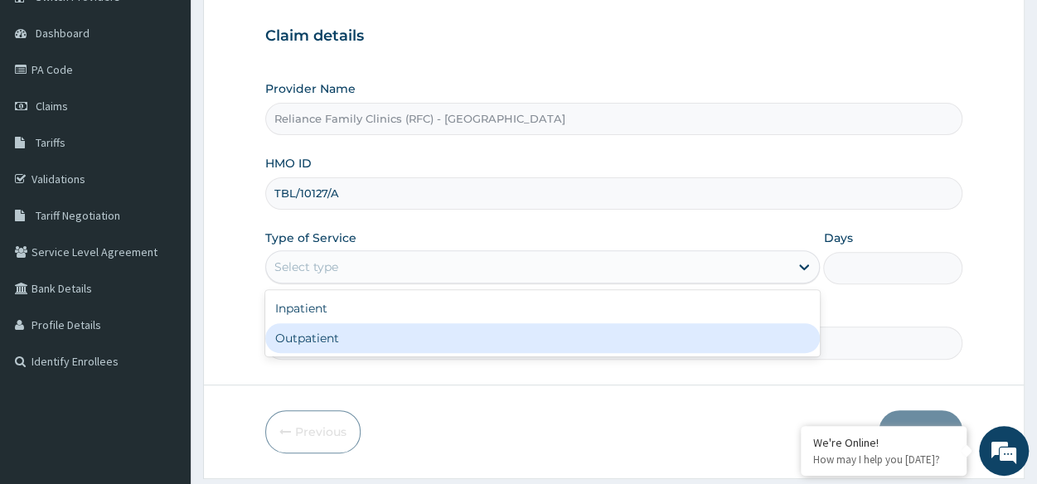
click at [564, 342] on div "Outpatient" at bounding box center [542, 338] width 554 height 30
type input "1"
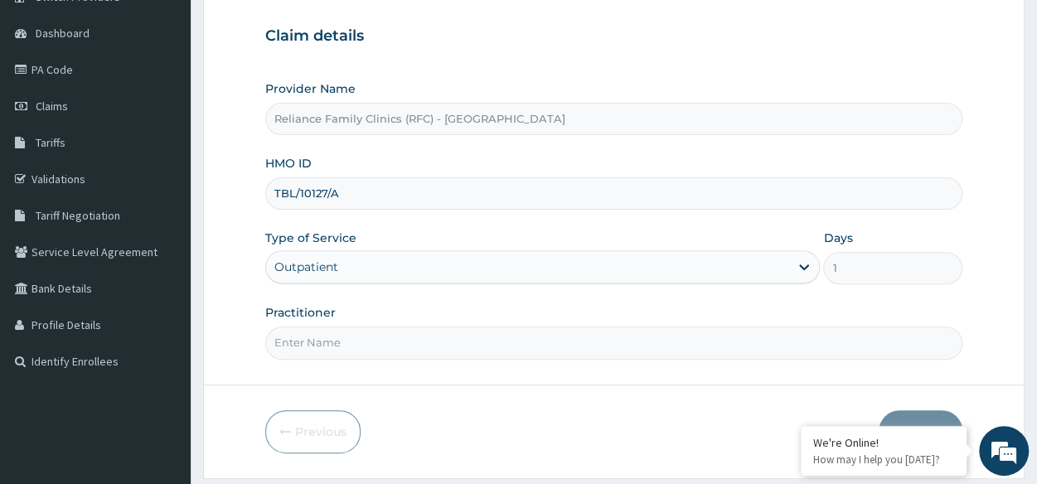
click at [564, 342] on input "Practitioner" at bounding box center [613, 343] width 697 height 32
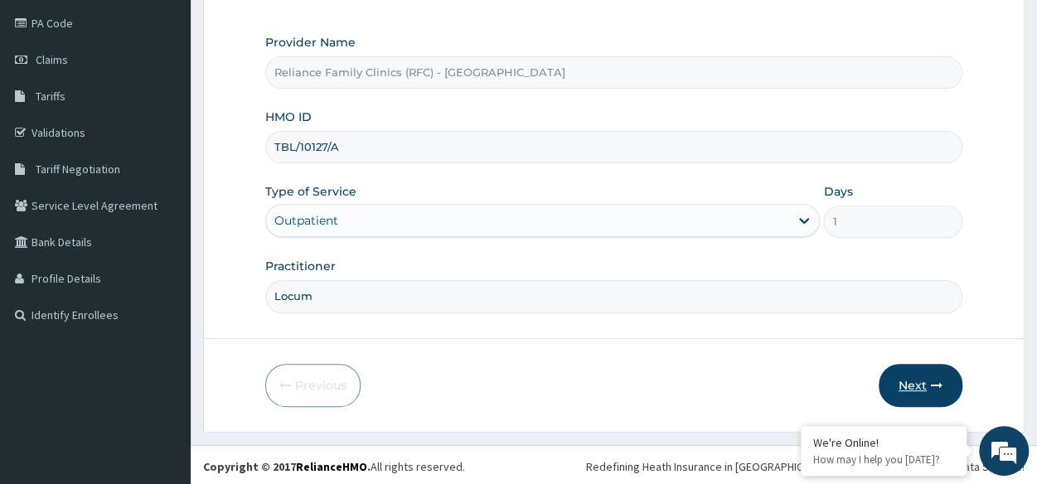
type input "Locum"
click at [947, 389] on button "Next" at bounding box center [921, 385] width 84 height 43
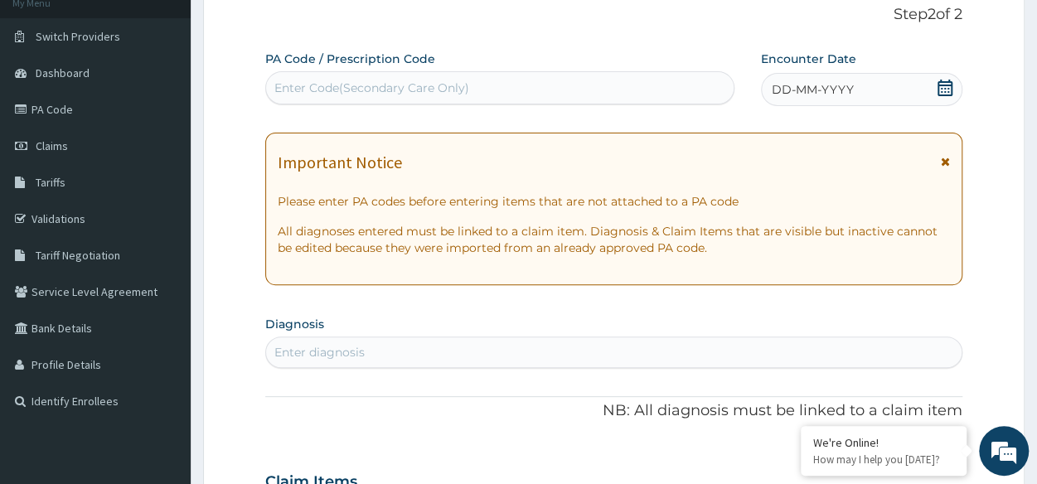
scroll to position [107, 0]
click at [822, 84] on span "DD-MM-YYYY" at bounding box center [813, 90] width 82 height 17
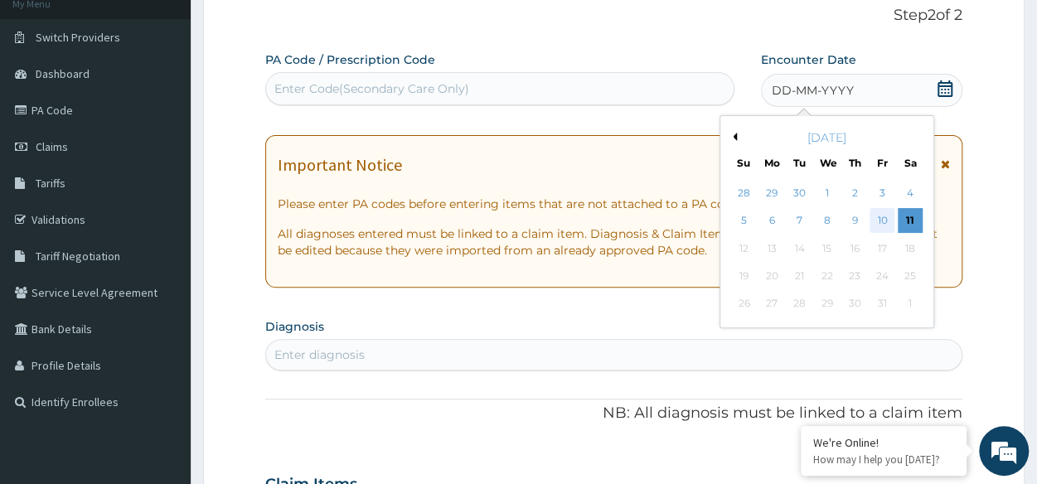
click at [873, 215] on div "10" at bounding box center [881, 221] width 25 height 25
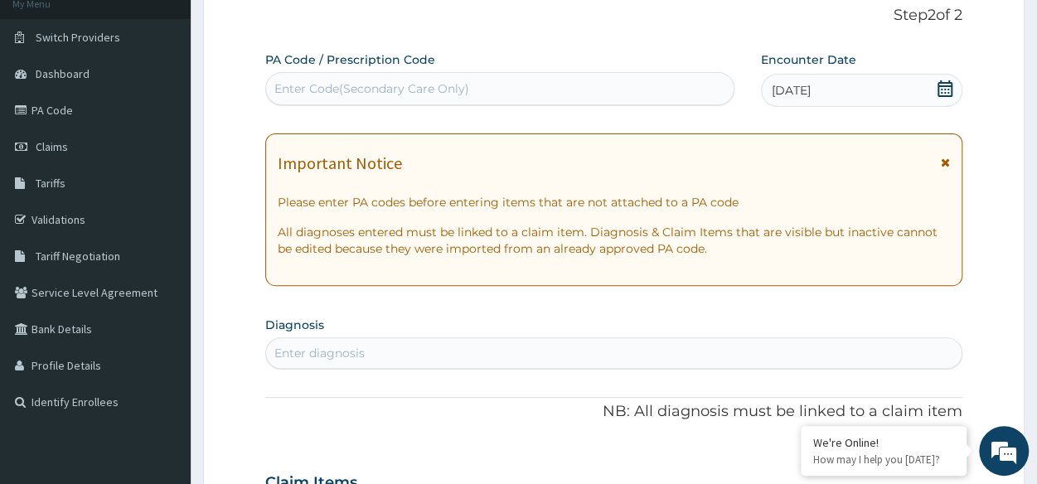
click at [516, 347] on div "Enter diagnosis" at bounding box center [613, 353] width 695 height 27
type input "t"
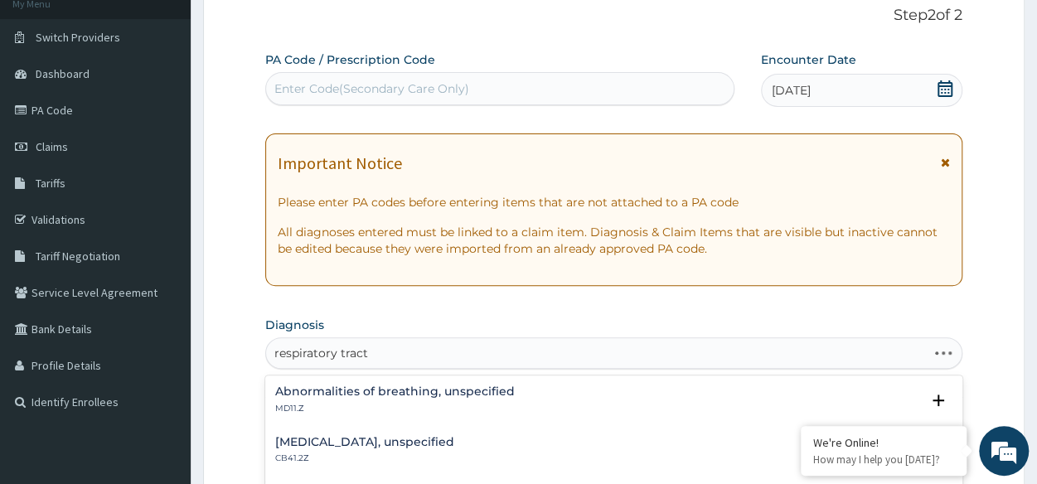
type input "respiratory tract"
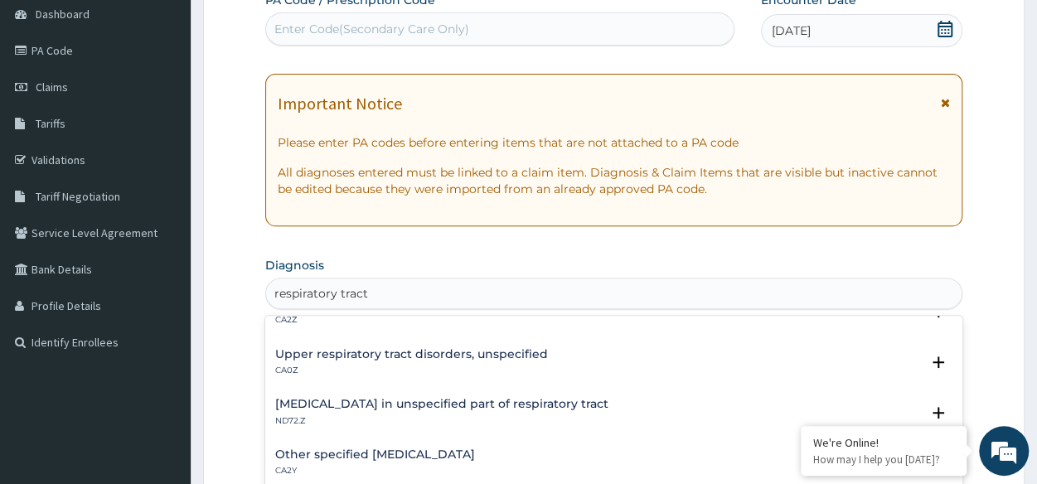
scroll to position [80, 0]
click at [442, 356] on h4 "Upper respiratory tract disorders, unspecified" at bounding box center [411, 352] width 273 height 12
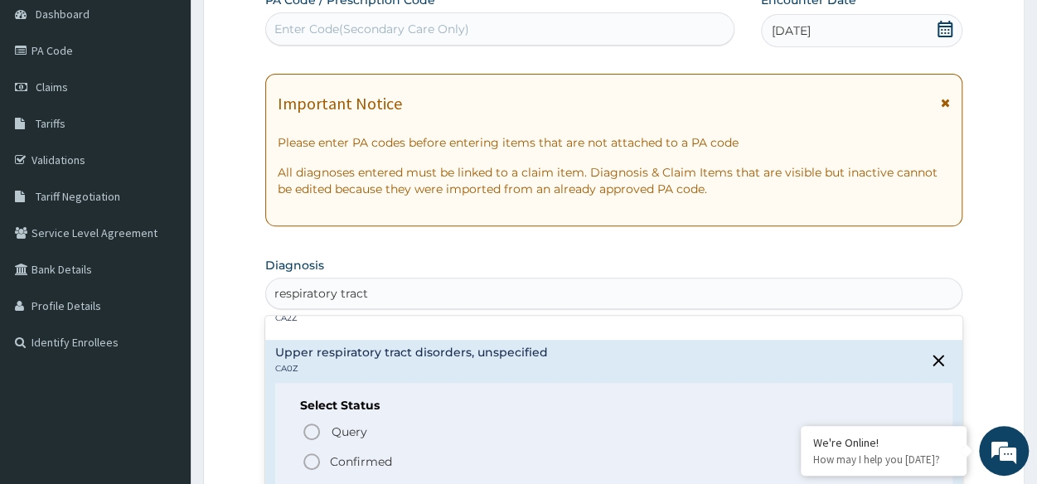
click at [311, 466] on icon "status option filled" at bounding box center [312, 462] width 20 height 20
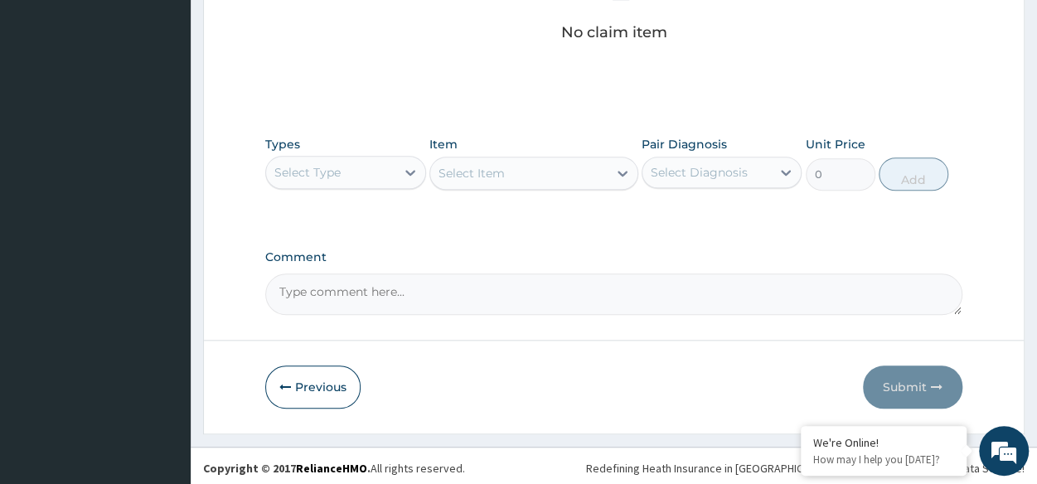
scroll to position [708, 0]
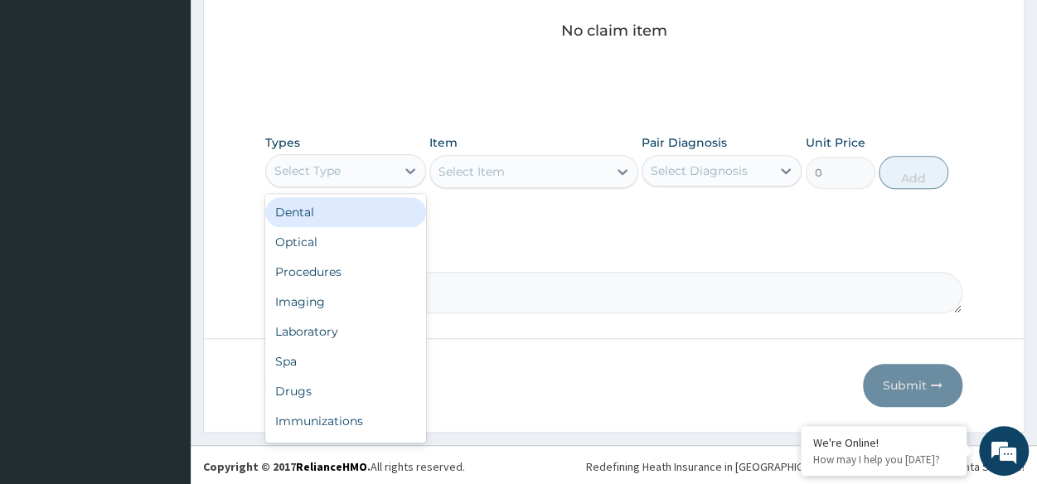
click at [376, 163] on div "Select Type" at bounding box center [330, 170] width 128 height 27
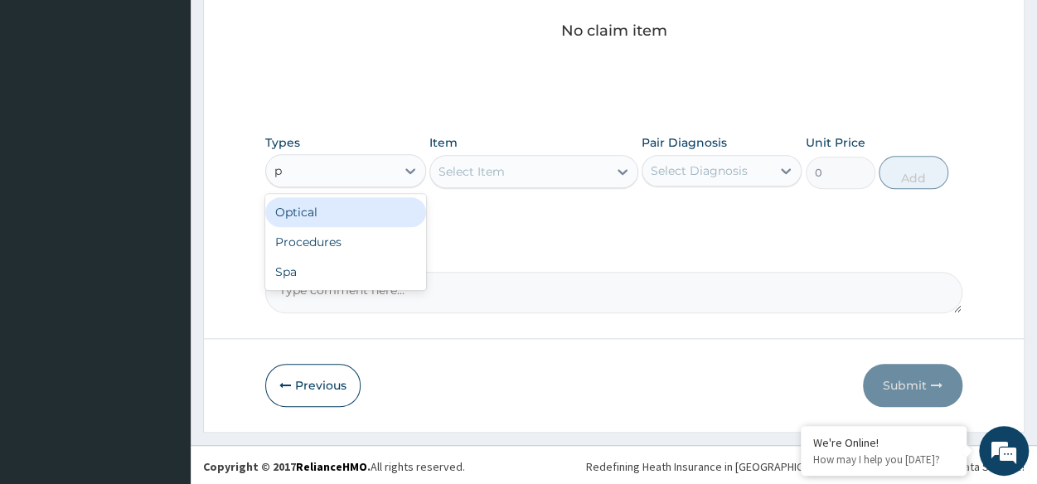
type input "pr"
click at [375, 213] on div "Procedures" at bounding box center [345, 212] width 160 height 30
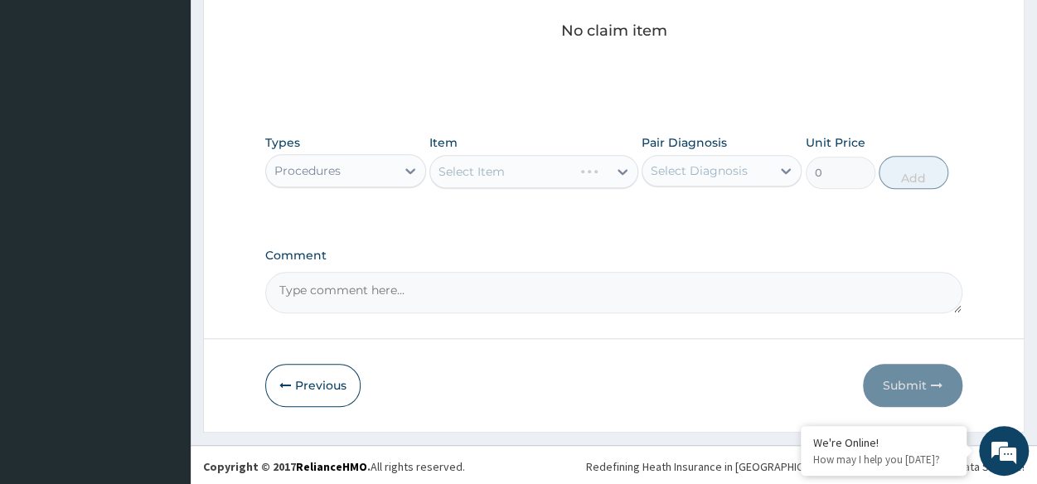
click at [535, 173] on div "Select Item" at bounding box center [533, 171] width 209 height 33
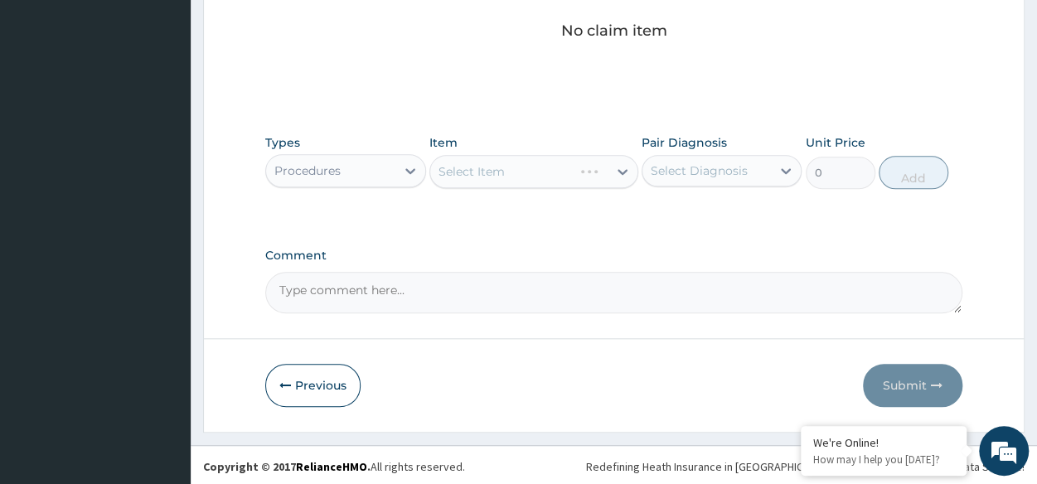
click at [535, 173] on div "Select Item" at bounding box center [533, 171] width 209 height 33
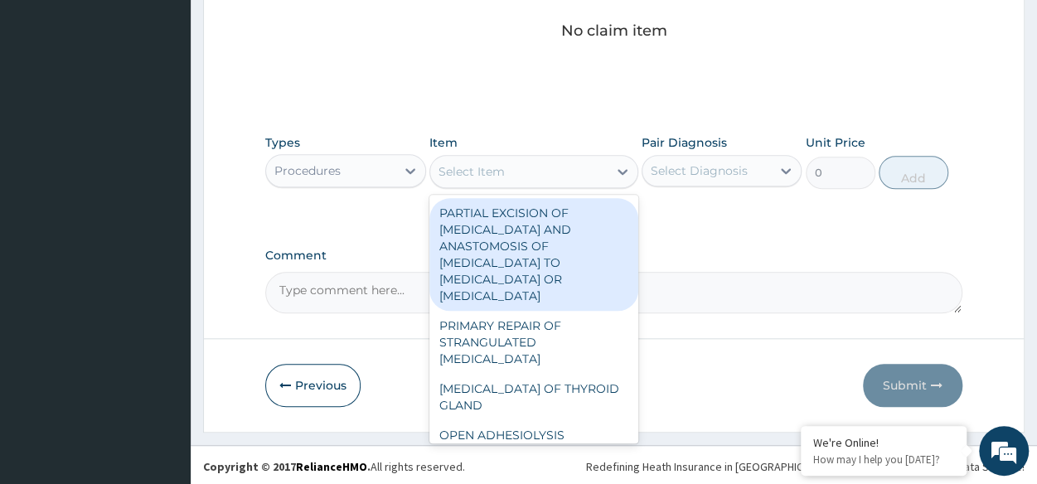
click at [535, 173] on div "Select Item" at bounding box center [518, 171] width 177 height 27
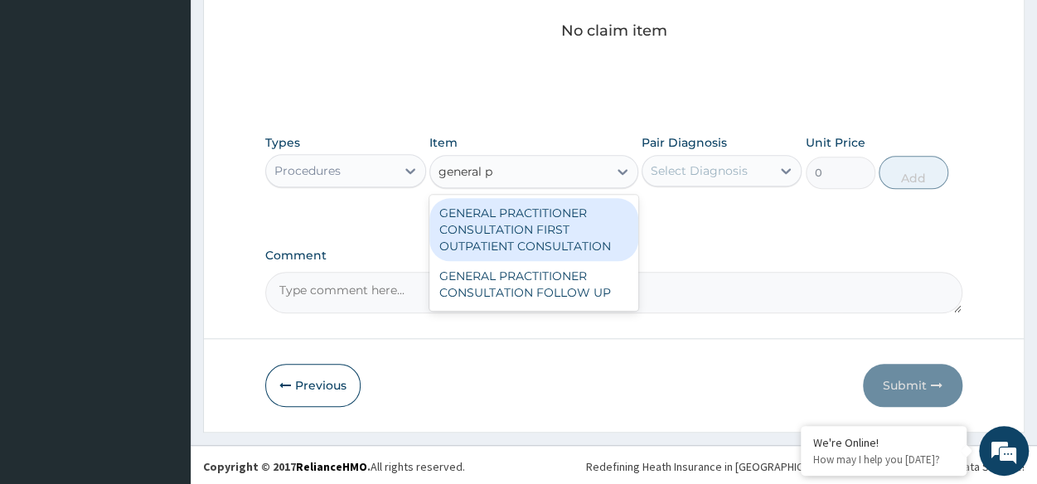
type input "general pr"
click at [550, 225] on div "GENERAL PRACTITIONER CONSULTATION FIRST OUTPATIENT CONSULTATION" at bounding box center [533, 229] width 209 height 63
type input "3370.125"
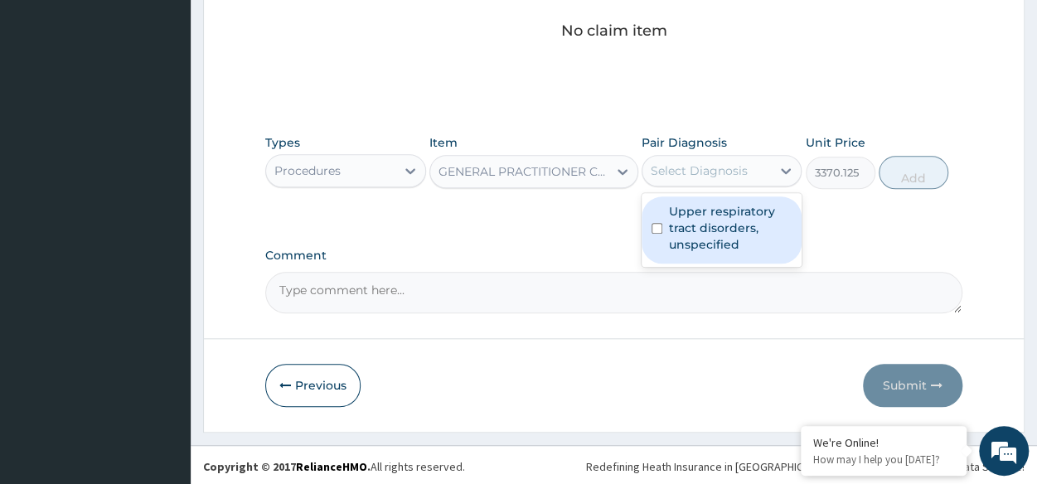
click at [683, 170] on div "Select Diagnosis" at bounding box center [699, 170] width 97 height 17
click at [686, 215] on label "Upper respiratory tract disorders, unspecified" at bounding box center [730, 228] width 123 height 50
checkbox input "true"
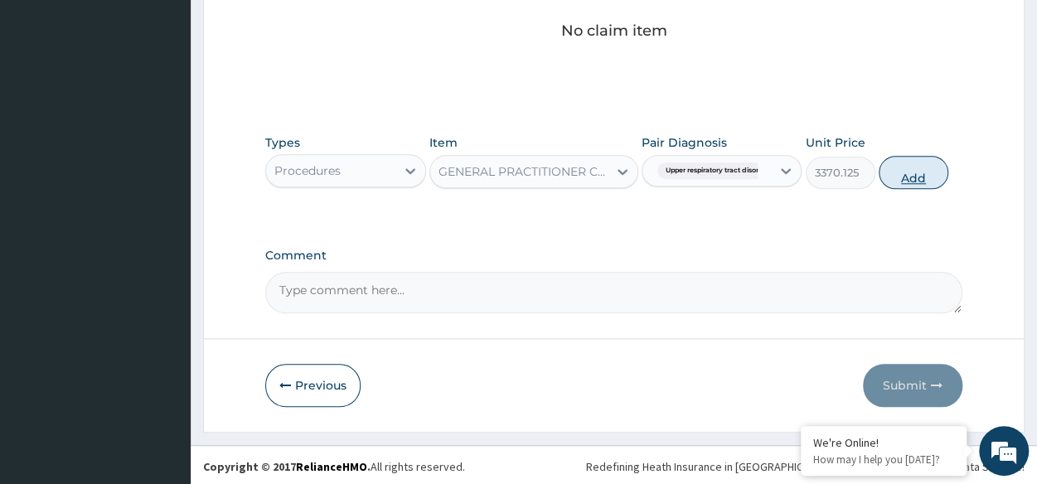
click at [899, 168] on button "Add" at bounding box center [914, 172] width 70 height 33
type input "0"
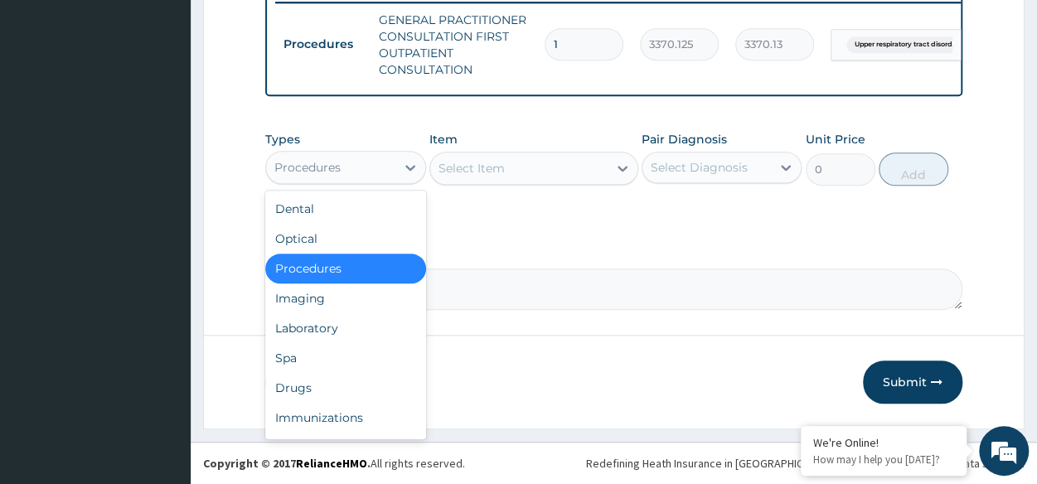
click at [388, 181] on div "Procedures" at bounding box center [330, 167] width 128 height 27
click at [332, 331] on div "Laboratory" at bounding box center [345, 328] width 160 height 30
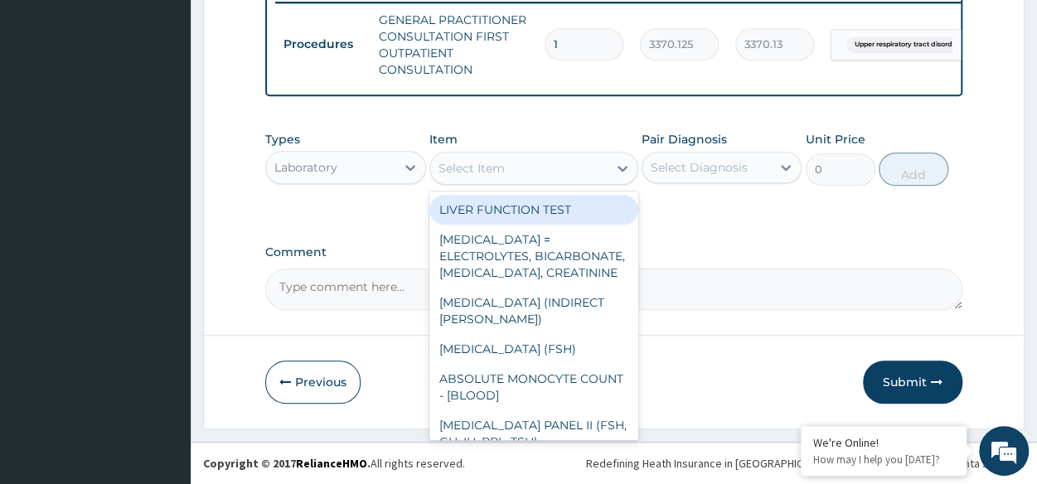
click at [516, 166] on div "Select Item" at bounding box center [518, 168] width 177 height 27
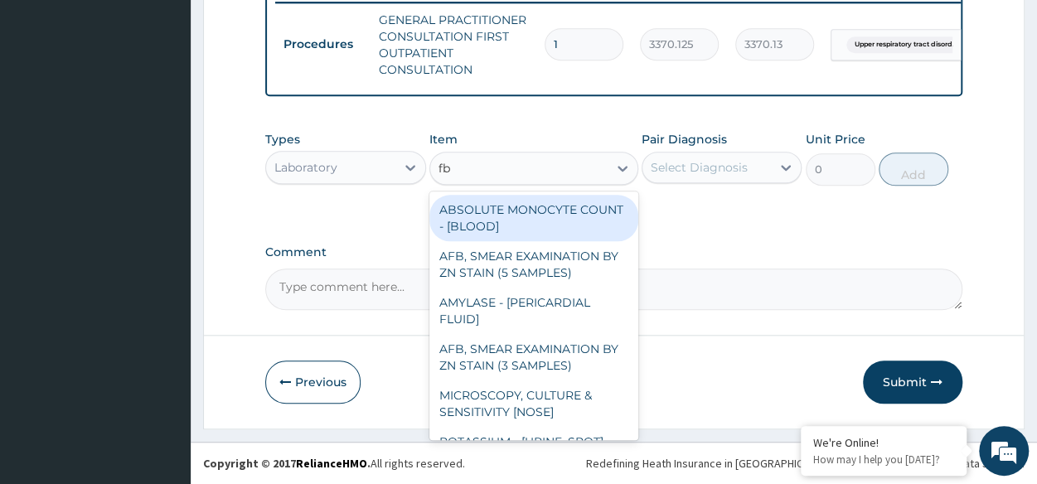
type input "fbc"
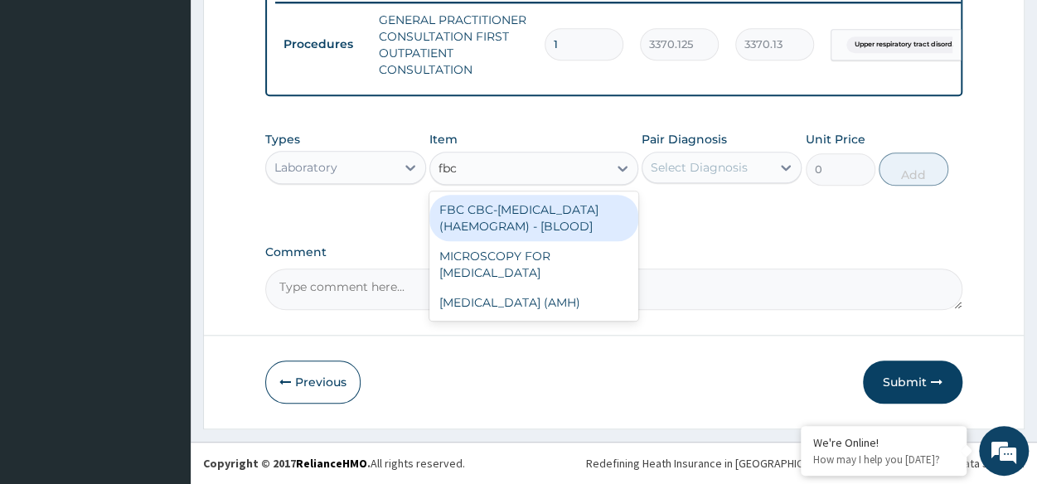
click at [527, 227] on div "FBC CBC-COMPLETE BLOOD COUNT (HAEMOGRAM) - [BLOOD]" at bounding box center [533, 218] width 209 height 46
type input "4085"
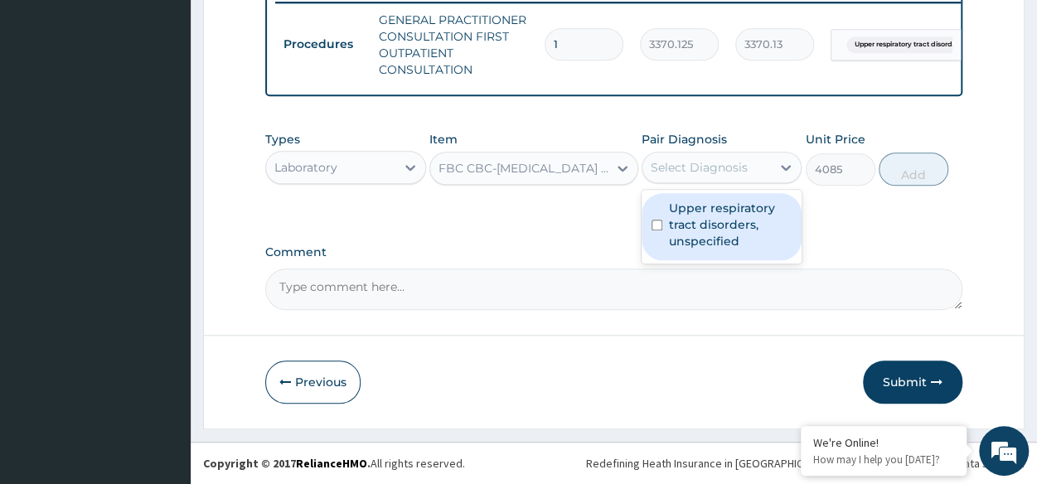
drag, startPoint x: 673, startPoint y: 175, endPoint x: 685, endPoint y: 216, distance: 43.0
click at [685, 183] on div "option Upper respiratory tract disorders, unspecified, selected. option Upper r…" at bounding box center [722, 167] width 160 height 31
click at [685, 216] on label "Upper respiratory tract disorders, unspecified" at bounding box center [730, 225] width 123 height 50
checkbox input "true"
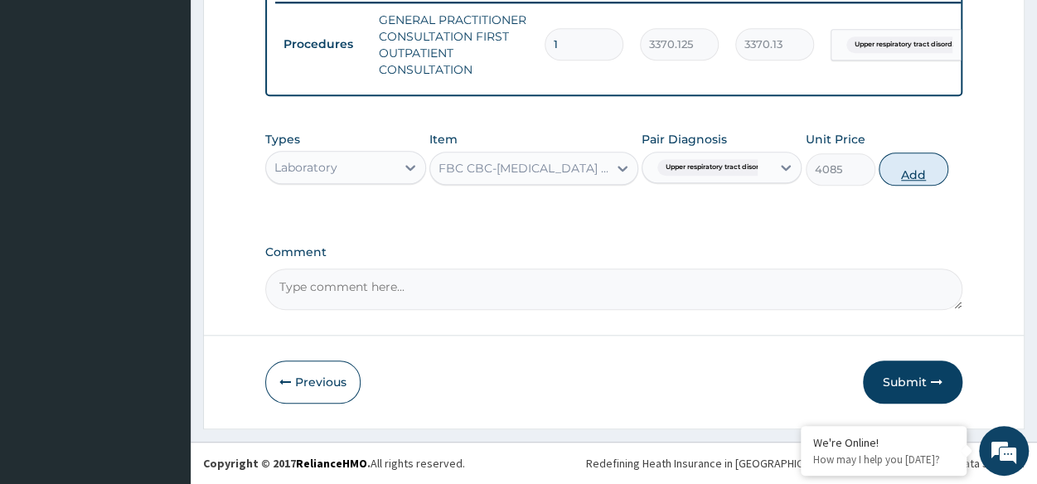
click at [906, 175] on button "Add" at bounding box center [914, 169] width 70 height 33
type input "0"
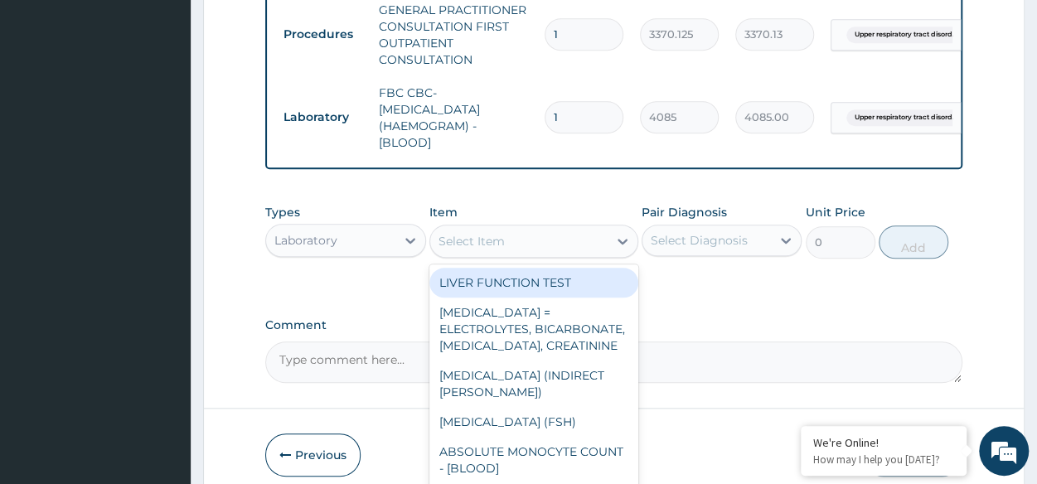
click at [523, 254] on div "Select Item" at bounding box center [518, 241] width 177 height 27
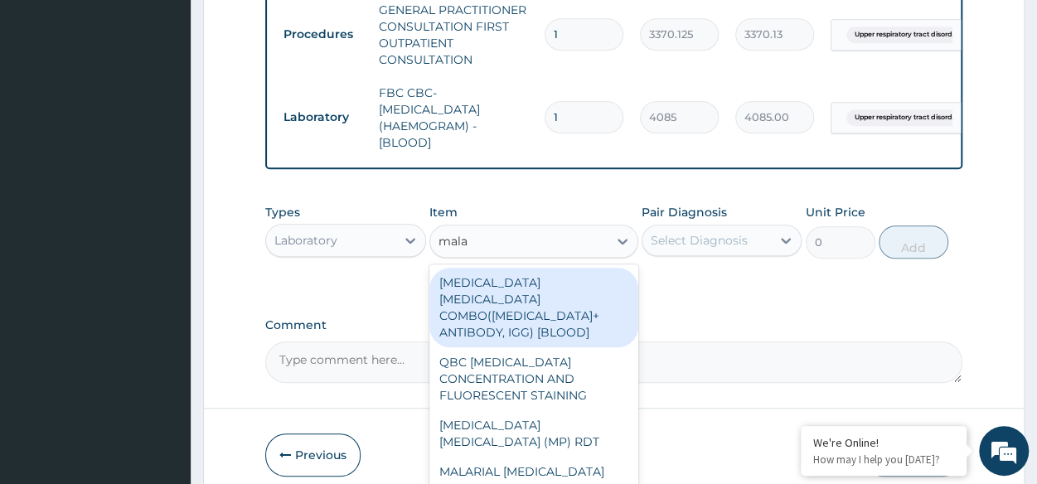
type input "malar"
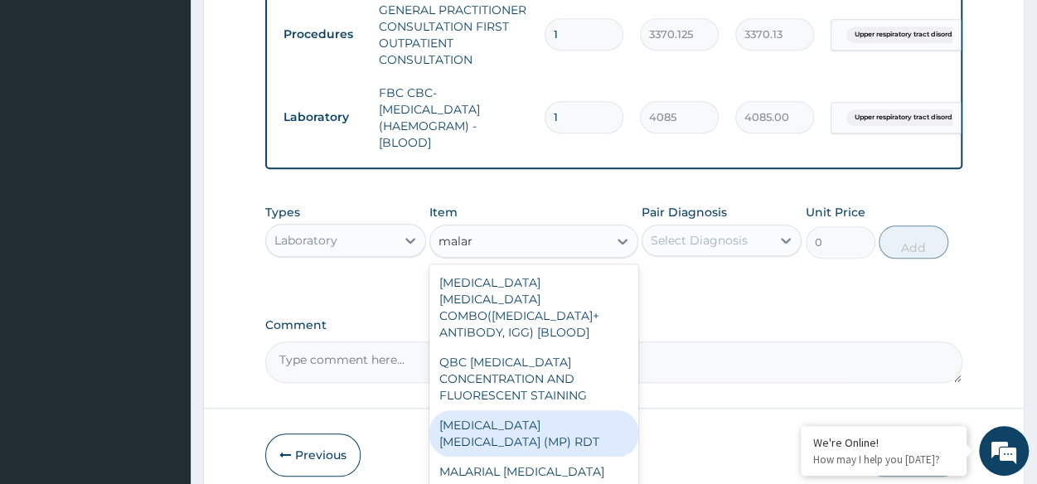
click at [584, 420] on div "MALARIA PARASITE (MP) RDT" at bounding box center [533, 433] width 209 height 46
type input "1531.875"
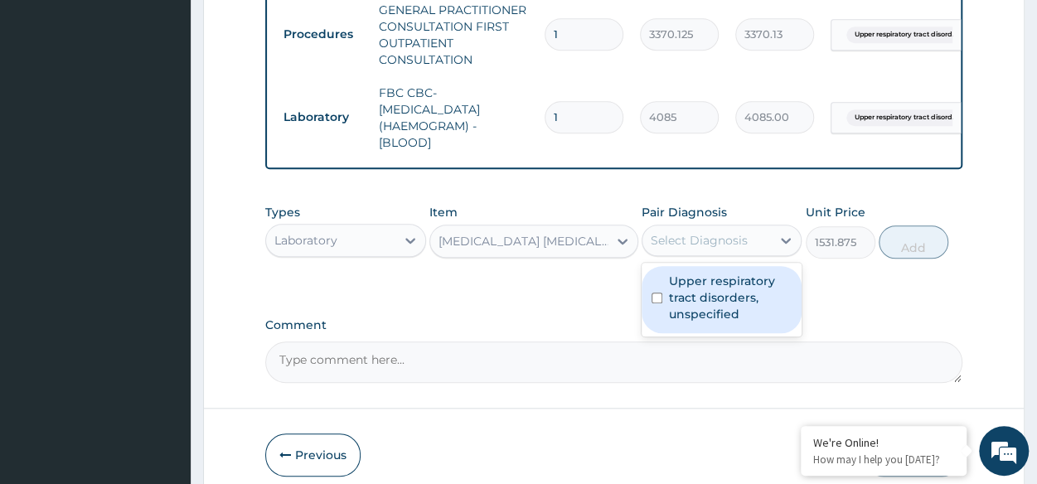
click at [744, 249] on div "Select Diagnosis" at bounding box center [699, 240] width 97 height 17
click at [736, 289] on label "Upper respiratory tract disorders, unspecified" at bounding box center [730, 298] width 123 height 50
checkbox input "true"
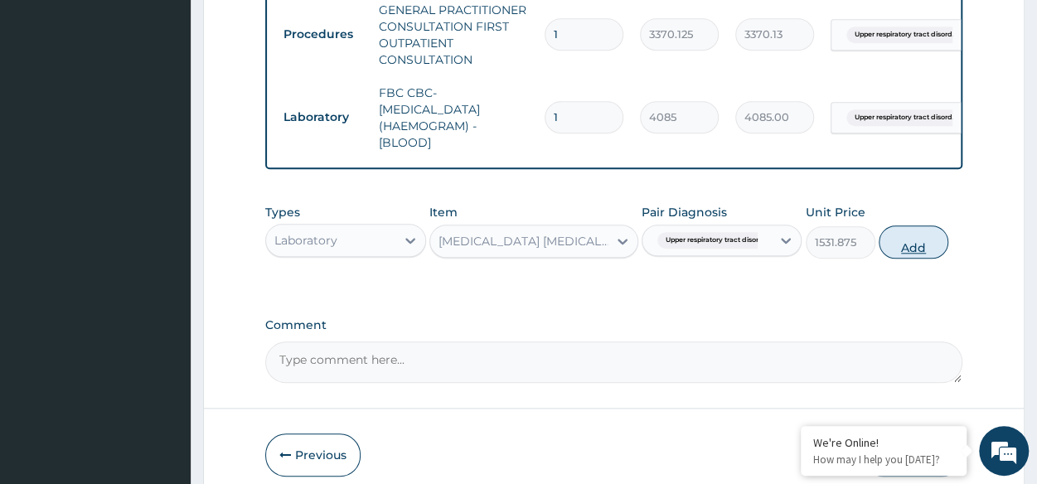
click at [926, 246] on button "Add" at bounding box center [914, 241] width 70 height 33
type input "0"
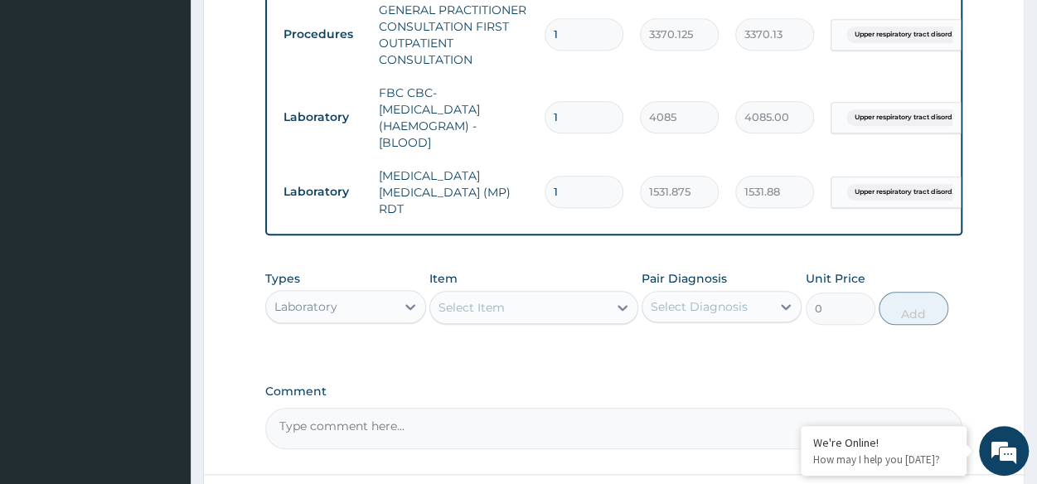
click at [313, 295] on div "Laboratory" at bounding box center [330, 306] width 128 height 27
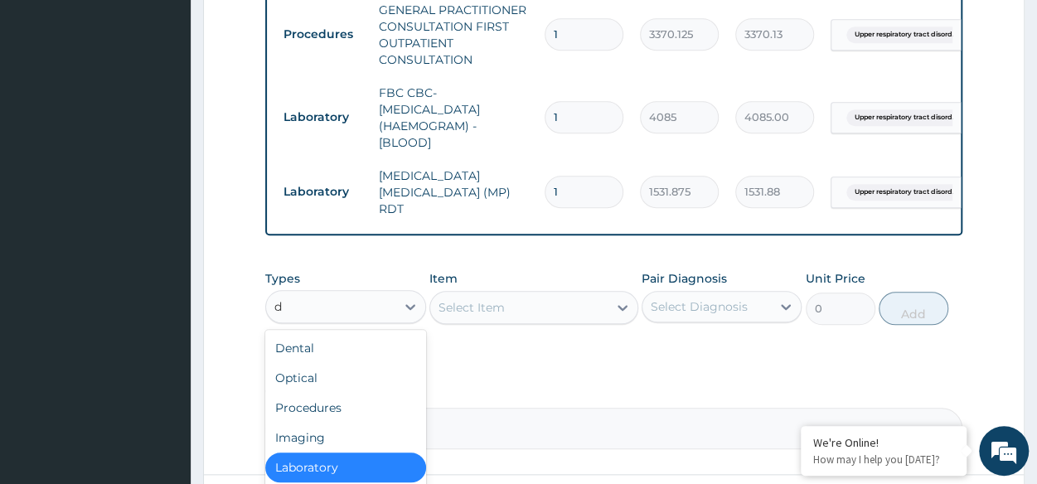
type input "dr"
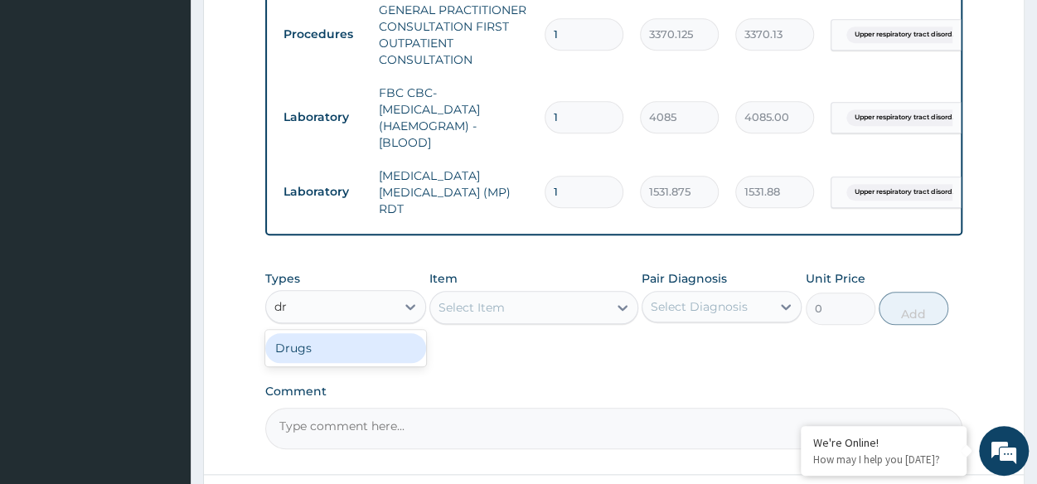
click at [364, 361] on div "Drugs" at bounding box center [345, 348] width 160 height 30
click at [503, 310] on div "Select Item" at bounding box center [533, 307] width 209 height 33
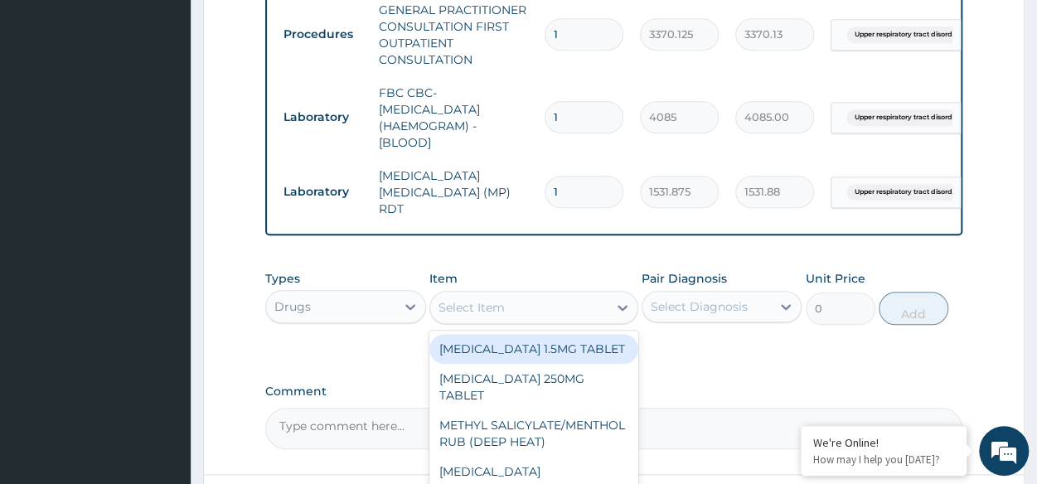
click at [503, 310] on div "Select Item" at bounding box center [471, 307] width 66 height 17
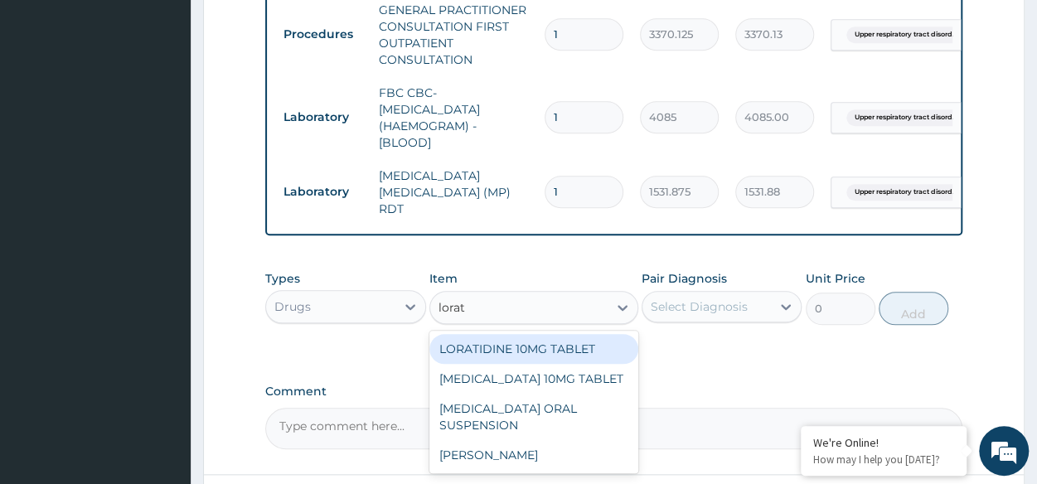
type input "lorati"
click at [515, 341] on div "LORATIDINE 10MG TABLET" at bounding box center [533, 349] width 209 height 30
type input "96"
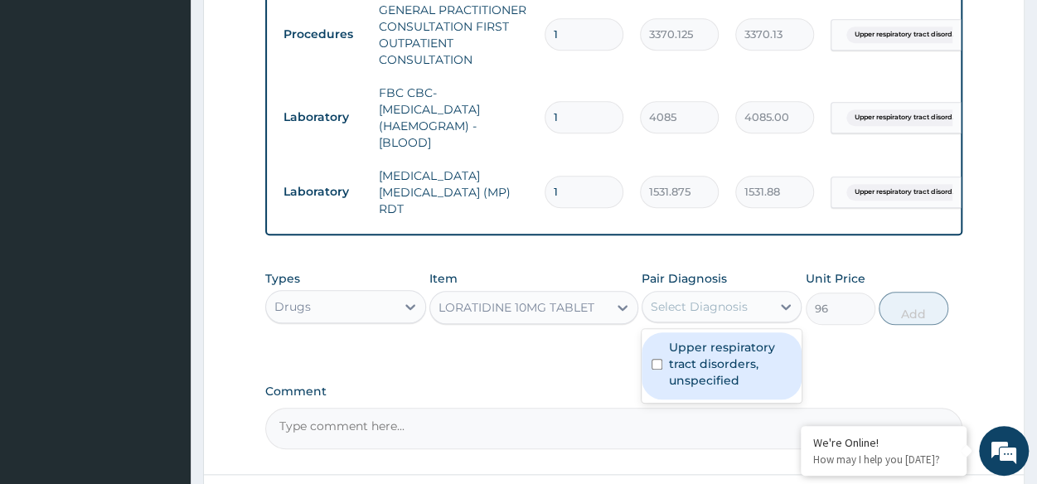
click at [701, 313] on div "Select Diagnosis" at bounding box center [699, 306] width 97 height 17
click at [691, 371] on label "Upper respiratory tract disorders, unspecified" at bounding box center [730, 364] width 123 height 50
checkbox input "true"
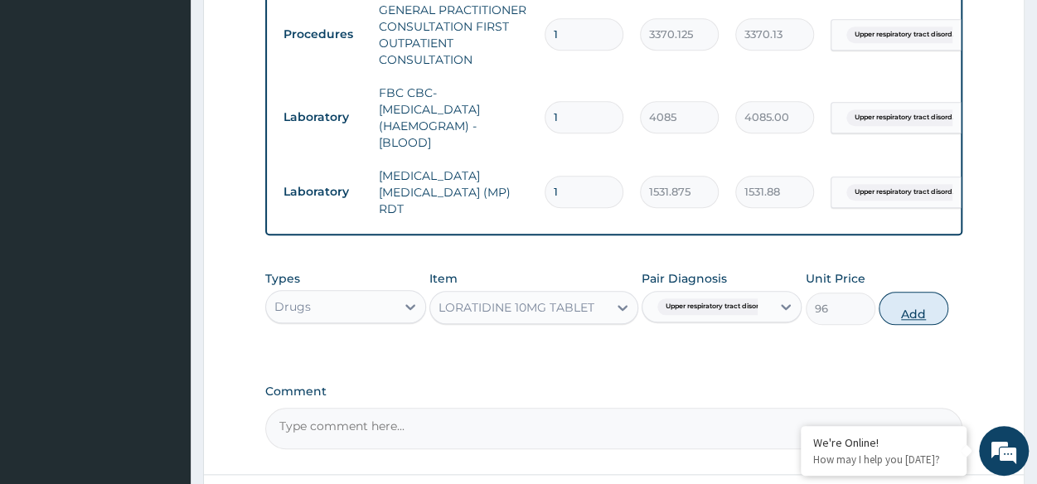
click at [920, 322] on button "Add" at bounding box center [914, 308] width 70 height 33
type input "0"
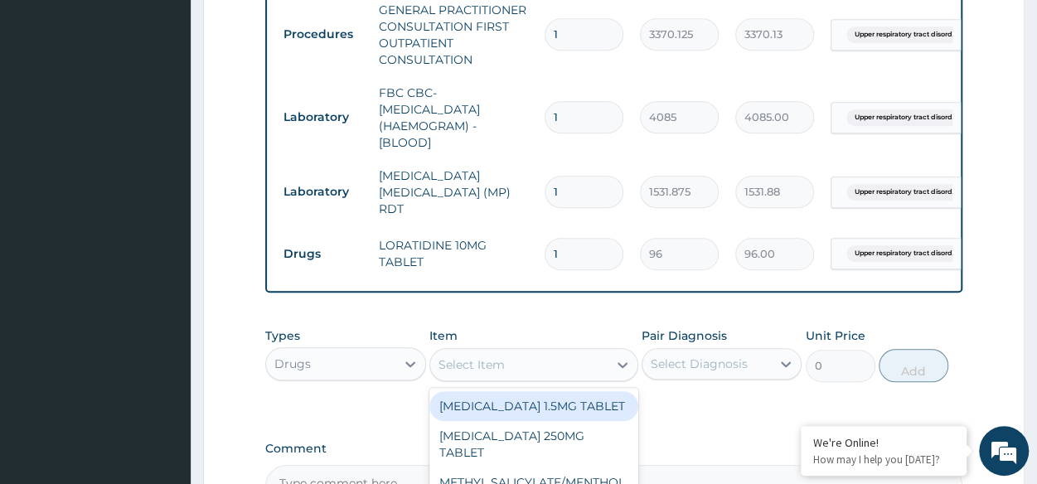
click at [475, 373] on div "Select Item" at bounding box center [471, 364] width 66 height 17
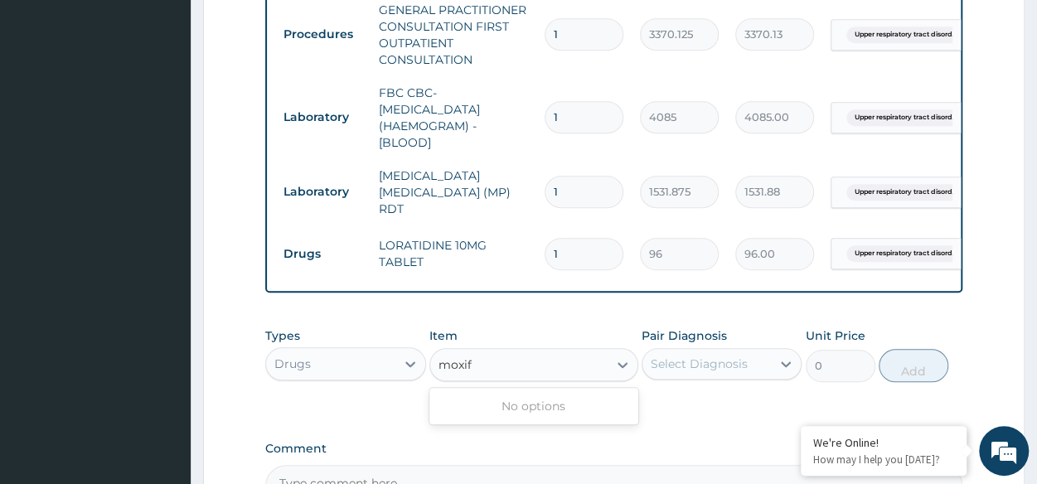
type input "moxif"
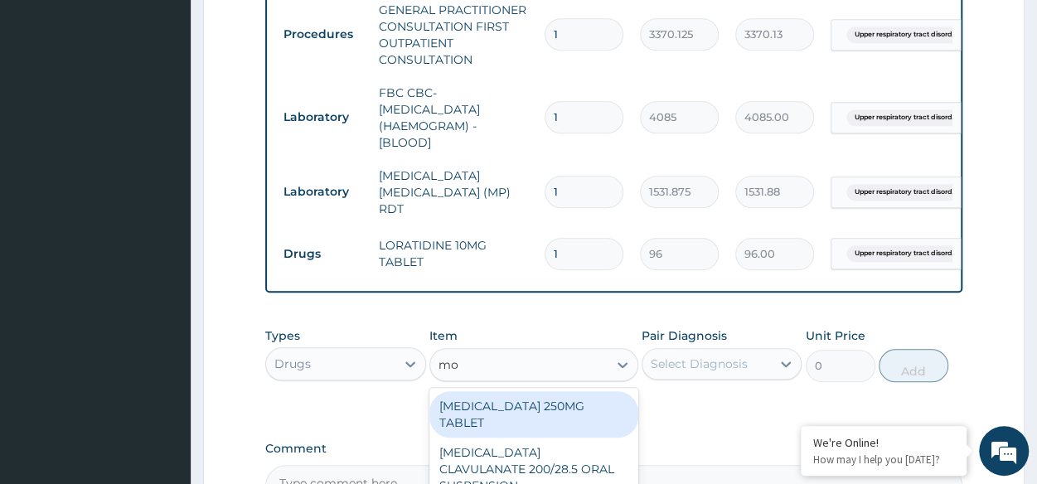
type input "m"
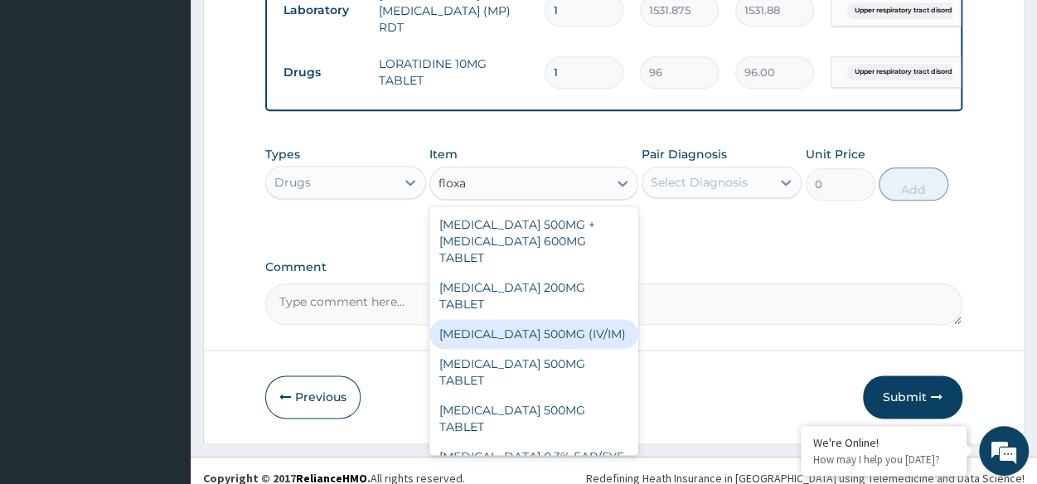
scroll to position [50, 0]
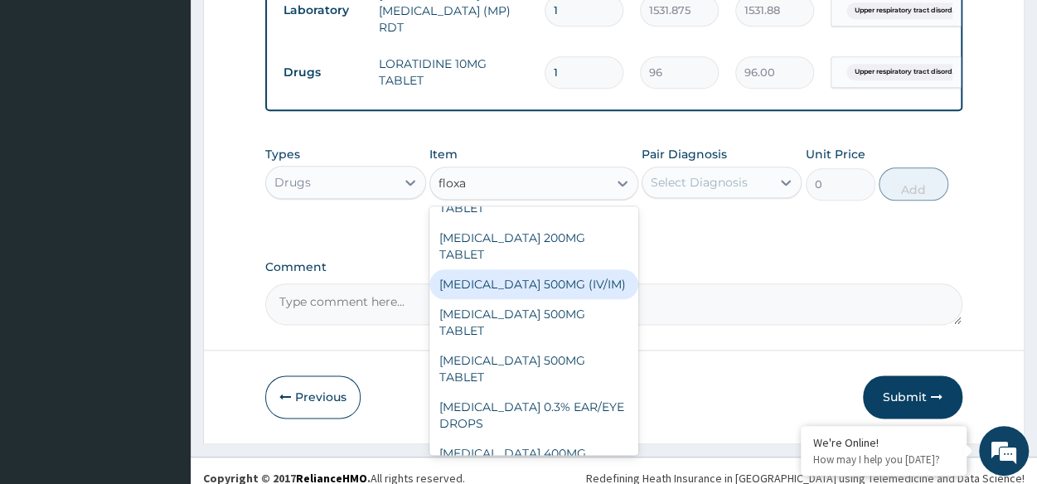
type input "floxa"
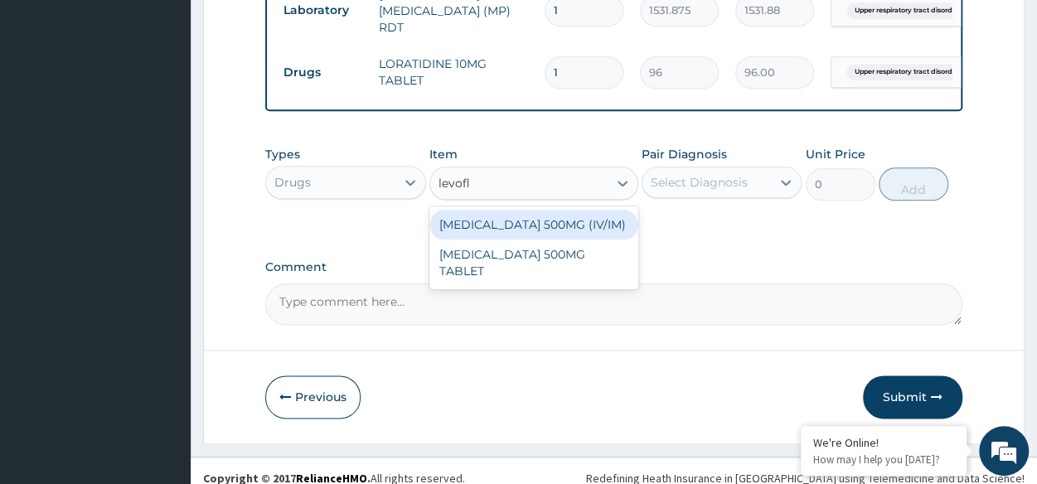
type input "levoflo"
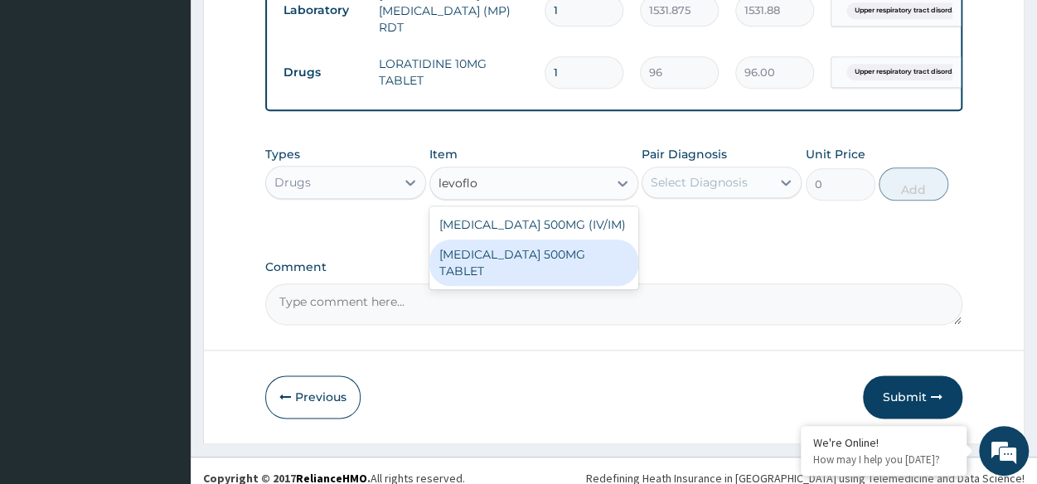
click at [555, 258] on div "LEVOFLOXACIN 500MG TABLET" at bounding box center [533, 263] width 209 height 46
type input "350"
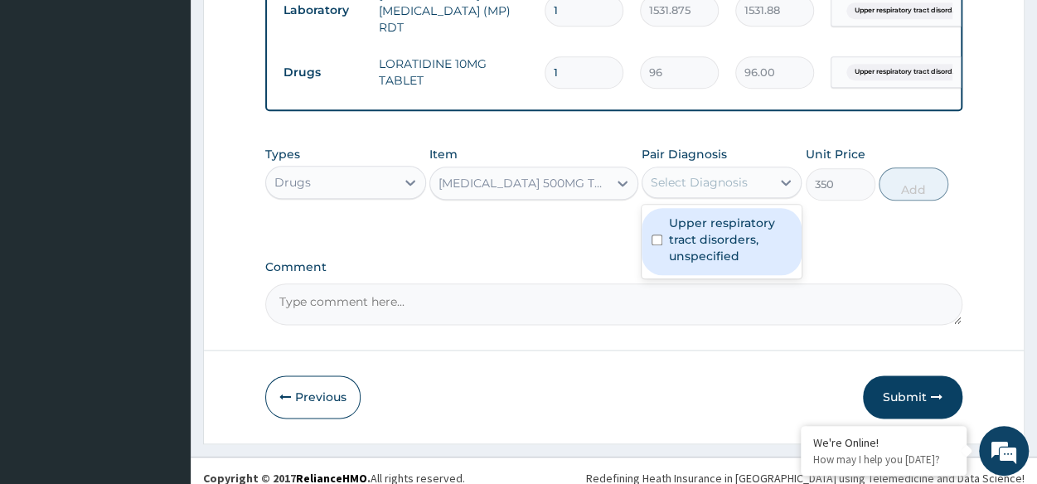
click at [675, 182] on div "Select Diagnosis" at bounding box center [699, 182] width 97 height 17
click at [684, 245] on label "Upper respiratory tract disorders, unspecified" at bounding box center [730, 240] width 123 height 50
checkbox input "true"
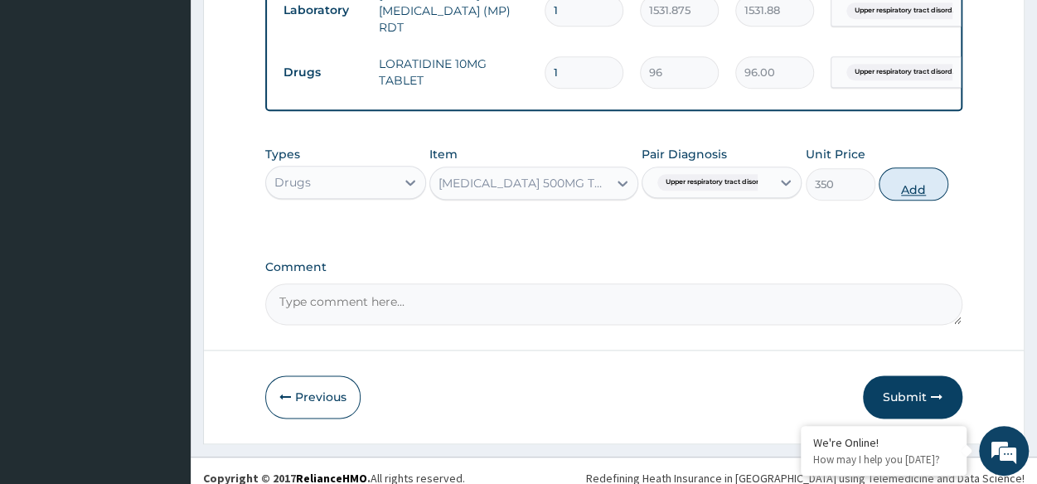
click at [908, 201] on button "Add" at bounding box center [914, 183] width 70 height 33
type input "0"
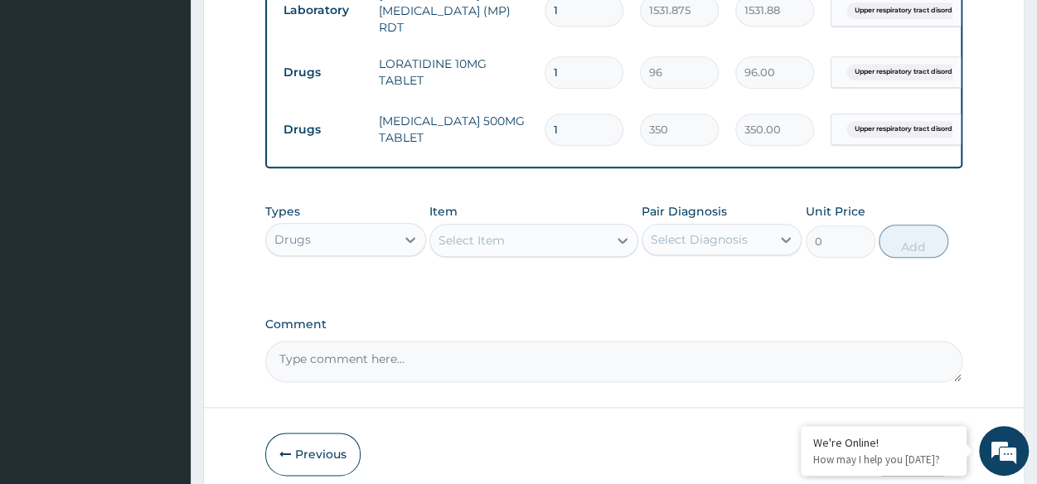
type input "0.00"
type input "7"
type input "2450.00"
type input "7"
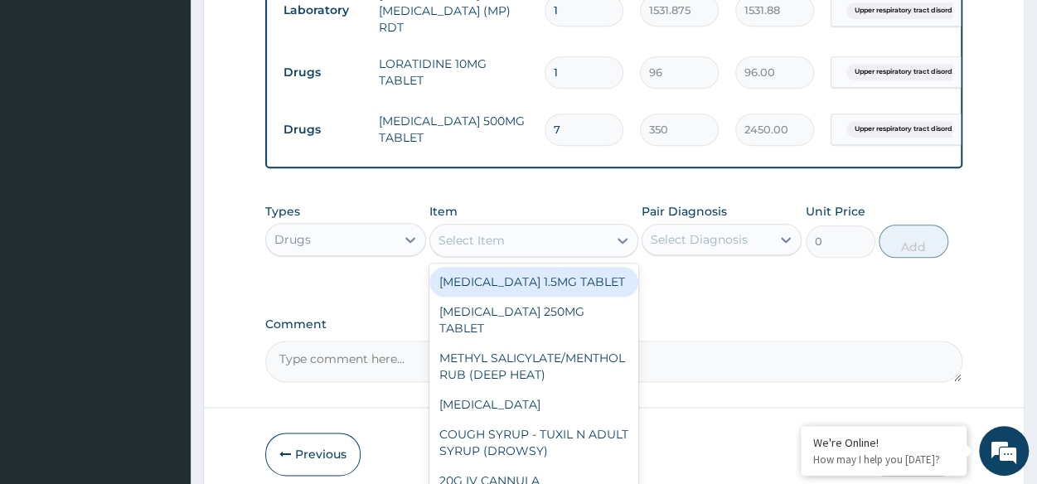
click at [514, 245] on div "Select Item" at bounding box center [518, 240] width 177 height 27
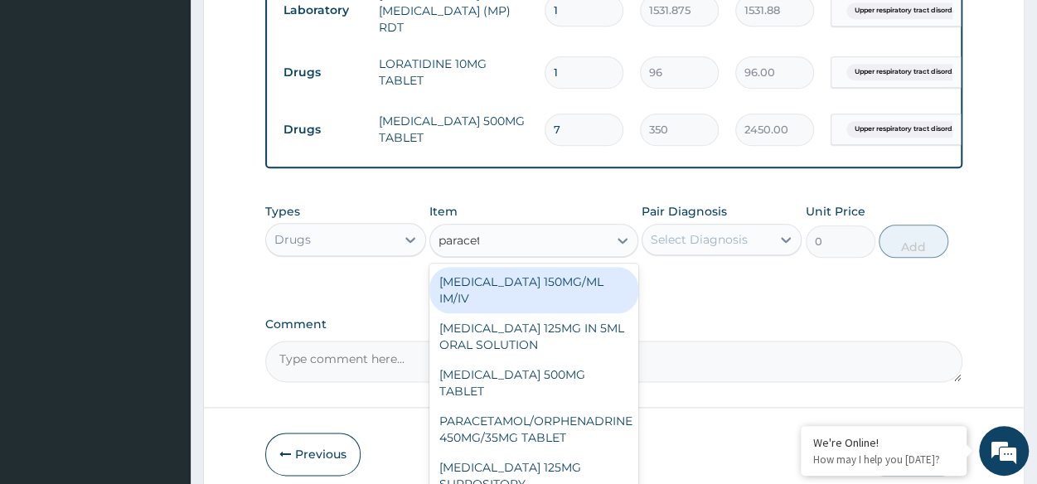
type input "paraceta"
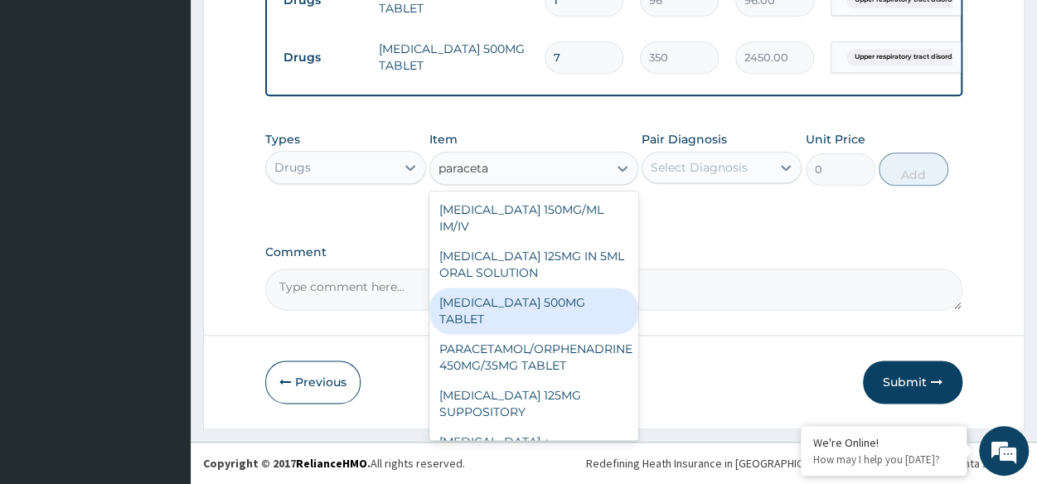
click at [540, 312] on div "PARACETAMOL 500MG TABLET" at bounding box center [533, 311] width 209 height 46
type input "30"
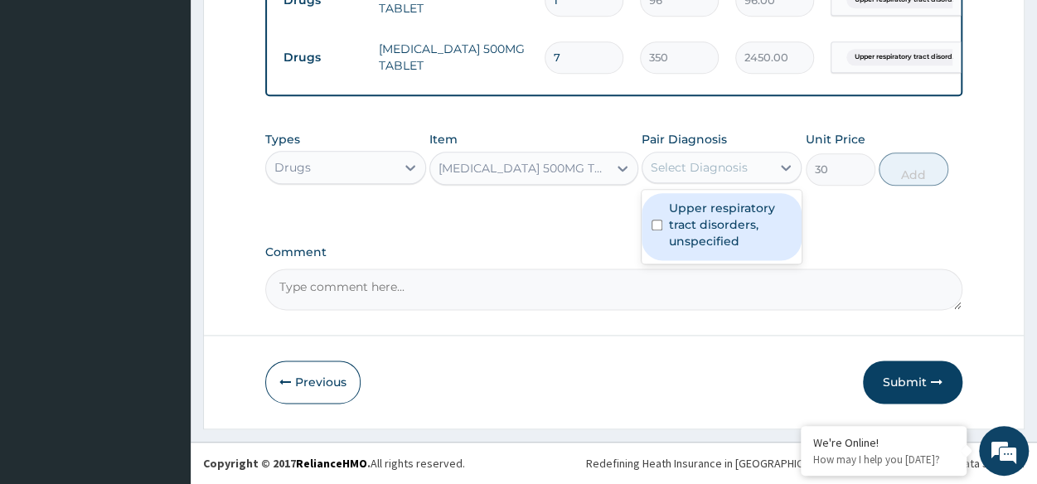
click at [748, 180] on div "Select Diagnosis" at bounding box center [706, 167] width 128 height 27
click at [707, 216] on label "Upper respiratory tract disorders, unspecified" at bounding box center [730, 225] width 123 height 50
checkbox input "true"
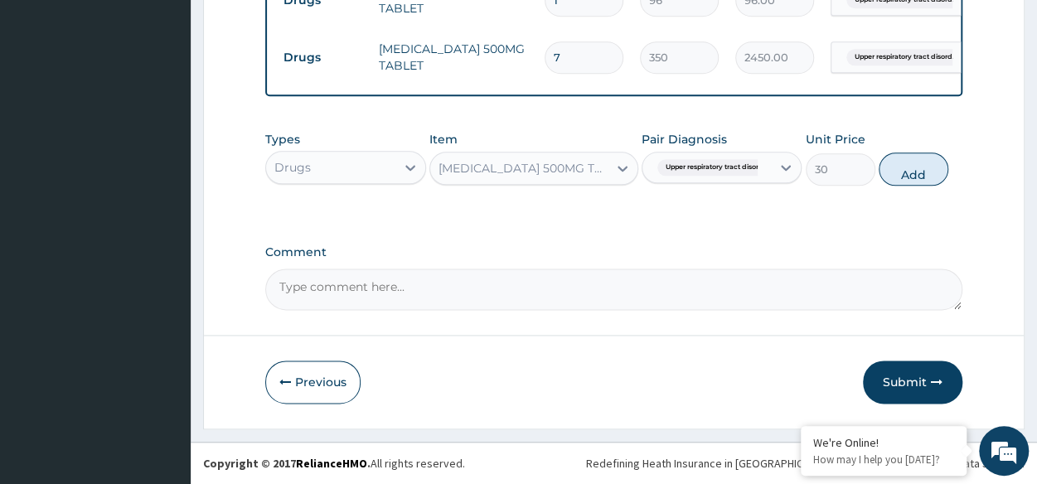
click at [900, 190] on div "Types Drugs Item PARACETAMOL 500MG TABLET Pair Diagnosis option Upper respirato…" at bounding box center [613, 158] width 697 height 71
click at [909, 183] on button "Add" at bounding box center [914, 169] width 70 height 33
type input "0"
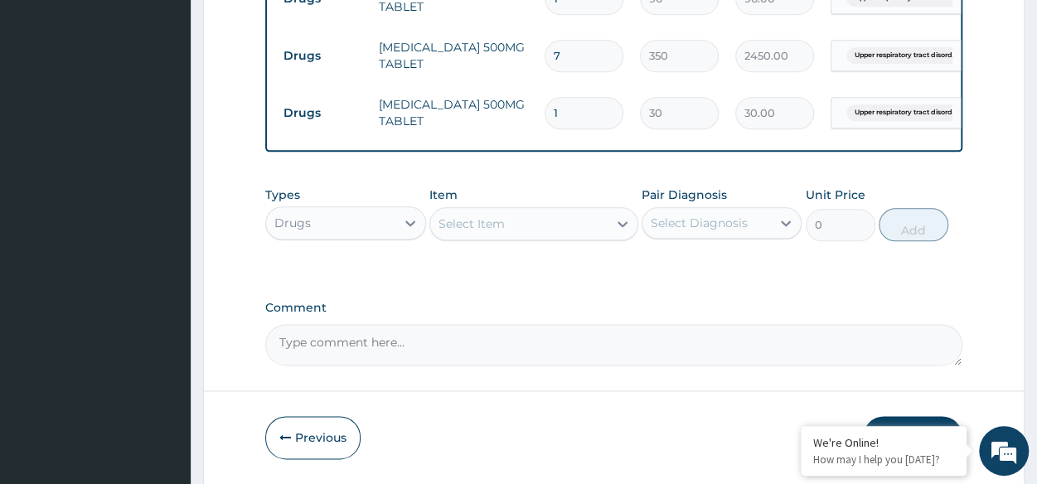
type input "0.00"
type input "4"
type input "120.00"
type input "42"
type input "1260.00"
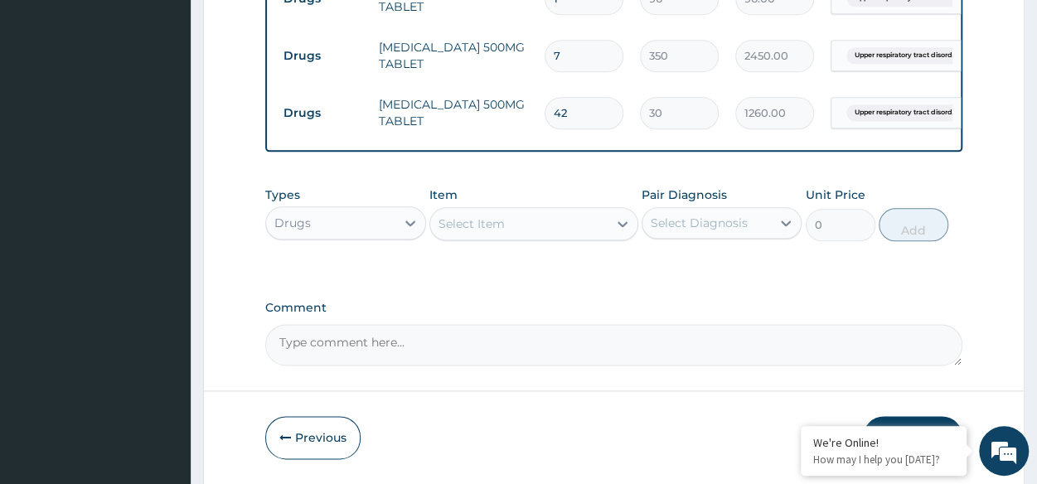
type input "42"
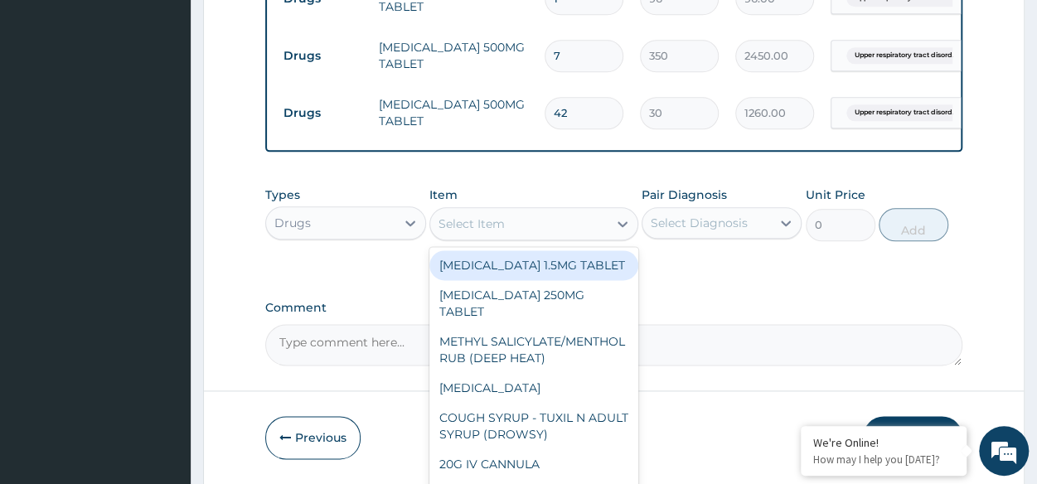
click at [556, 240] on div "Select Item" at bounding box center [533, 223] width 209 height 33
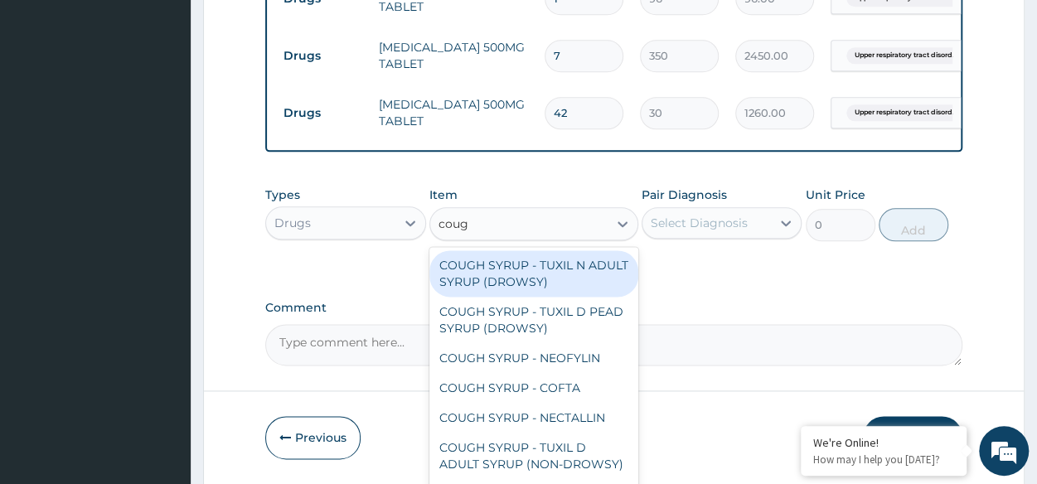
type input "cough"
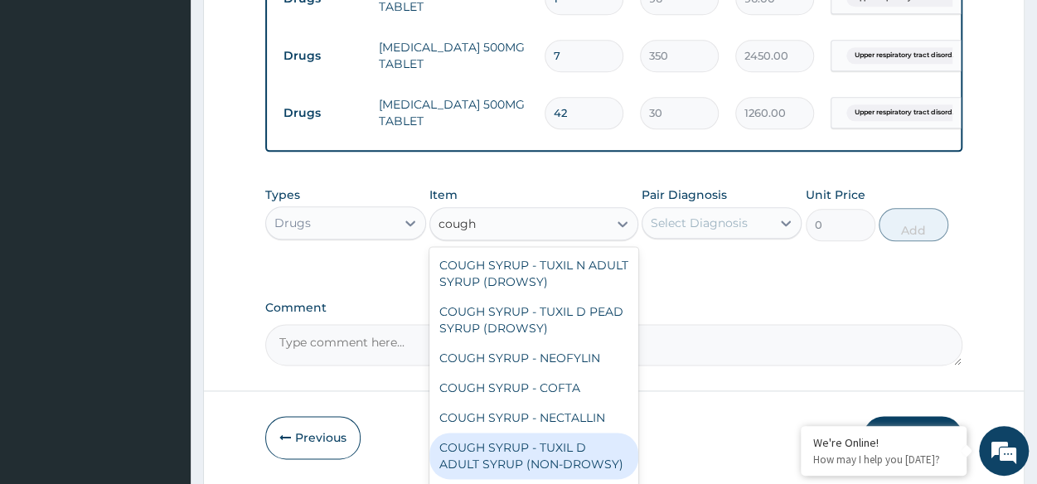
scroll to position [50, 0]
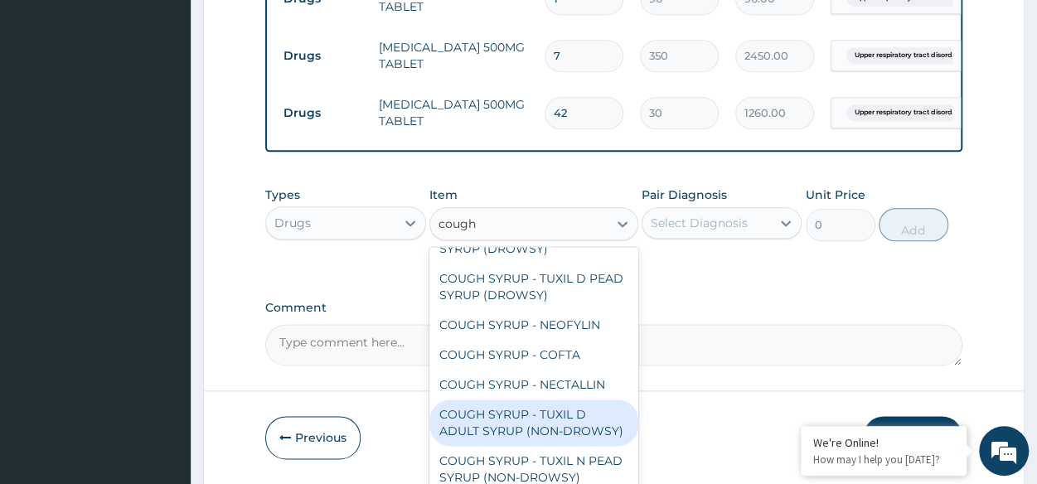
click at [512, 402] on div "COUGH SYRUP - TUXIL D ADULT SYRUP (NON-DROWSY)" at bounding box center [533, 423] width 209 height 46
type input "2000"
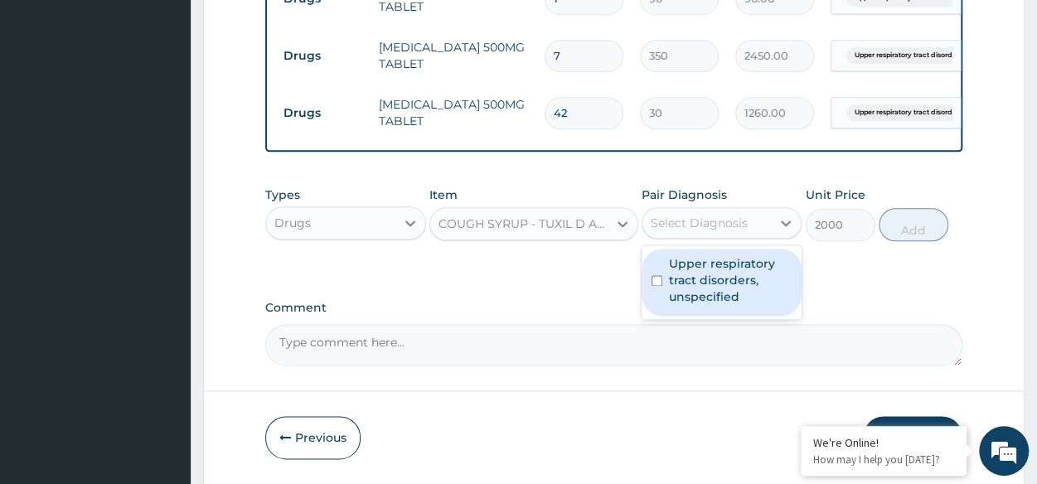
drag, startPoint x: 739, startPoint y: 219, endPoint x: 728, endPoint y: 289, distance: 71.4
click at [728, 239] on div "option Upper respiratory tract disorders, unspecified, selected. option Upper r…" at bounding box center [722, 222] width 160 height 31
click at [728, 289] on label "Upper respiratory tract disorders, unspecified" at bounding box center [730, 280] width 123 height 50
checkbox input "true"
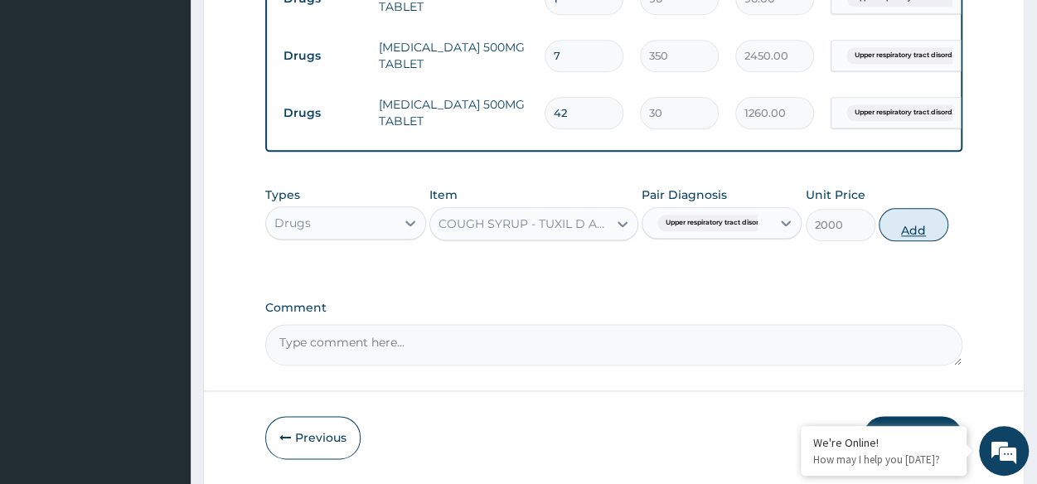
click at [930, 233] on button "Add" at bounding box center [914, 224] width 70 height 33
type input "0"
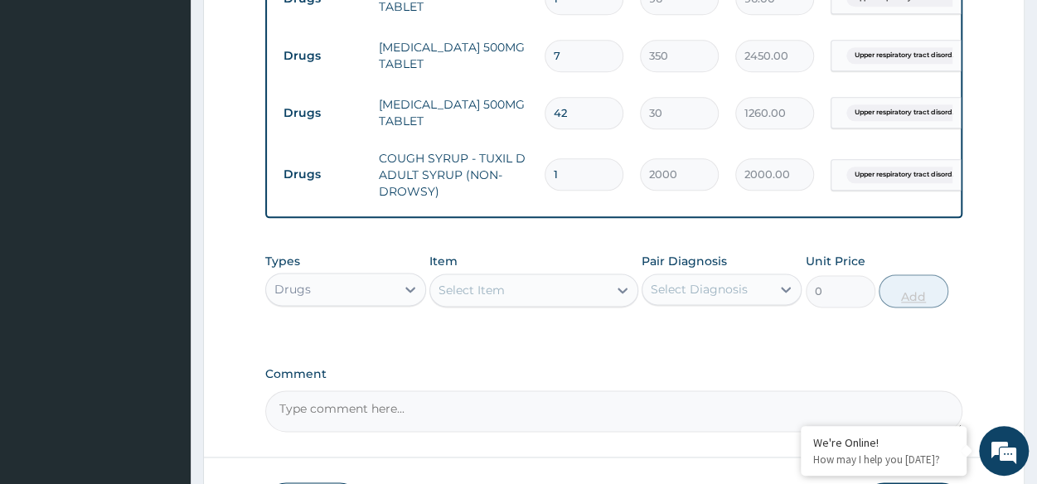
scroll to position [1047, 0]
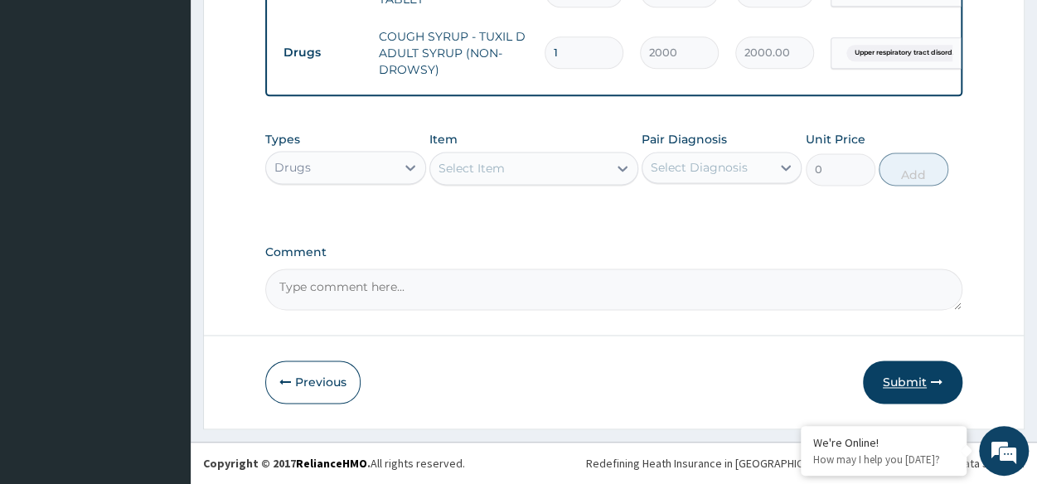
click at [933, 365] on button "Submit" at bounding box center [912, 382] width 99 height 43
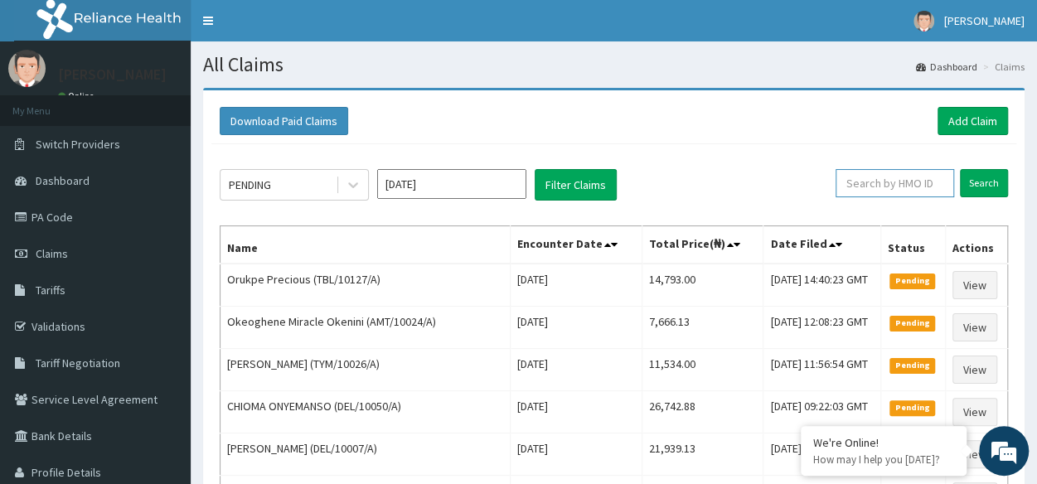
click at [878, 178] on input "text" at bounding box center [894, 183] width 119 height 28
paste input "TBL/10127/A"
type input "TBL/10127/A"
click at [960, 169] on input "Search" at bounding box center [984, 183] width 48 height 28
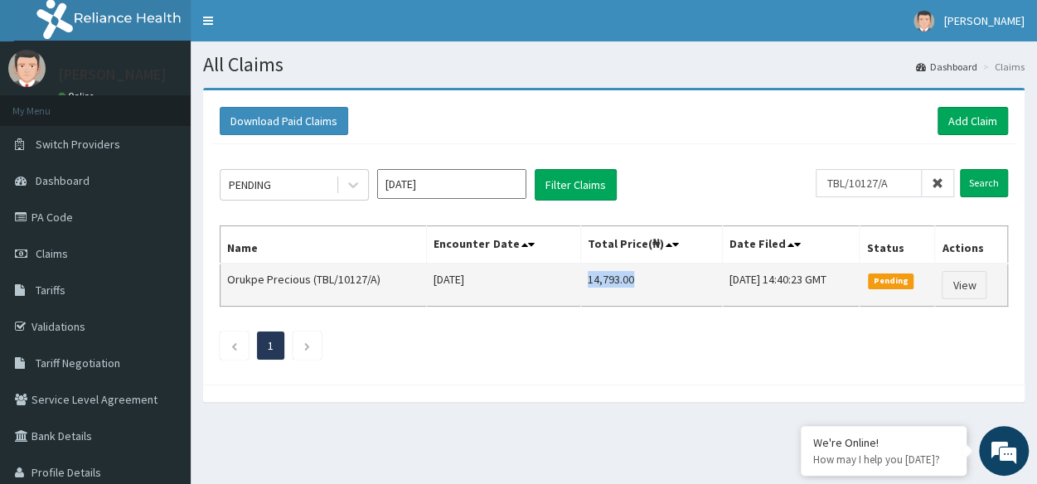
drag, startPoint x: 565, startPoint y: 274, endPoint x: 608, endPoint y: 271, distance: 43.2
click at [608, 271] on td "14,793.00" at bounding box center [651, 285] width 143 height 43
copy td "14,793.00"
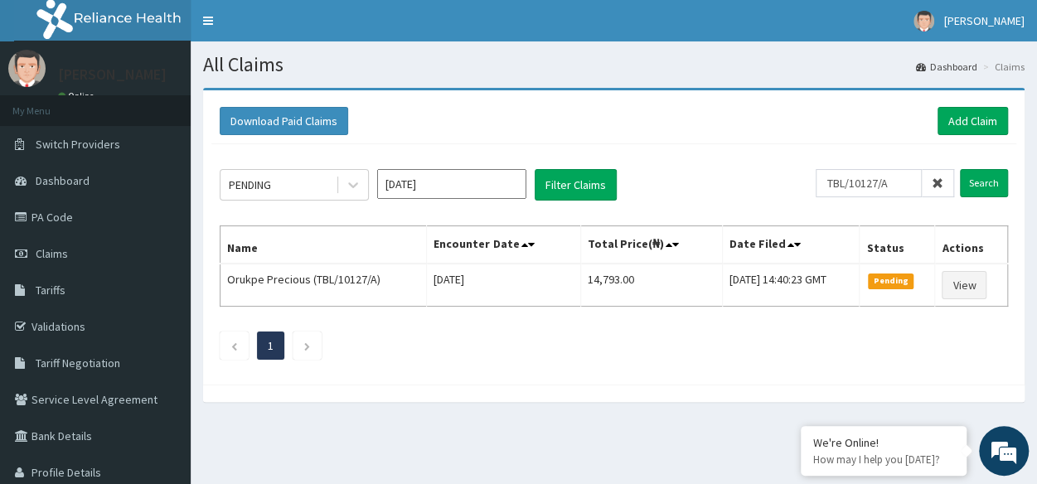
click at [956, 104] on div "Download Paid Claims Add Claim" at bounding box center [613, 122] width 805 height 46
click at [967, 123] on link "Add Claim" at bounding box center [972, 121] width 70 height 28
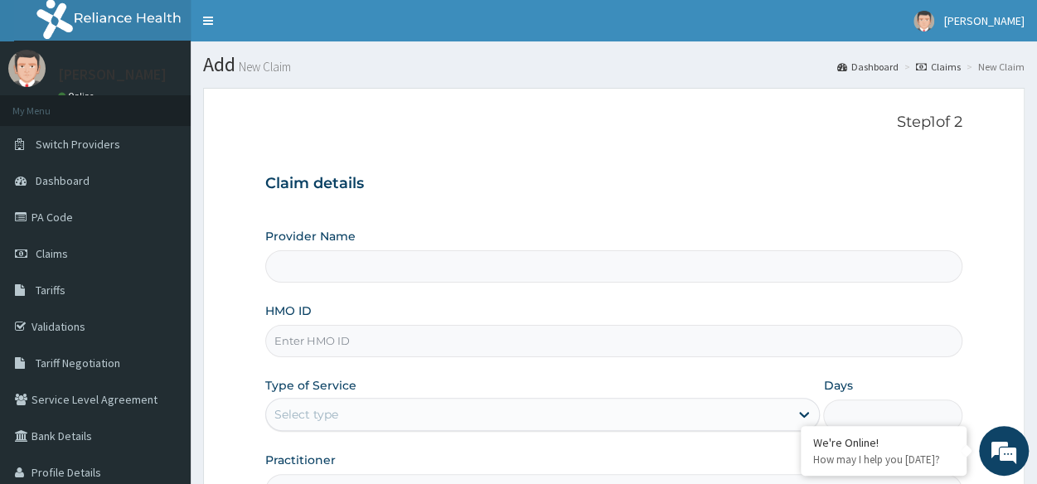
type input "Reliance Family Clinics (RFC) - [GEOGRAPHIC_DATA]"
click at [501, 356] on div "Provider Name Reliance Family Clinics (RFC) - Lekki HMO ID Type of Service Sele…" at bounding box center [613, 367] width 697 height 278
click at [504, 343] on input "HMO ID" at bounding box center [613, 341] width 697 height 32
paste input "OCV/10008/A"
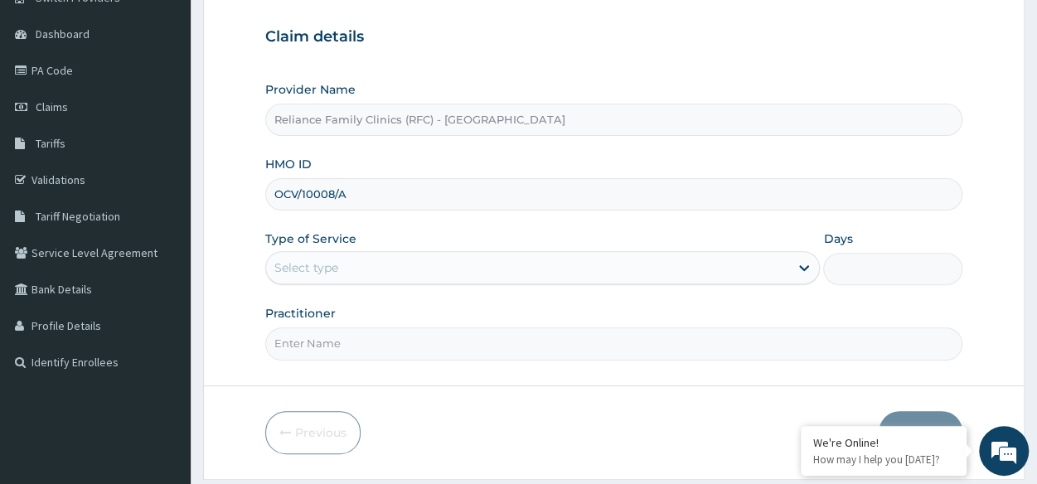
type input "OCV/10008/A"
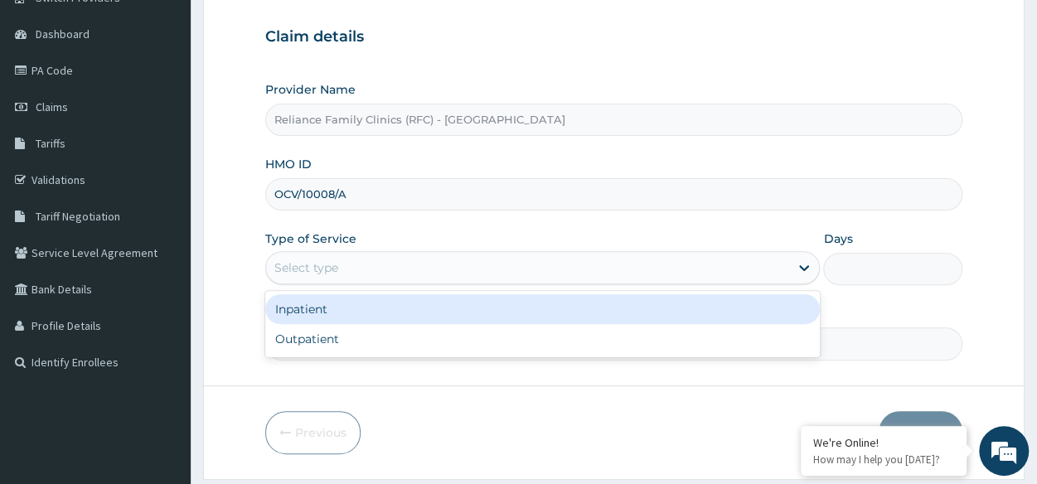
click at [370, 264] on div "Select type" at bounding box center [527, 267] width 523 height 27
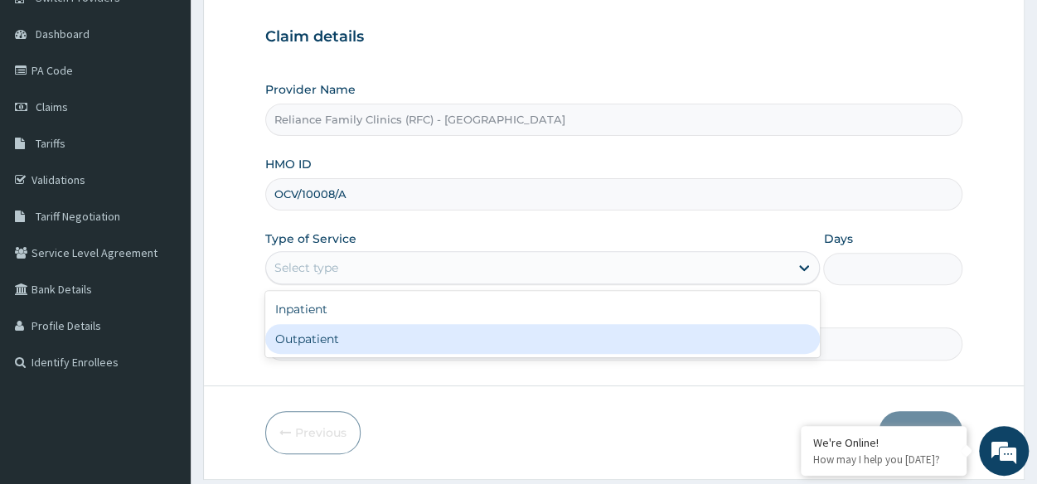
click at [373, 362] on form "Step 1 of 2 Claim details Provider Name Reliance Family Clinics (RFC) - Lekki H…" at bounding box center [613, 210] width 821 height 538
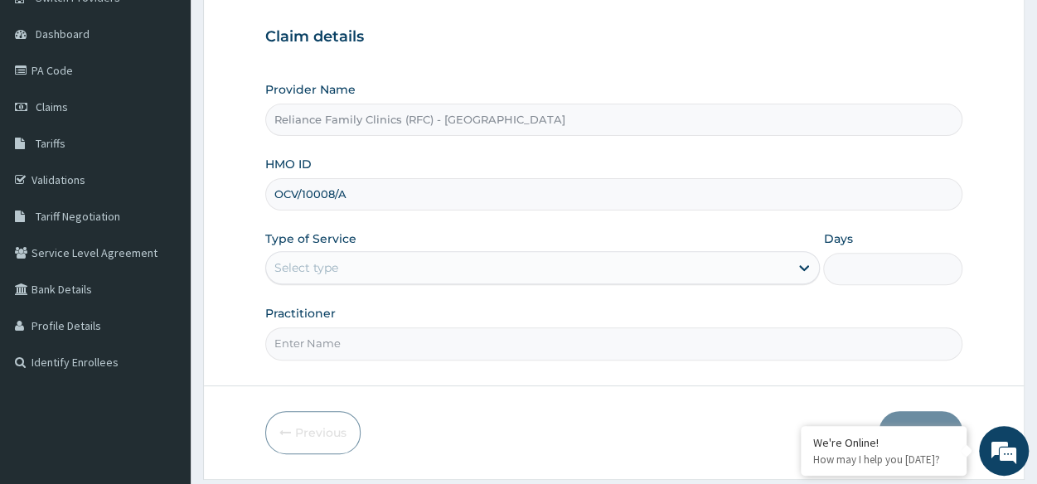
click at [433, 254] on div "Select type" at bounding box center [527, 267] width 523 height 27
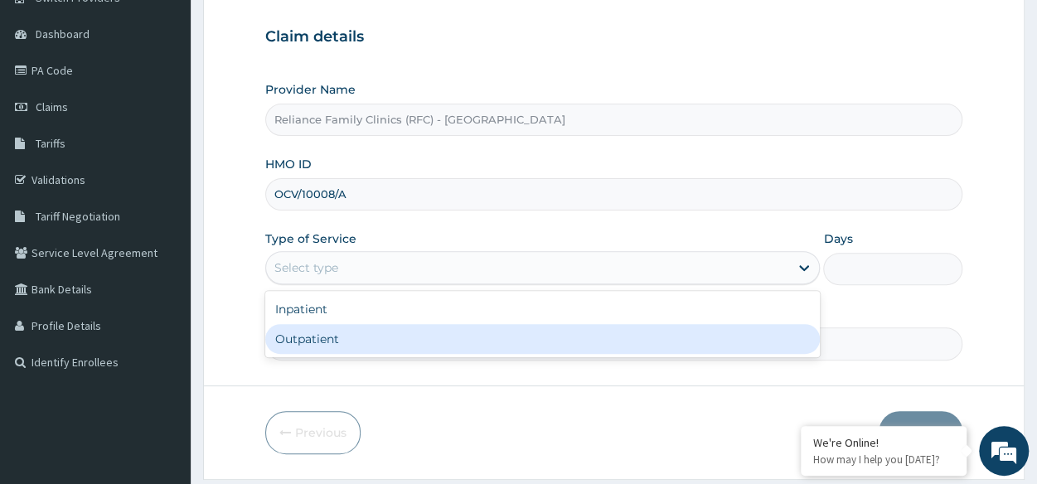
click at [330, 336] on div "Outpatient" at bounding box center [542, 339] width 554 height 30
type input "1"
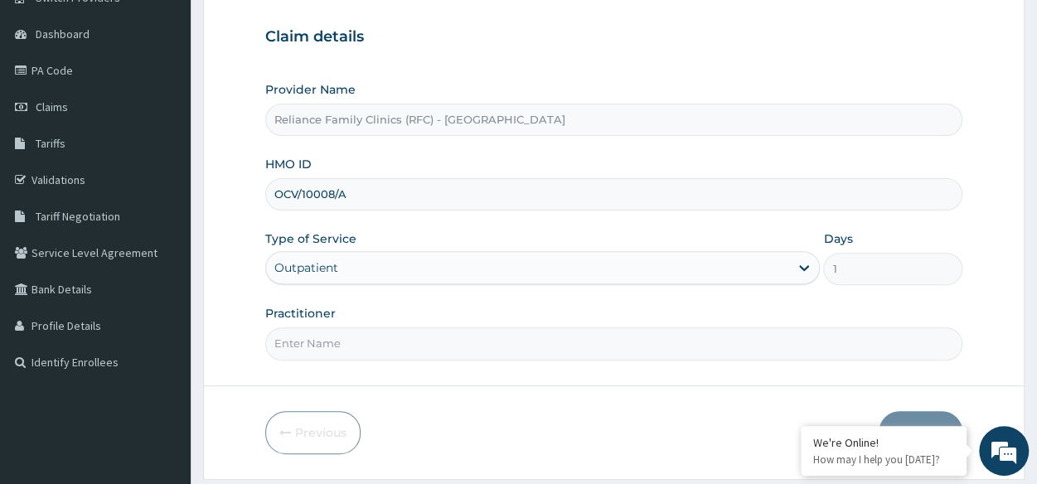
click at [326, 359] on form "Step 1 of 2 Claim details Provider Name Reliance Family Clinics (RFC) - Lekki H…" at bounding box center [613, 210] width 821 height 538
click at [329, 351] on input "Practitioner" at bounding box center [613, 343] width 697 height 32
type input "Locum"
click at [941, 416] on button "Next" at bounding box center [921, 432] width 84 height 43
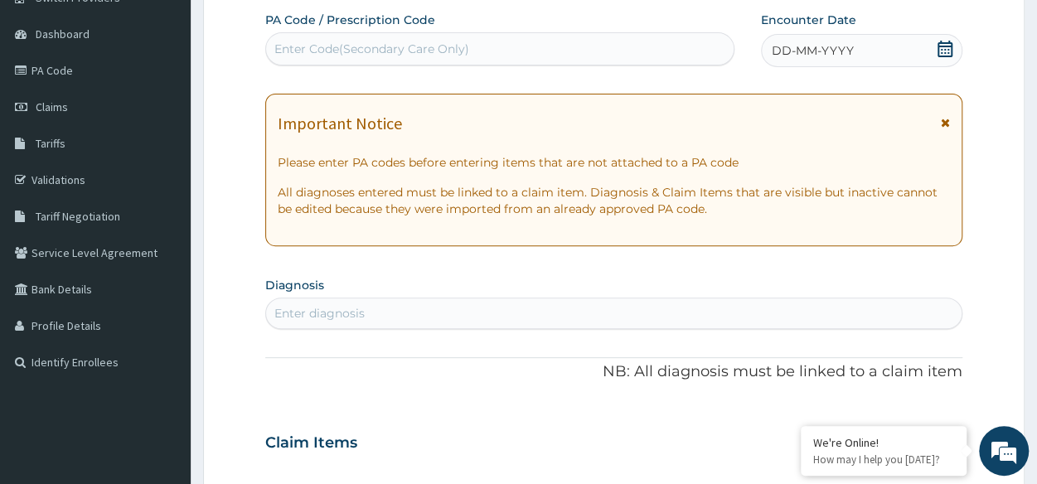
click at [863, 59] on div "DD-MM-YYYY" at bounding box center [861, 50] width 201 height 33
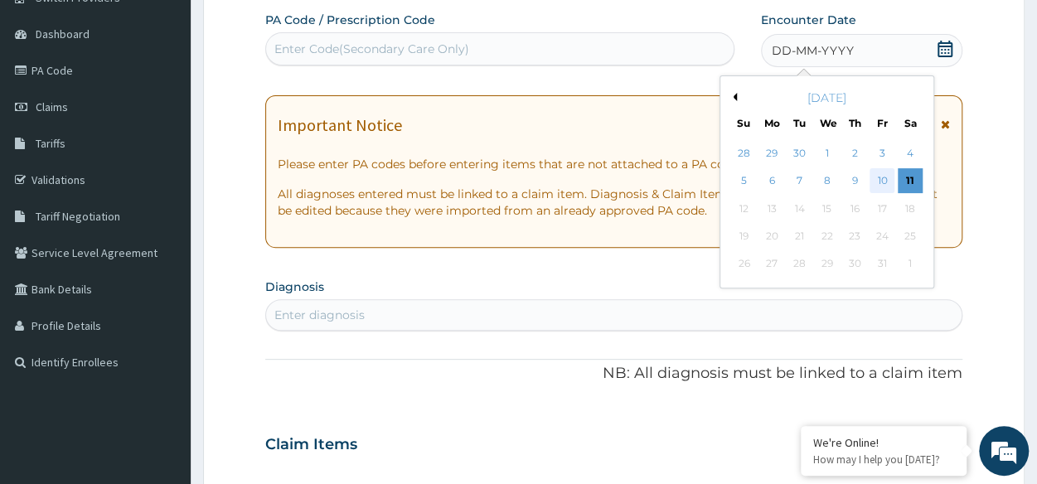
click at [886, 184] on div "10" at bounding box center [881, 181] width 25 height 25
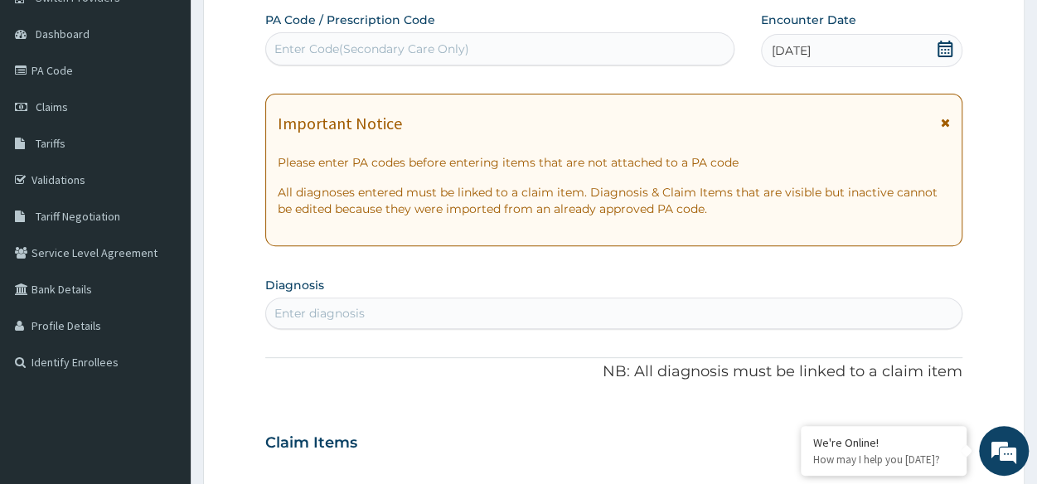
click at [504, 59] on div "Enter Code(Secondary Care Only)" at bounding box center [499, 49] width 467 height 27
drag, startPoint x: 524, startPoint y: 331, endPoint x: 534, endPoint y: 314, distance: 19.3
click at [534, 314] on div "PA Code / Prescription Code Enter Code(Secondary Care Only) Encounter Date [DAT…" at bounding box center [613, 441] width 697 height 858
click at [534, 314] on div "Enter diagnosis" at bounding box center [613, 313] width 695 height 27
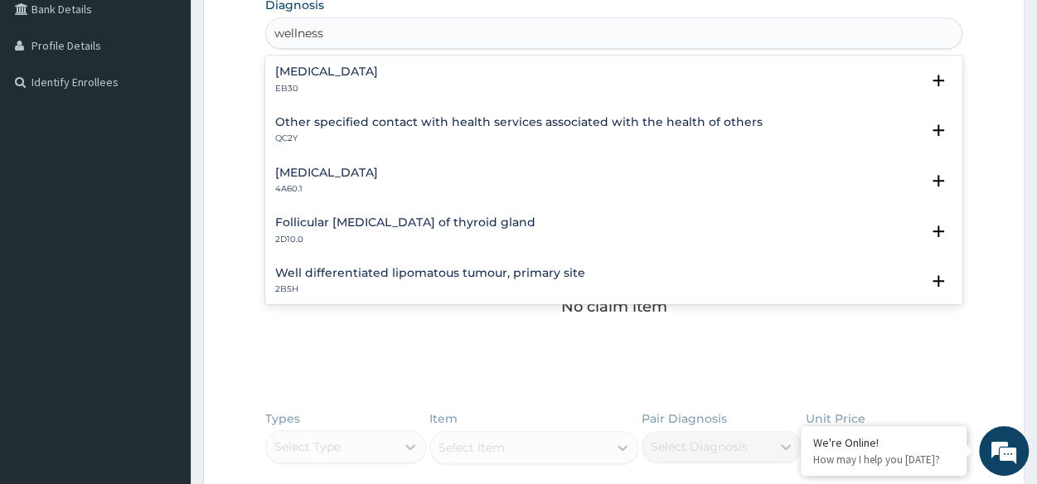
scroll to position [429, 0]
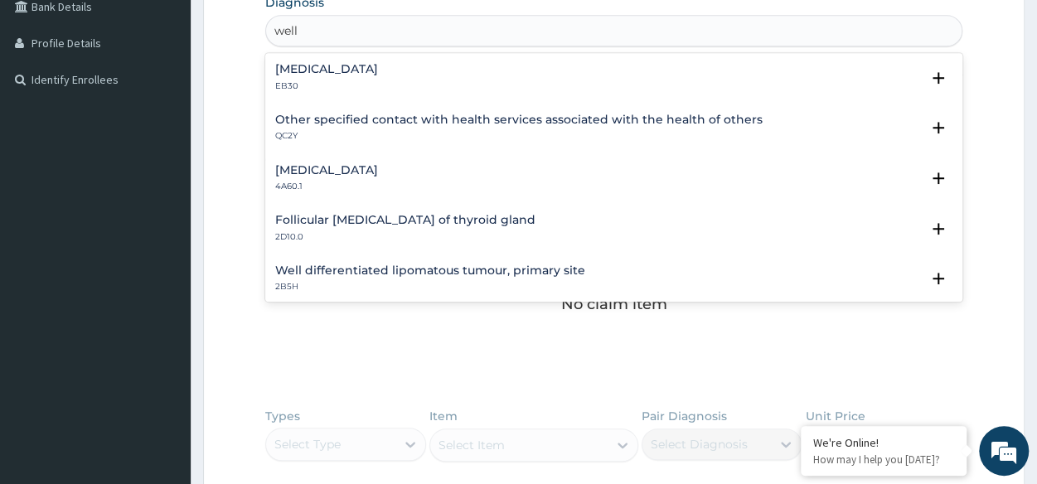
type input "well"
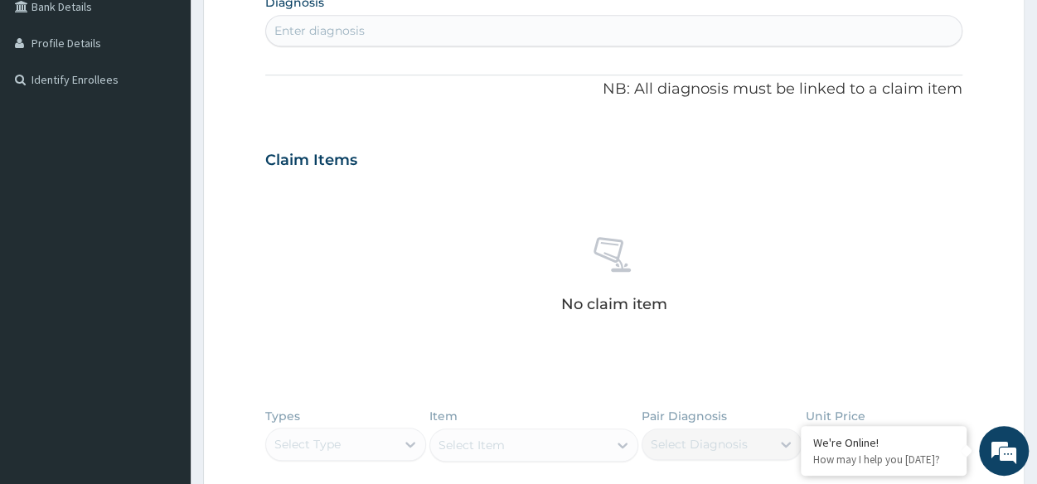
click at [251, 88] on form "Step 2 of 2 PA Code / Prescription Code Enter Code(Secondary Care Only) Encount…" at bounding box center [613, 183] width 821 height 1048
click at [329, 29] on div "Enter diagnosis" at bounding box center [319, 30] width 90 height 17
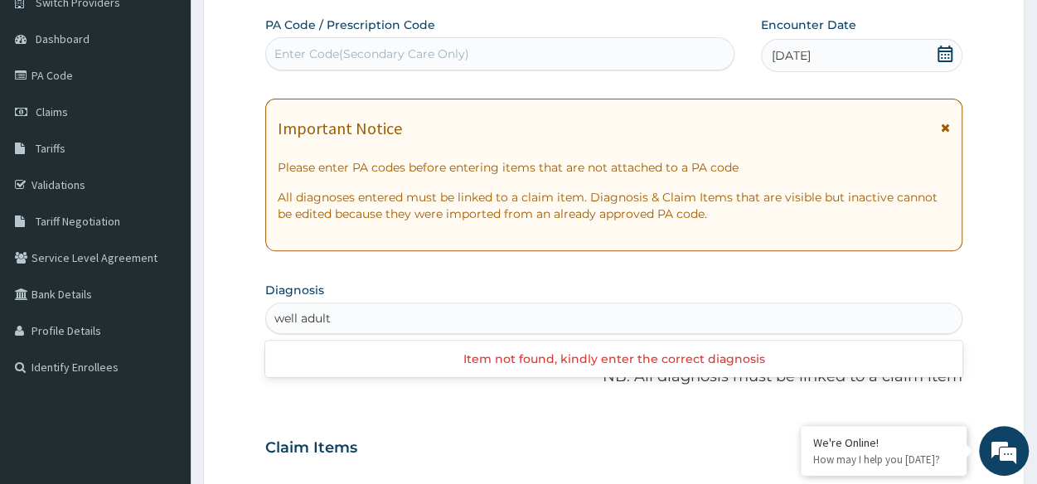
scroll to position [141, 0]
type input "well adult"
